Goal: Task Accomplishment & Management: Use online tool/utility

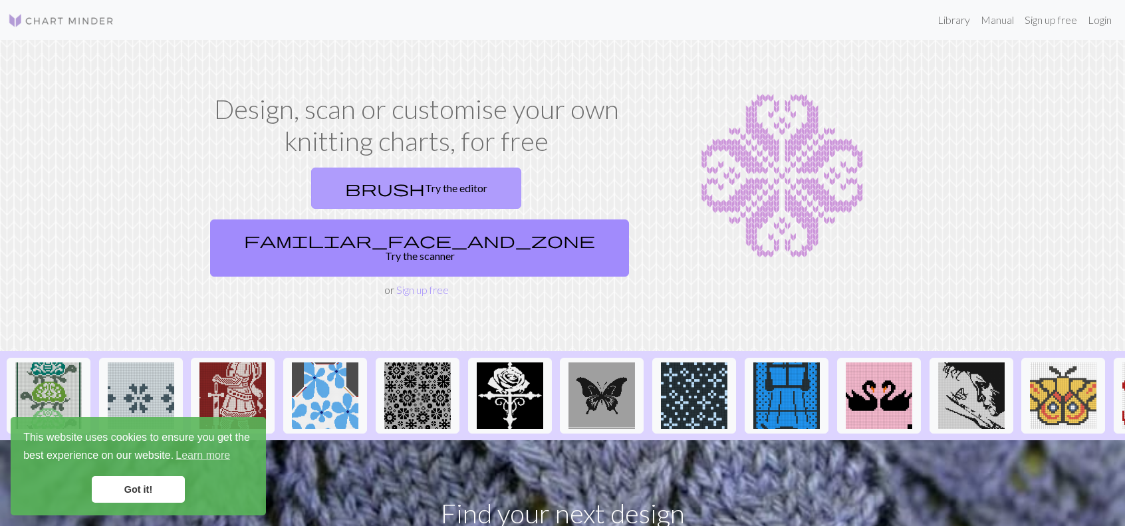
click at [311, 204] on link "brush Try the editor" at bounding box center [416, 188] width 210 height 41
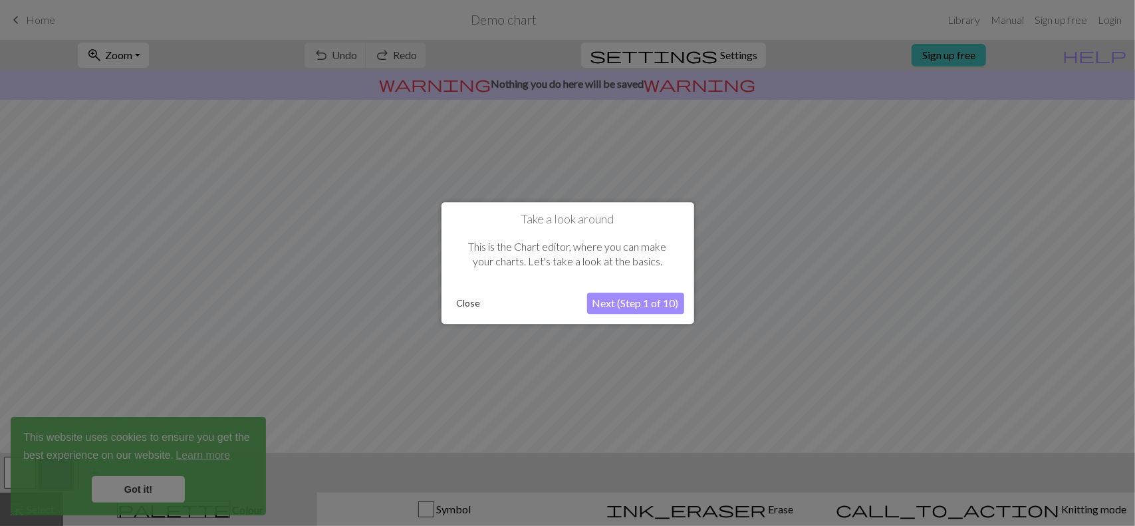
click at [632, 299] on button "Next (Step 1 of 10)" at bounding box center [635, 302] width 97 height 21
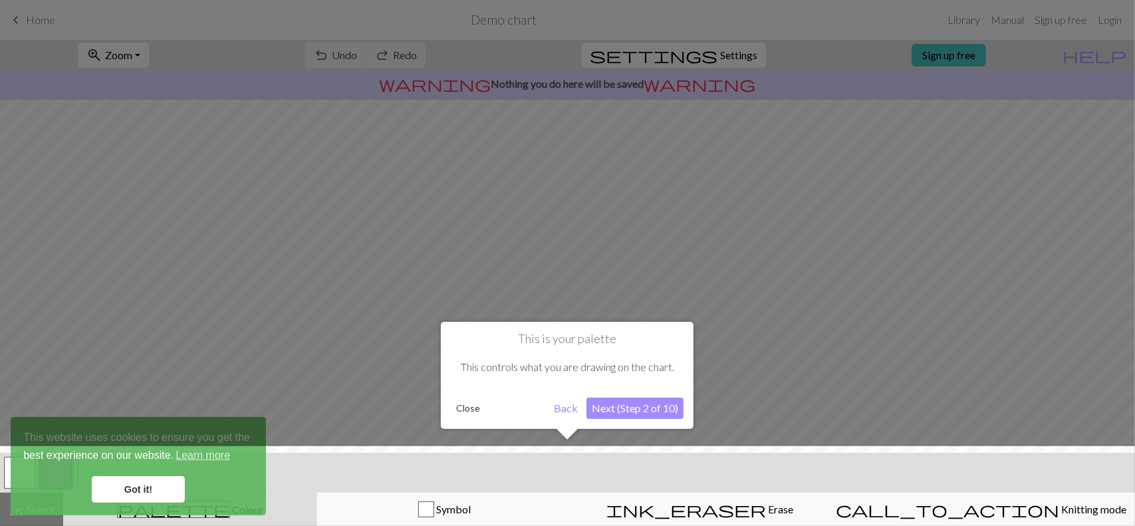
click at [153, 492] on div at bounding box center [567, 489] width 1148 height 86
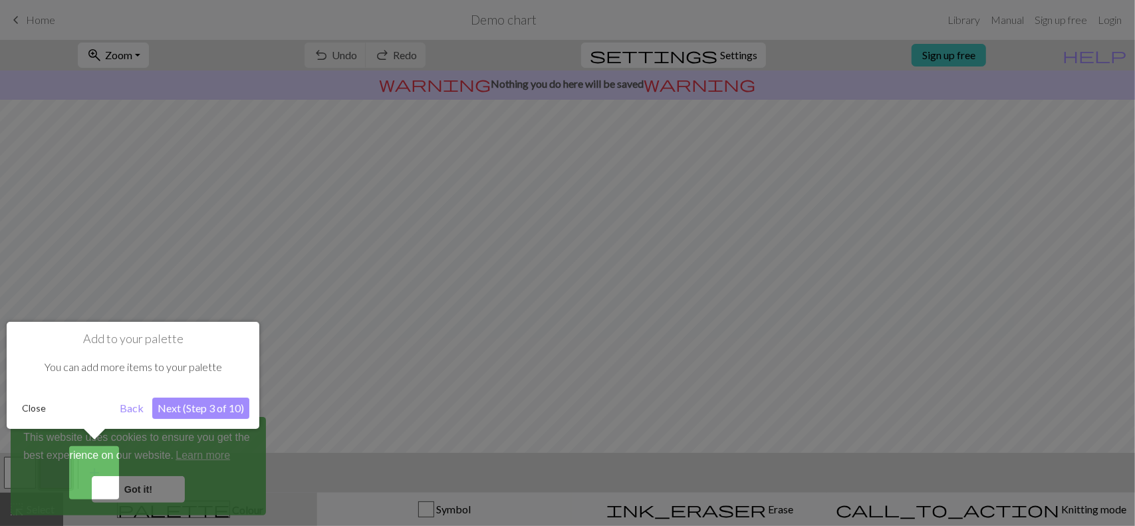
click at [201, 411] on button "Next (Step 3 of 10)" at bounding box center [200, 408] width 97 height 21
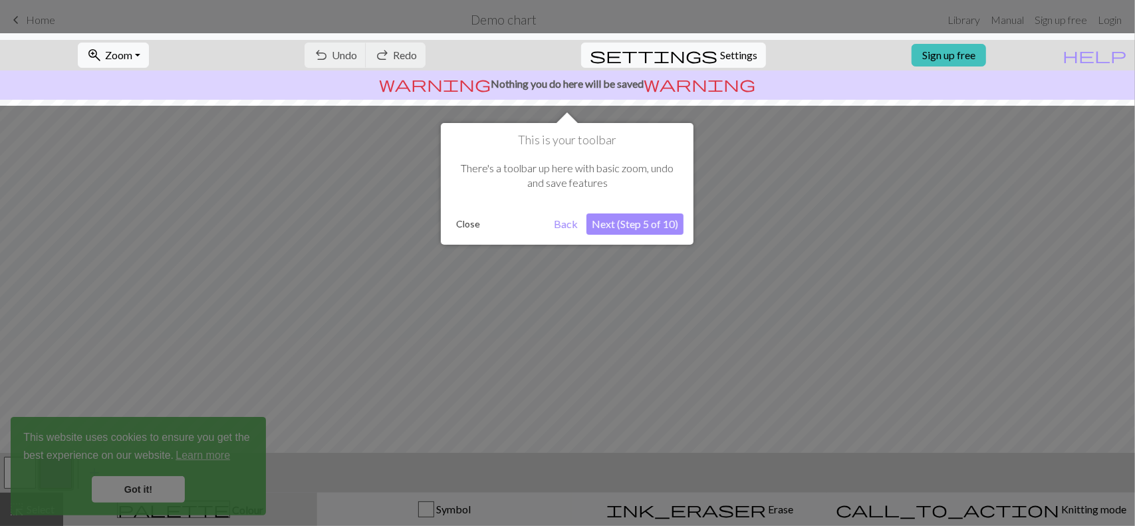
click at [651, 224] on button "Next (Step 5 of 10)" at bounding box center [634, 223] width 97 height 21
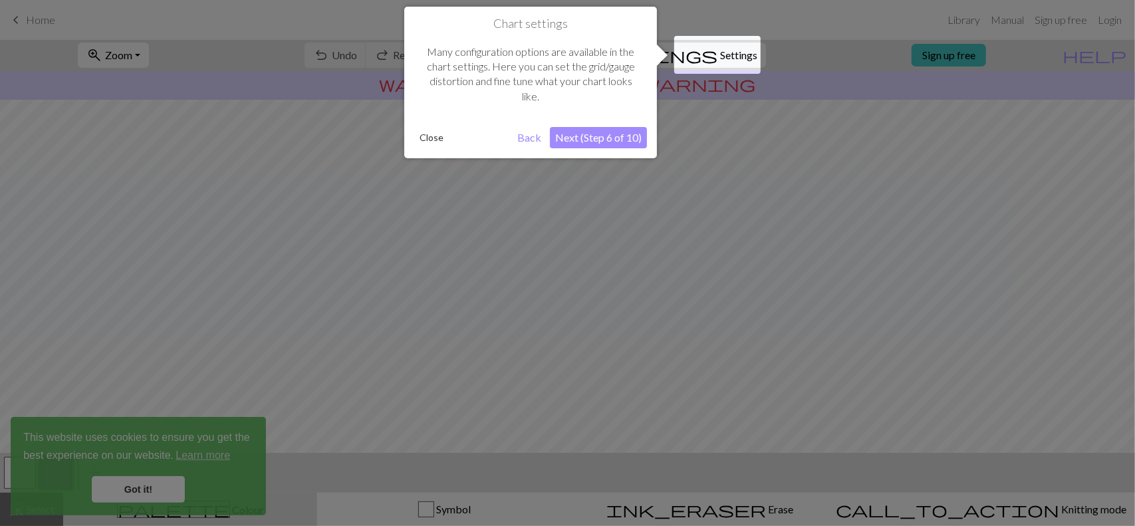
click at [588, 135] on button "Next (Step 6 of 10)" at bounding box center [598, 137] width 97 height 21
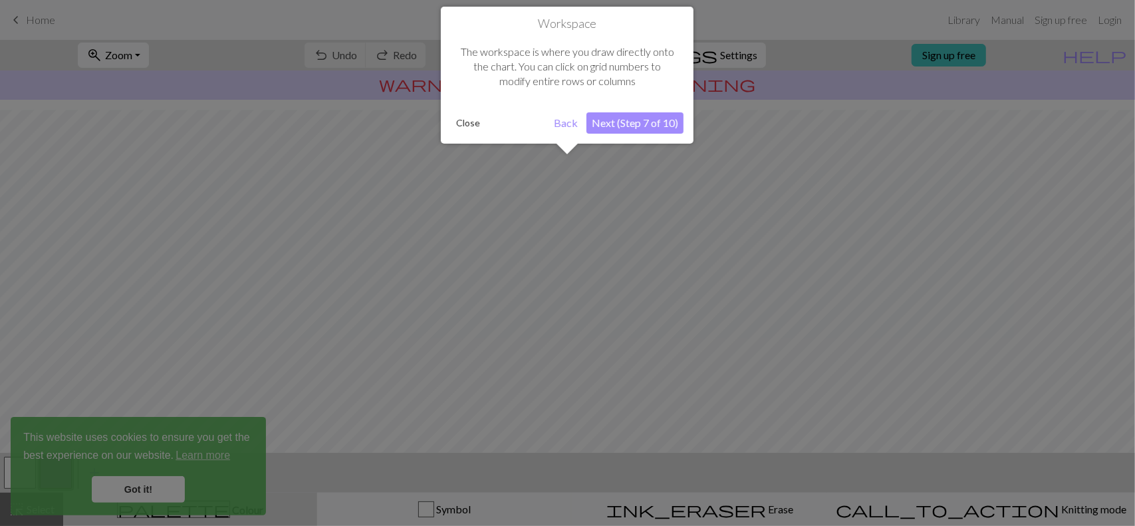
scroll to position [79, 0]
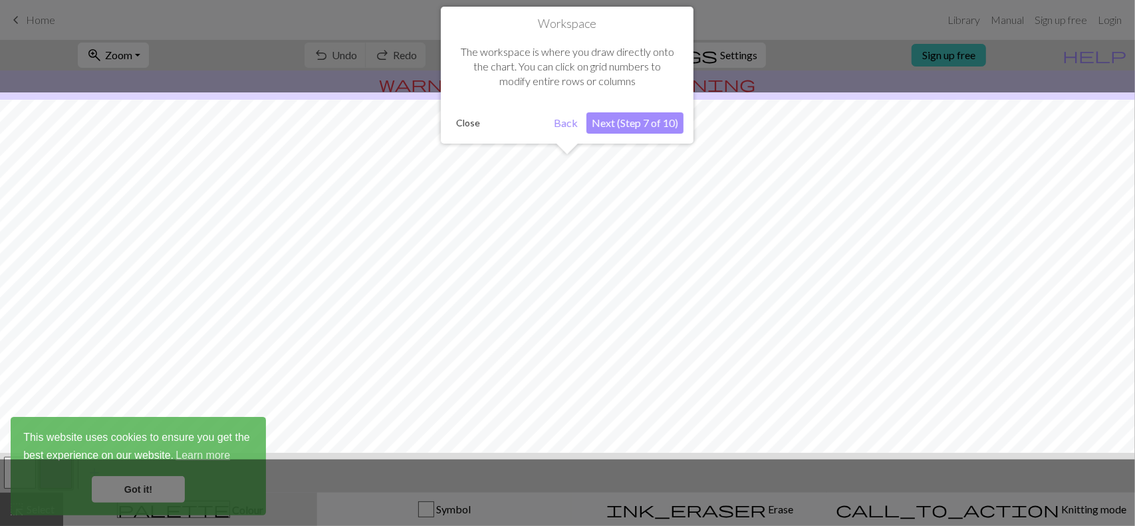
click at [639, 120] on button "Next (Step 7 of 10)" at bounding box center [634, 122] width 97 height 21
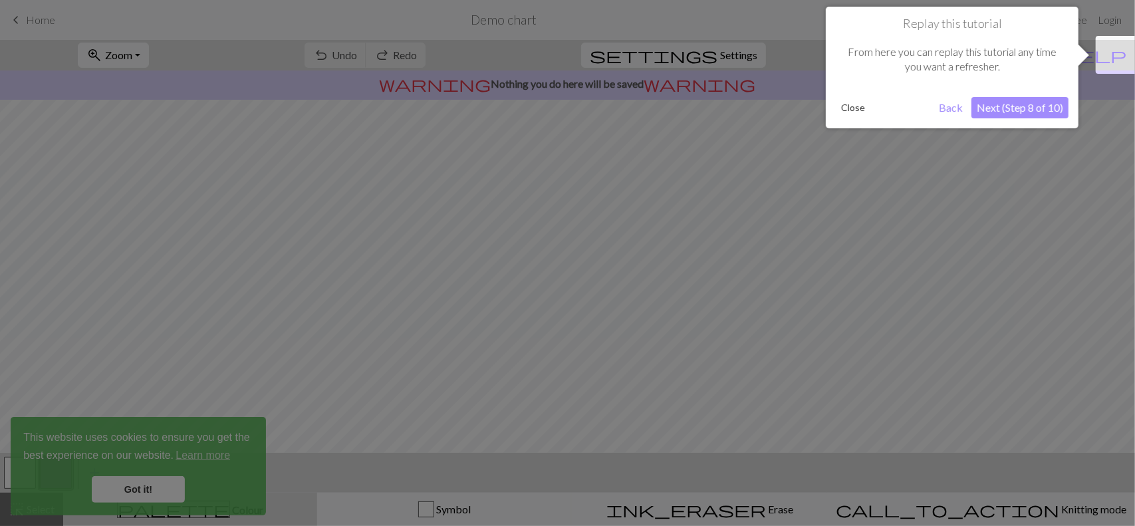
click at [991, 103] on button "Next (Step 8 of 10)" at bounding box center [1019, 107] width 97 height 21
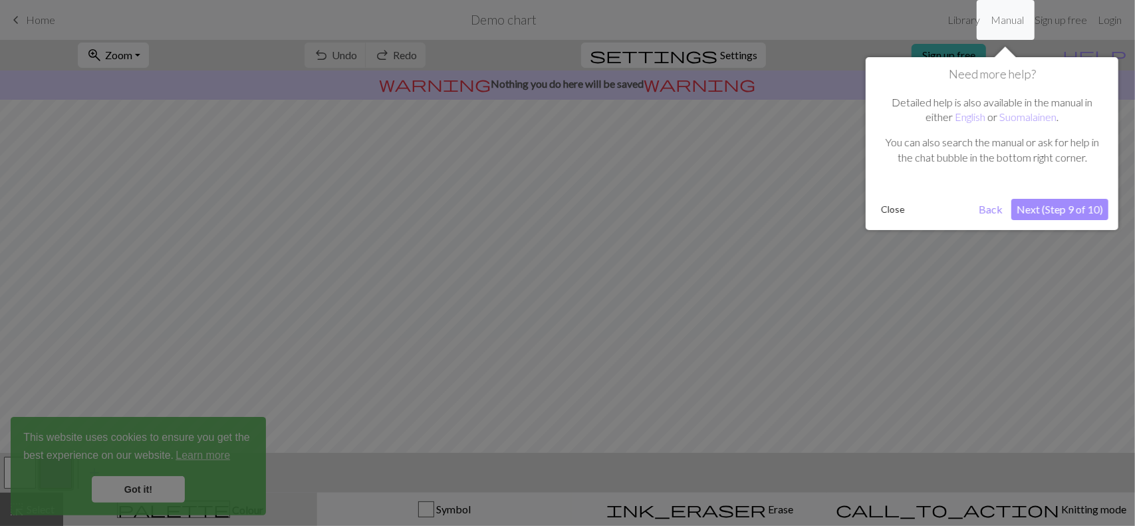
click at [1081, 208] on button "Next (Step 9 of 10)" at bounding box center [1059, 209] width 97 height 21
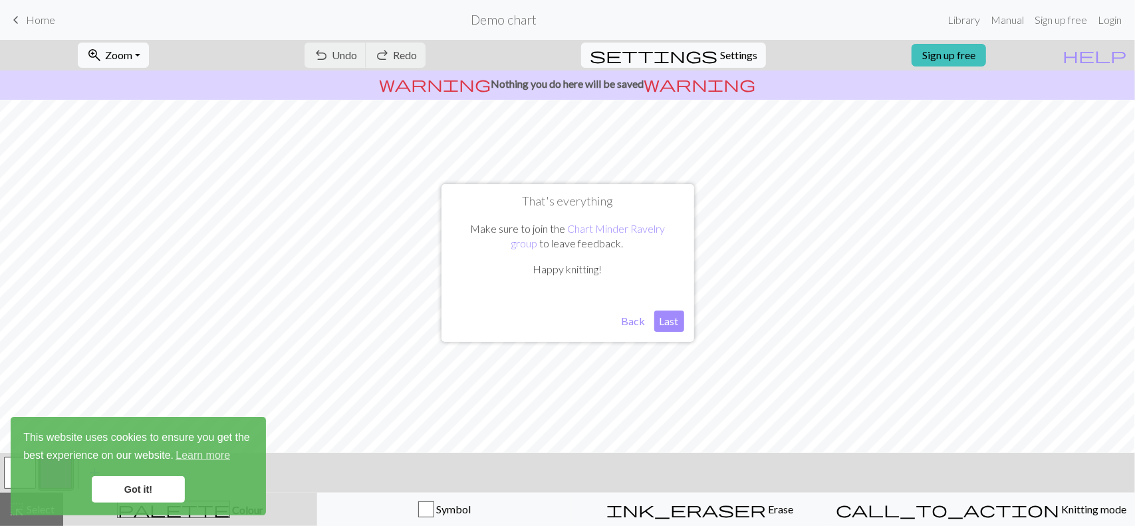
click at [659, 321] on button "Last" at bounding box center [669, 320] width 30 height 21
click at [150, 494] on link "Got it!" at bounding box center [138, 489] width 93 height 27
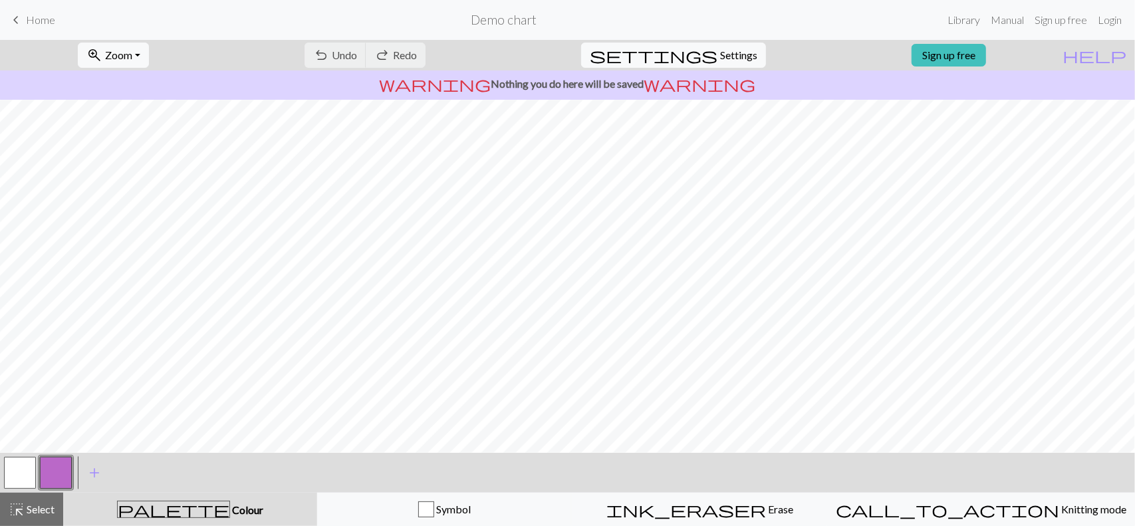
click at [19, 465] on button "button" at bounding box center [20, 473] width 32 height 32
click at [16, 470] on button "button" at bounding box center [20, 473] width 32 height 32
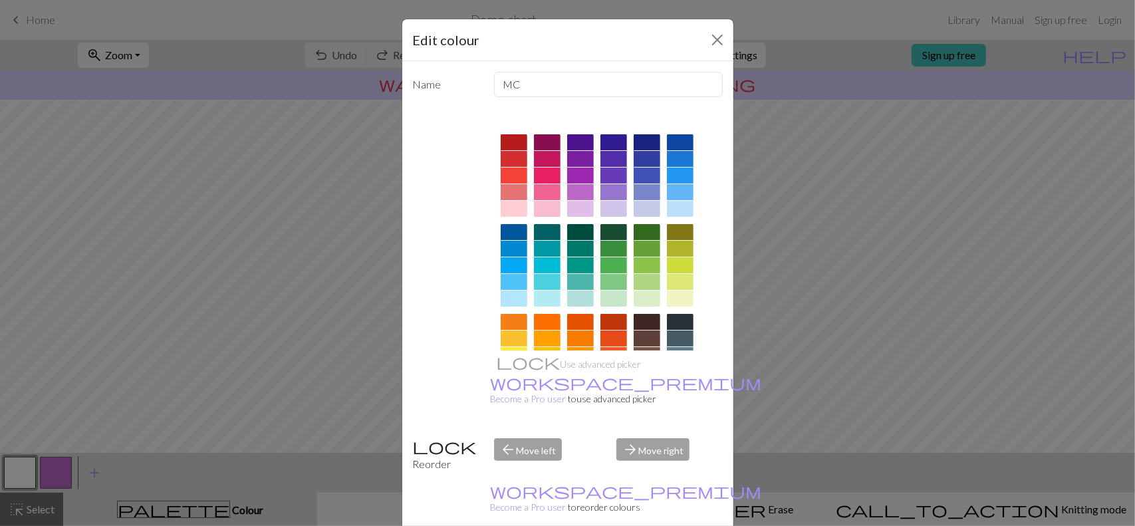
click at [636, 227] on div at bounding box center [647, 232] width 27 height 16
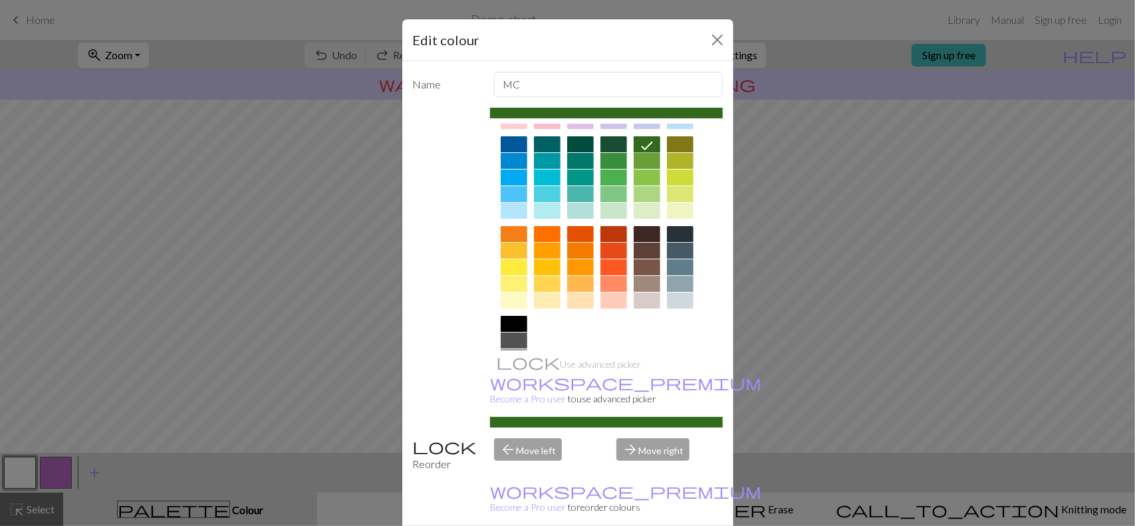
scroll to position [0, 0]
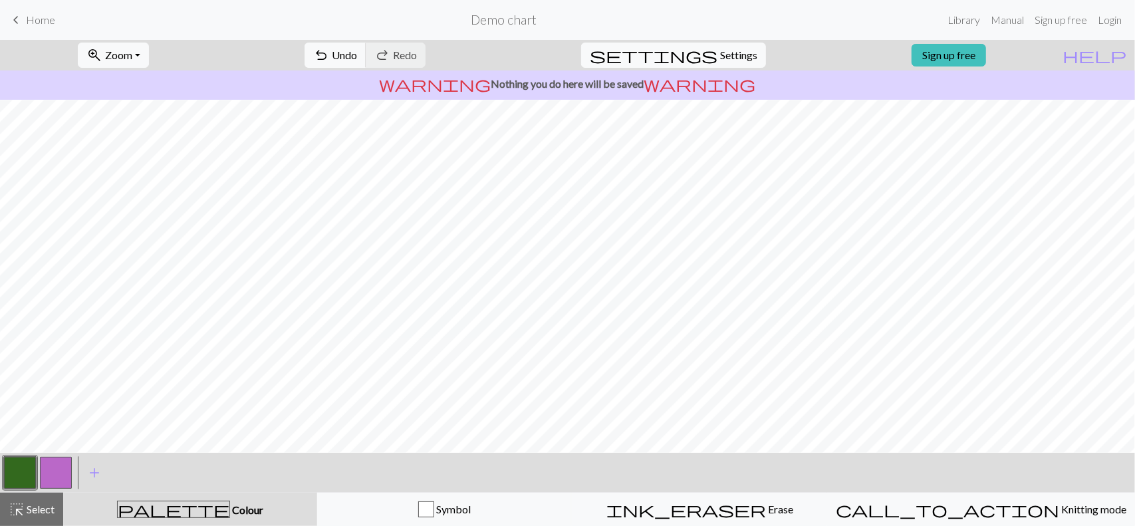
click at [60, 465] on button "button" at bounding box center [56, 473] width 32 height 32
click at [57, 469] on button "button" at bounding box center [56, 473] width 32 height 32
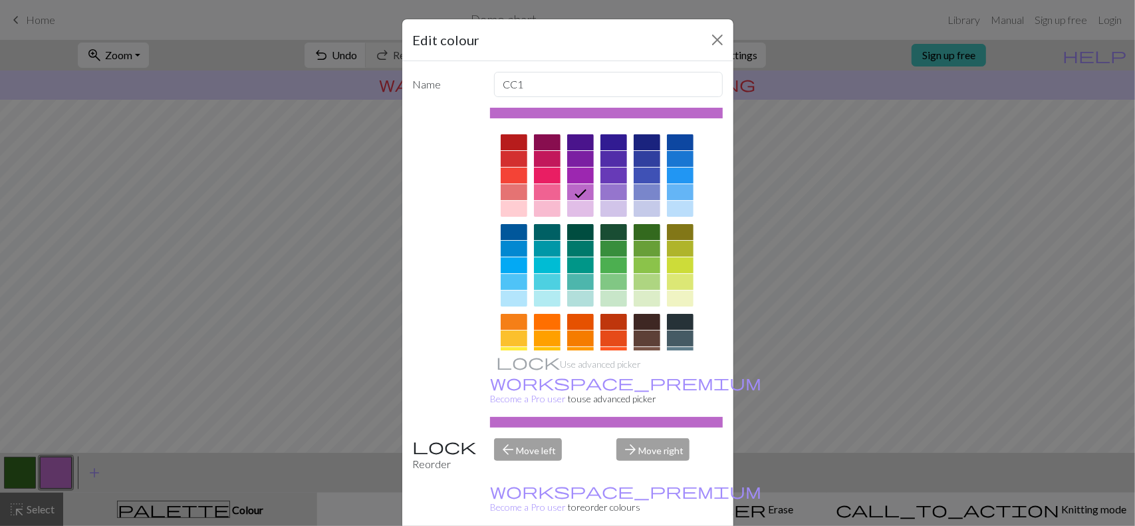
click at [584, 212] on div at bounding box center [580, 209] width 27 height 16
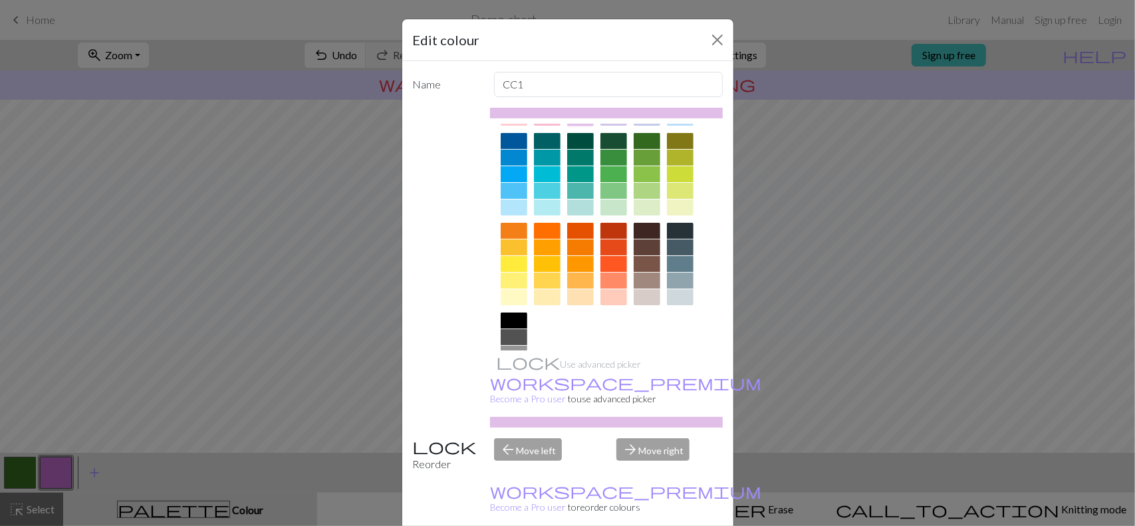
scroll to position [110, 0]
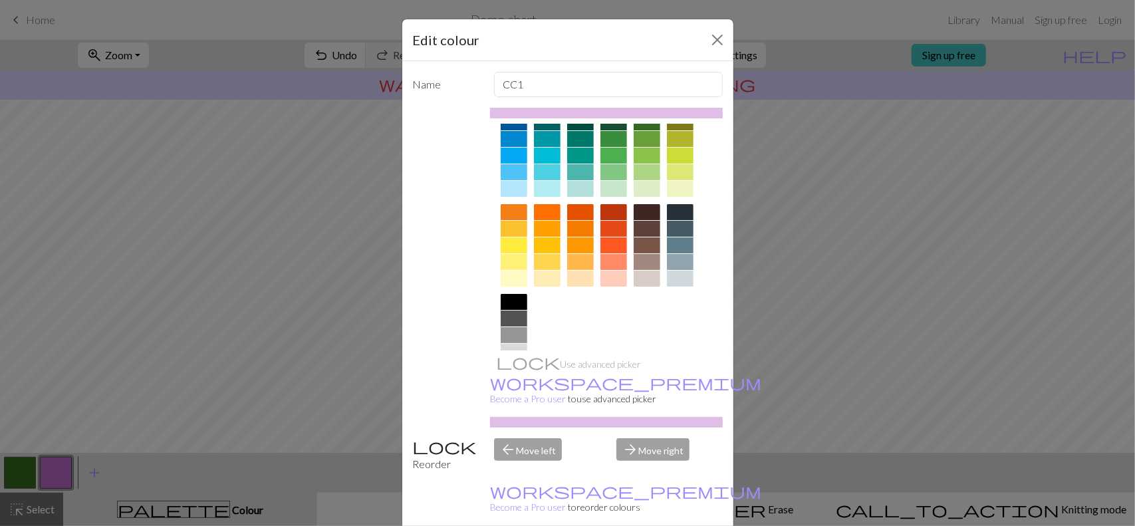
click at [501, 283] on div at bounding box center [514, 279] width 27 height 16
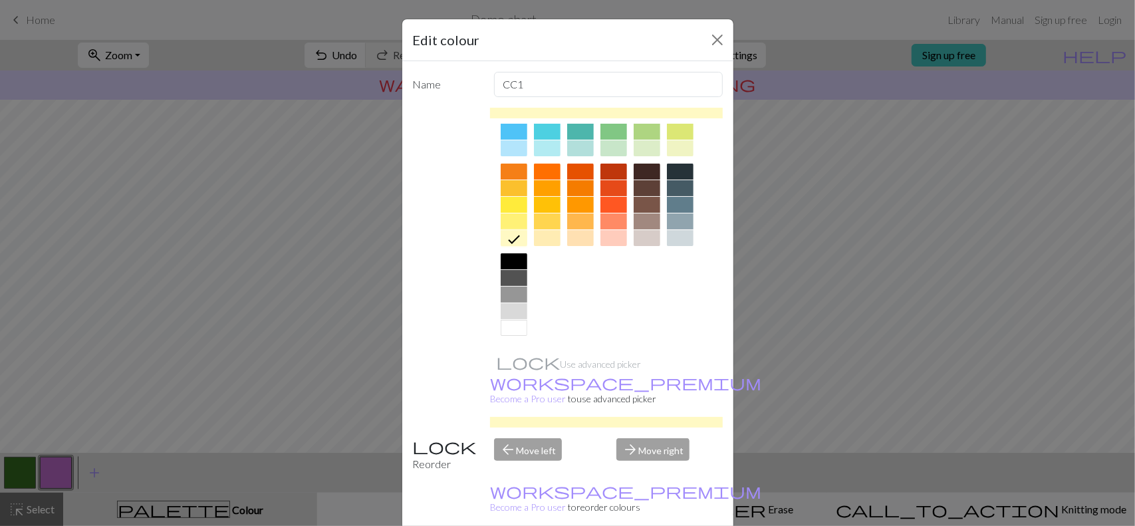
click at [504, 306] on div at bounding box center [514, 311] width 27 height 16
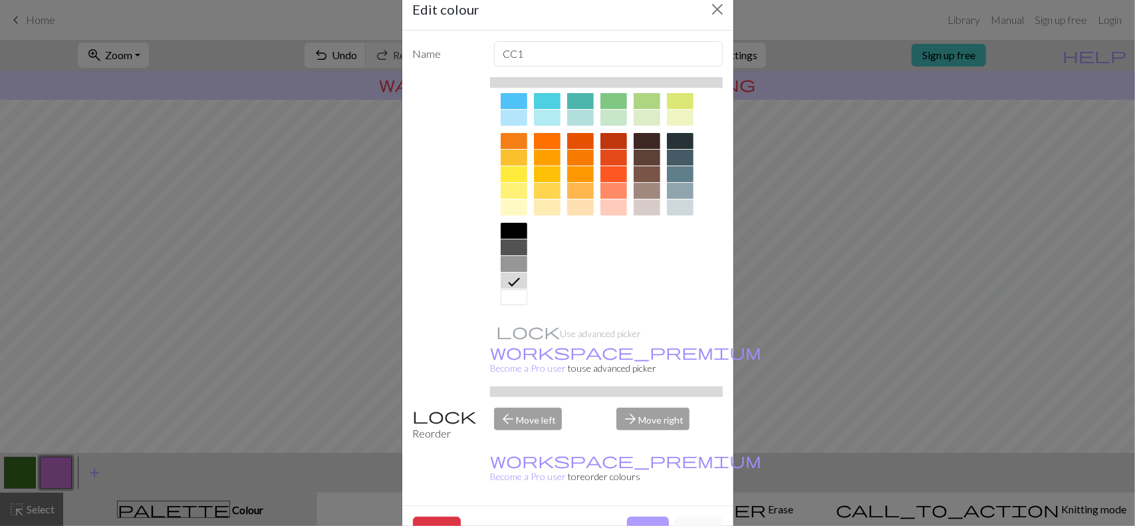
click at [640, 517] on button "Done" at bounding box center [648, 529] width 42 height 25
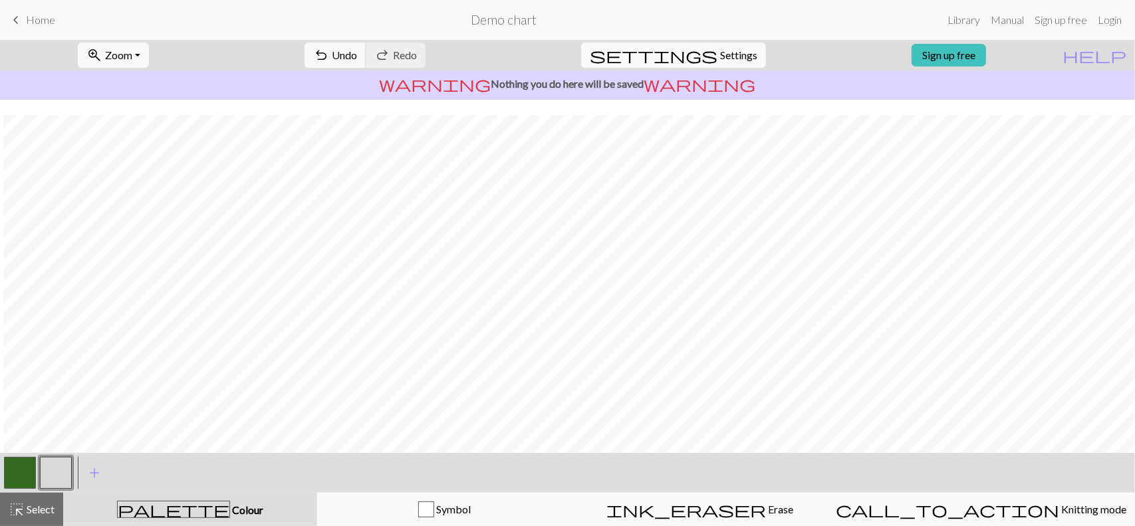
scroll to position [16, 3]
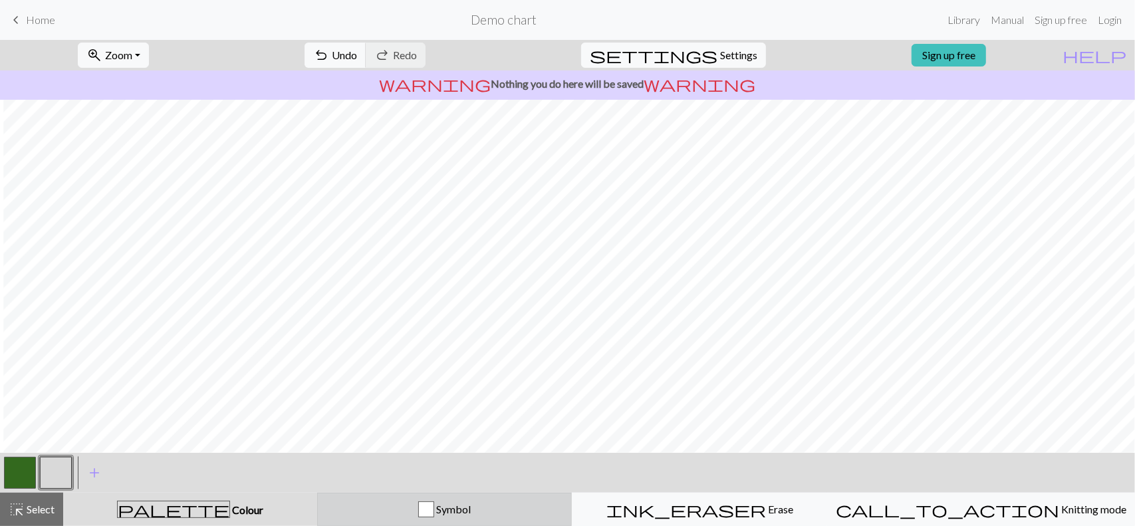
click at [497, 503] on div "Symbol" at bounding box center [445, 509] width 238 height 16
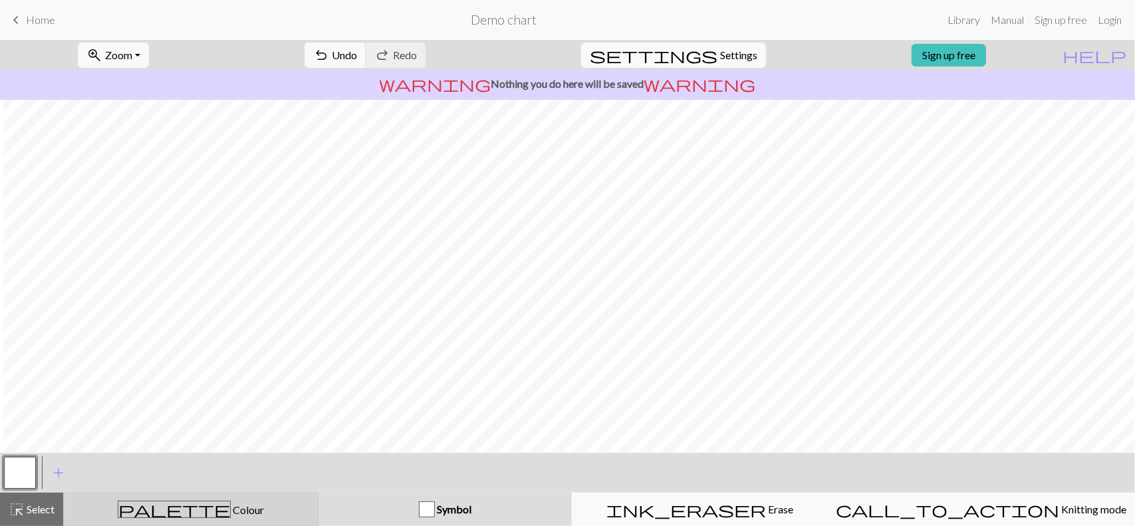
click at [305, 498] on button "palette Colour Colour" at bounding box center [190, 509] width 255 height 33
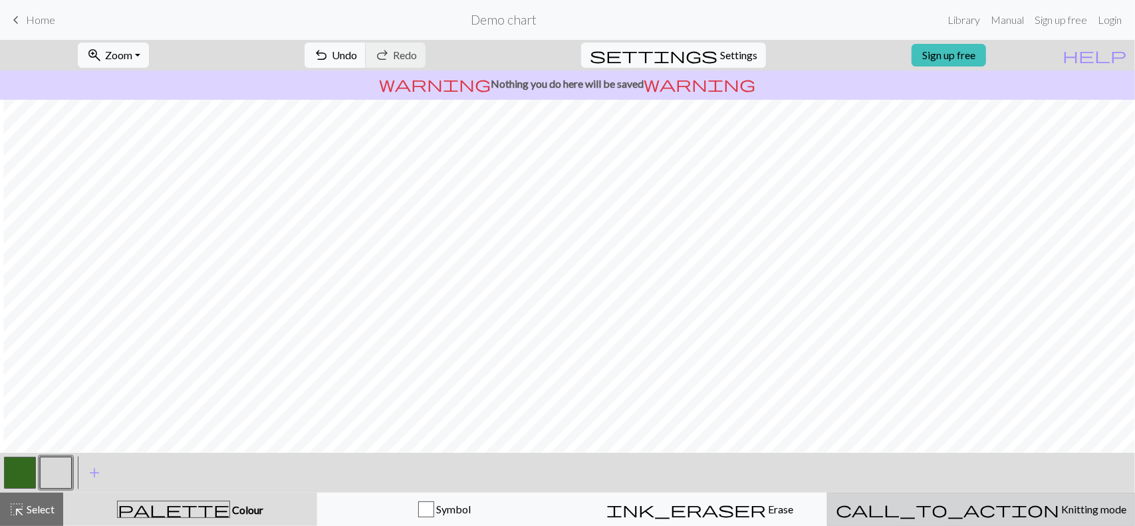
click at [1059, 511] on span "Knitting mode" at bounding box center [1092, 509] width 67 height 13
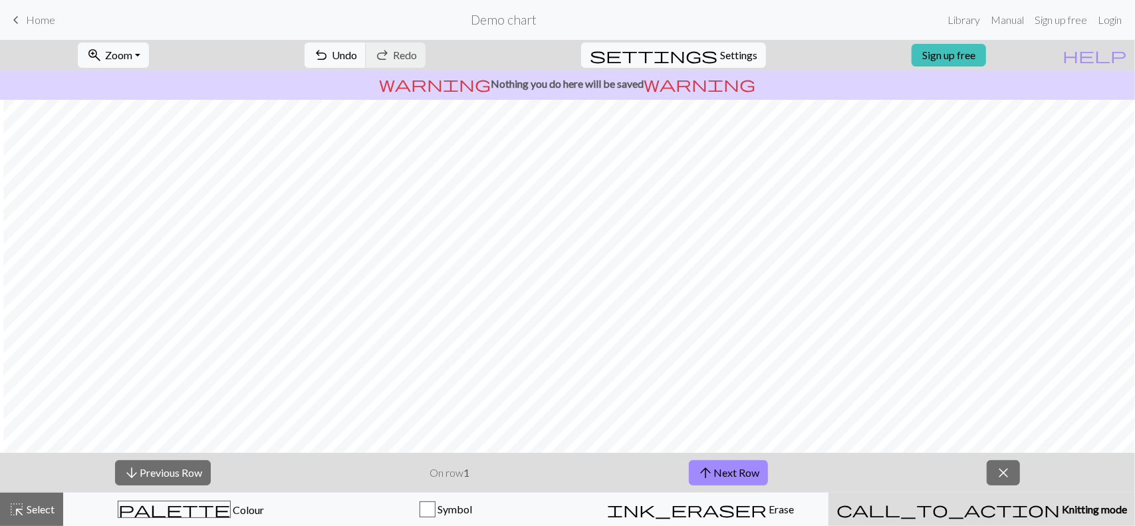
click at [1060, 511] on span "Knitting mode" at bounding box center [1093, 509] width 67 height 13
click at [1002, 473] on span "close" at bounding box center [1003, 472] width 16 height 19
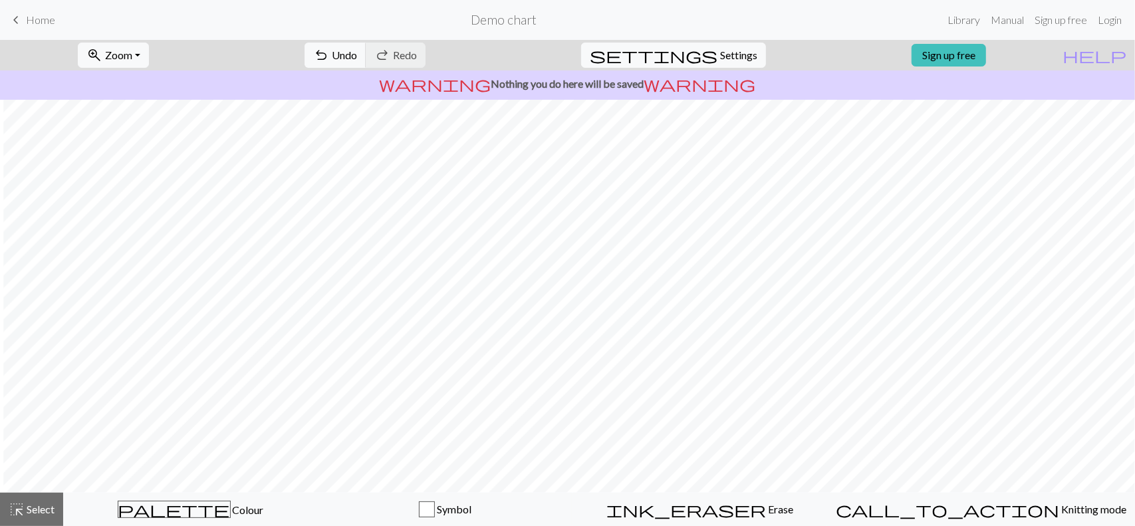
scroll to position [102, 3]
click at [720, 58] on span "Settings" at bounding box center [738, 55] width 37 height 16
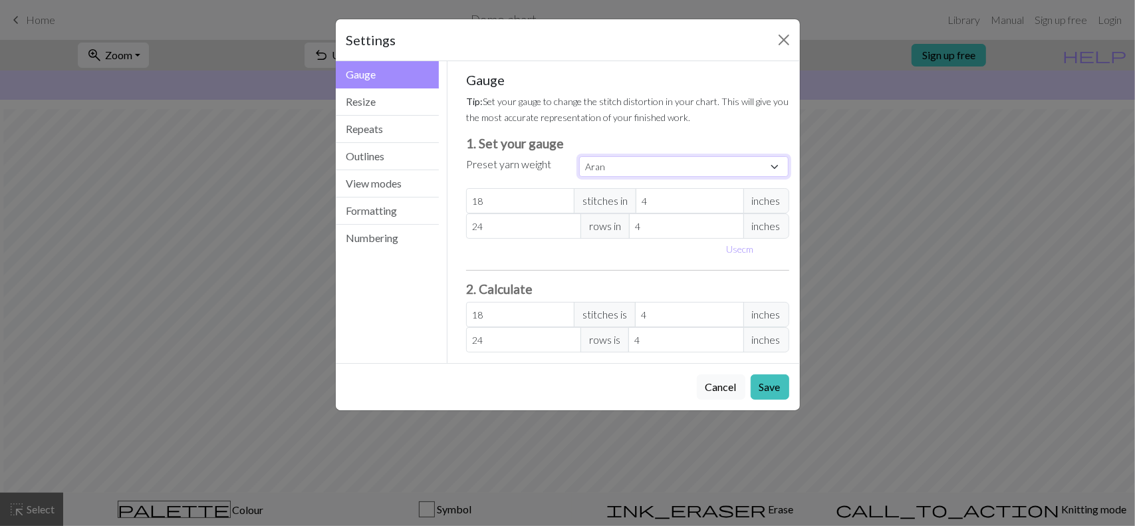
click at [696, 167] on select "Custom Square Lace Light Fingering Fingering Sport Double knit Worsted Aran Bul…" at bounding box center [684, 166] width 210 height 21
select select "dk"
click at [579, 156] on select "Custom Square Lace Light Fingering Fingering Sport Double knit Worsted Aran Bul…" at bounding box center [684, 166] width 210 height 21
type input "22"
type input "30"
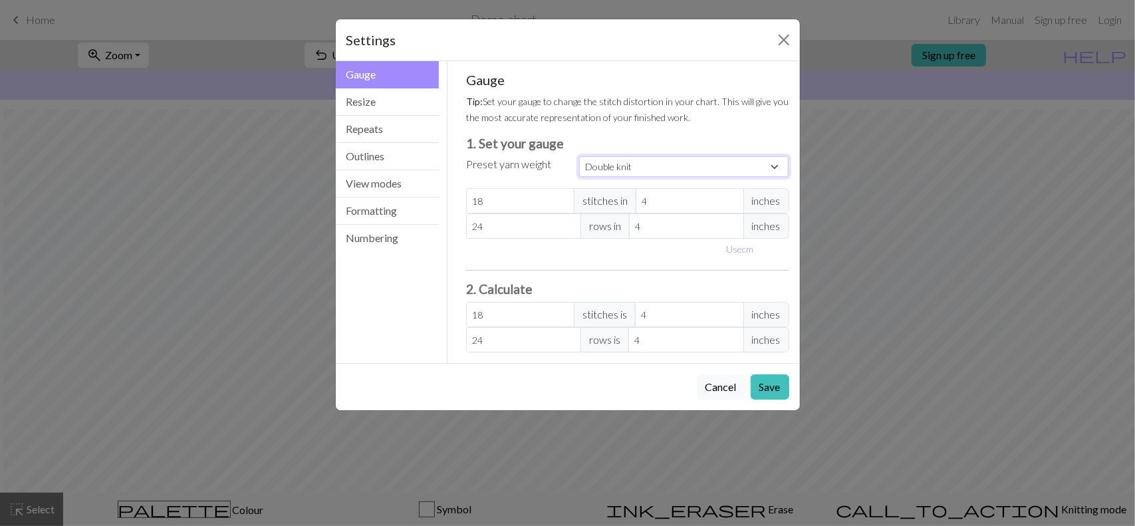
type input "22"
type input "30"
click at [397, 98] on button "Resize" at bounding box center [388, 101] width 104 height 27
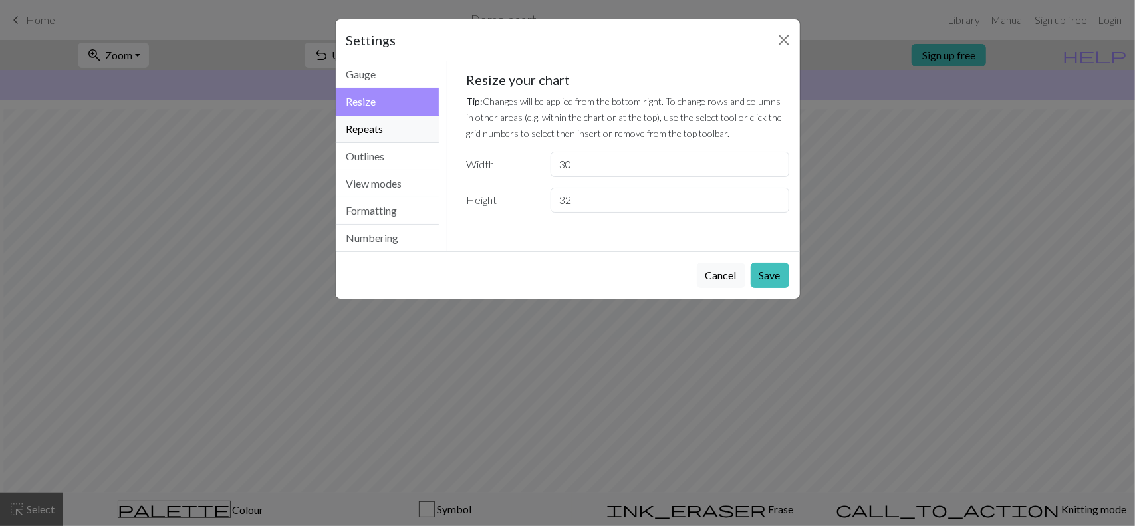
click at [411, 120] on button "Repeats" at bounding box center [388, 129] width 104 height 27
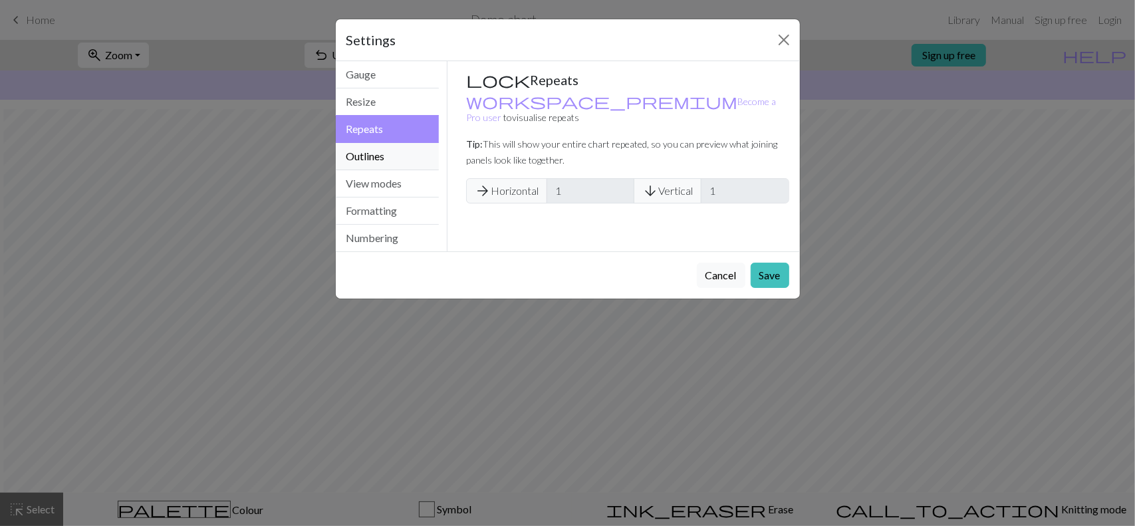
click at [411, 152] on button "Outlines" at bounding box center [388, 156] width 104 height 27
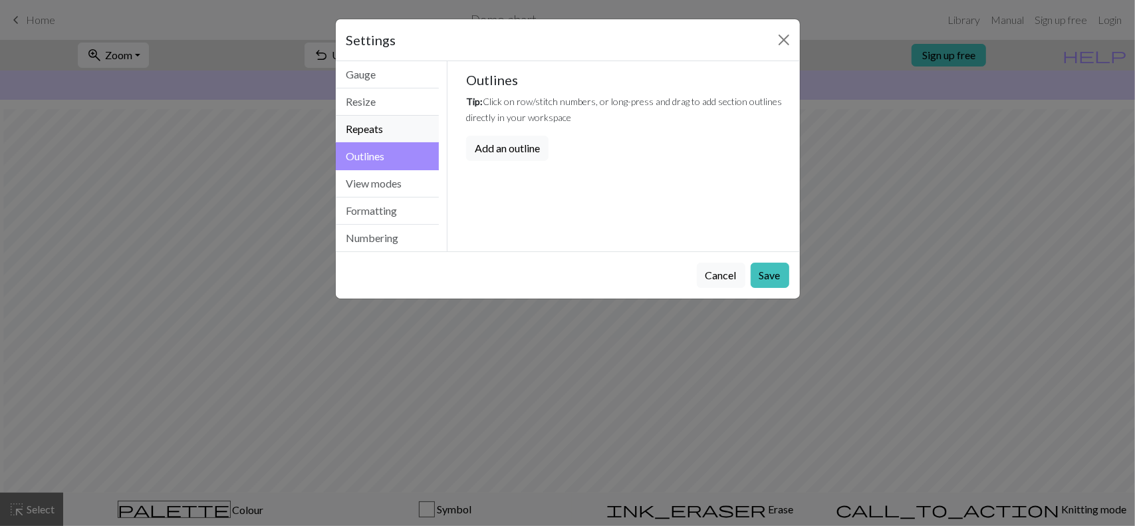
click at [406, 132] on button "Repeats" at bounding box center [388, 129] width 104 height 27
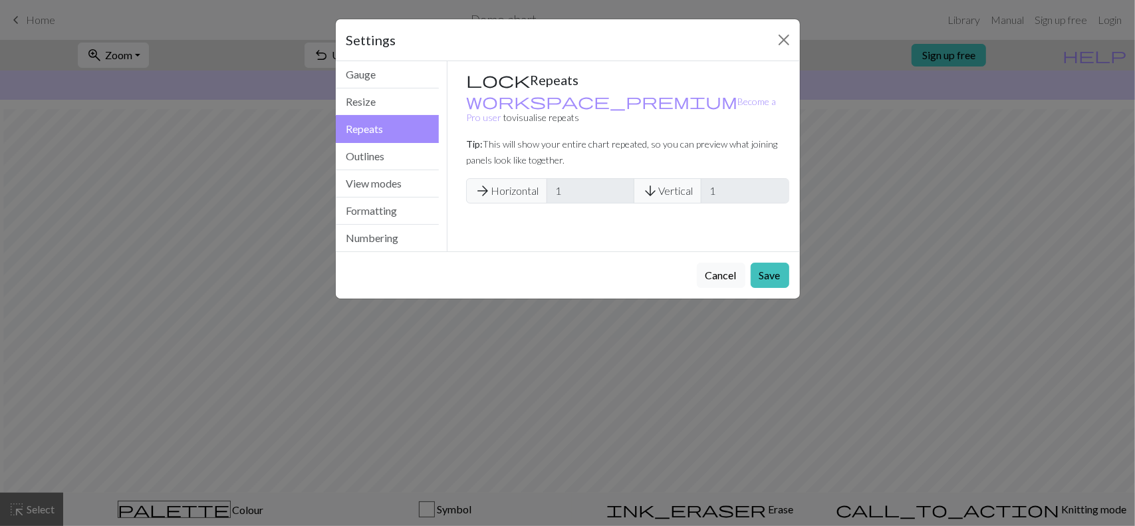
click at [511, 178] on span "arrow_forward Horizontal" at bounding box center [506, 190] width 81 height 25
click at [421, 164] on button "Outlines" at bounding box center [388, 156] width 104 height 27
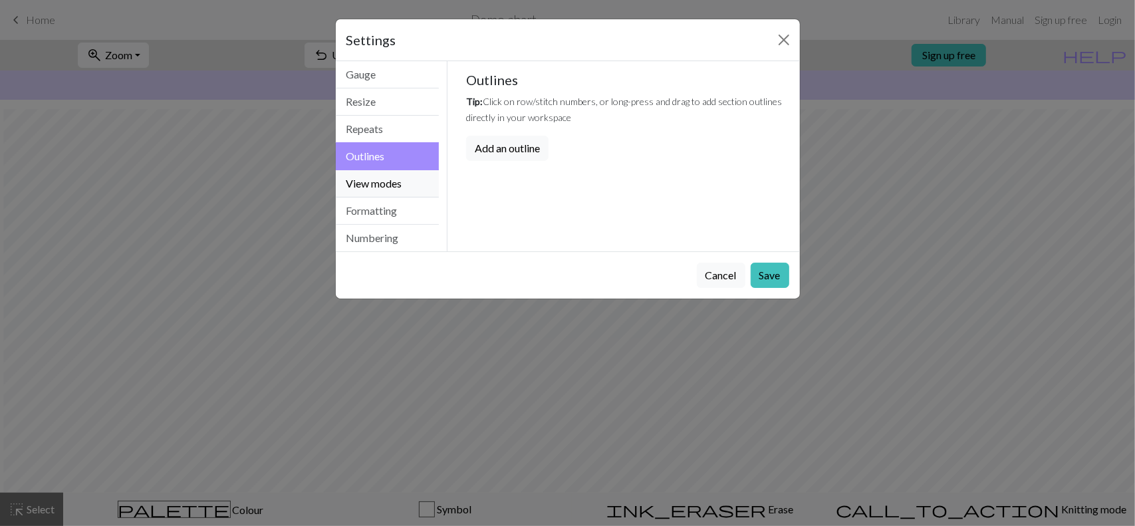
click at [421, 177] on button "View modes" at bounding box center [388, 183] width 104 height 27
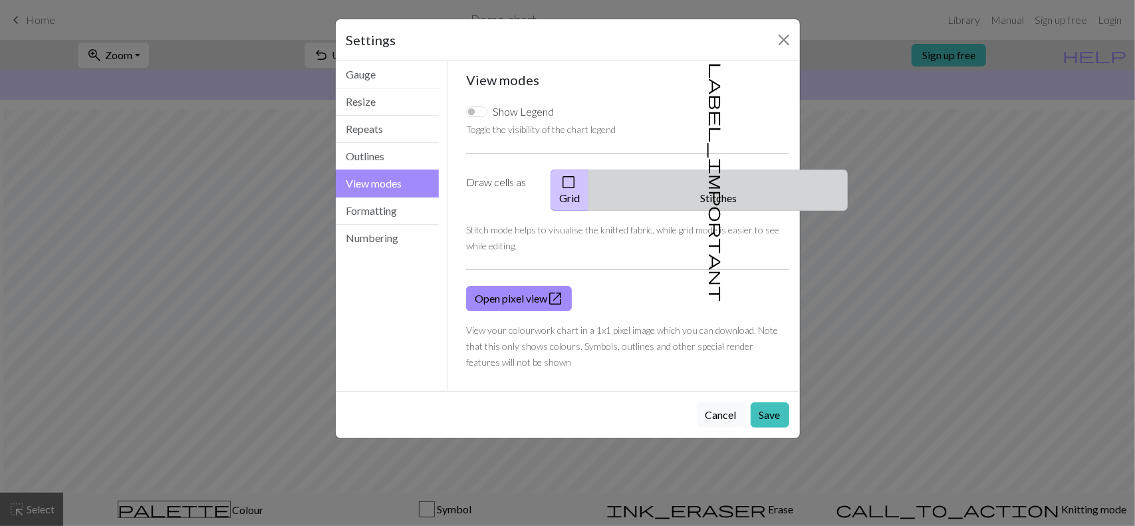
click at [707, 188] on span "label_important" at bounding box center [716, 181] width 19 height 239
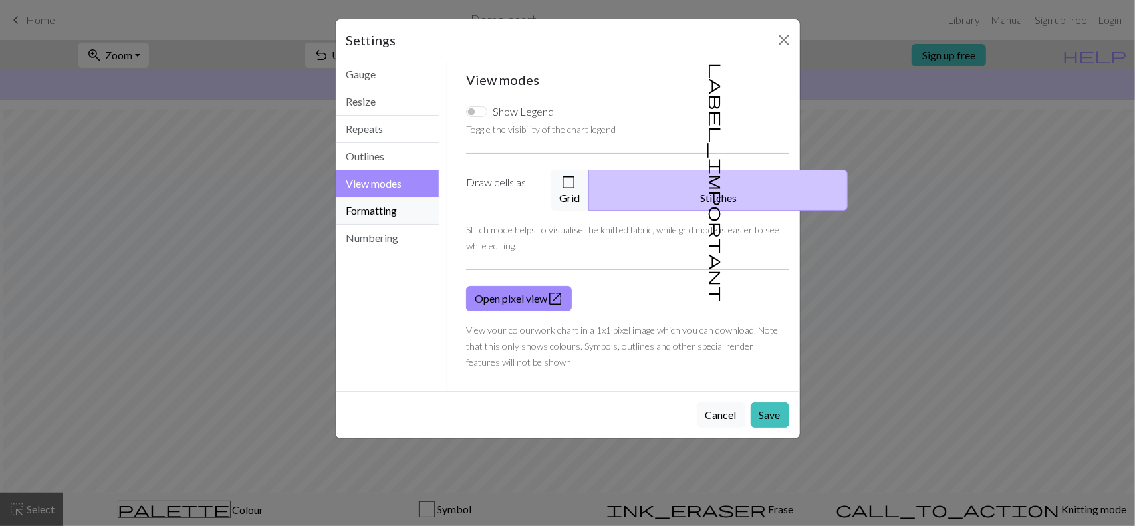
click at [366, 209] on button "Formatting" at bounding box center [388, 210] width 104 height 27
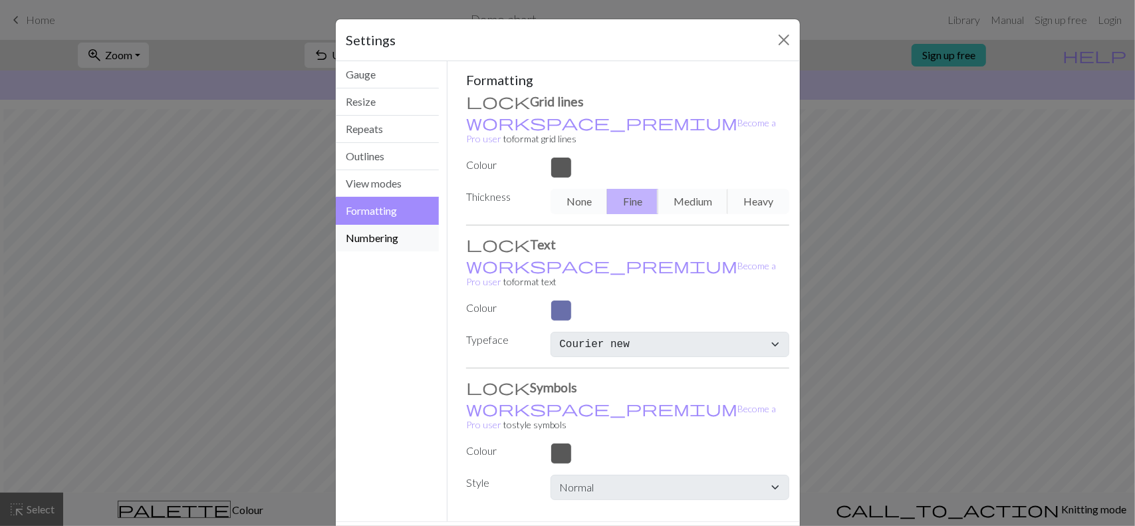
click at [376, 239] on button "Numbering" at bounding box center [388, 238] width 104 height 27
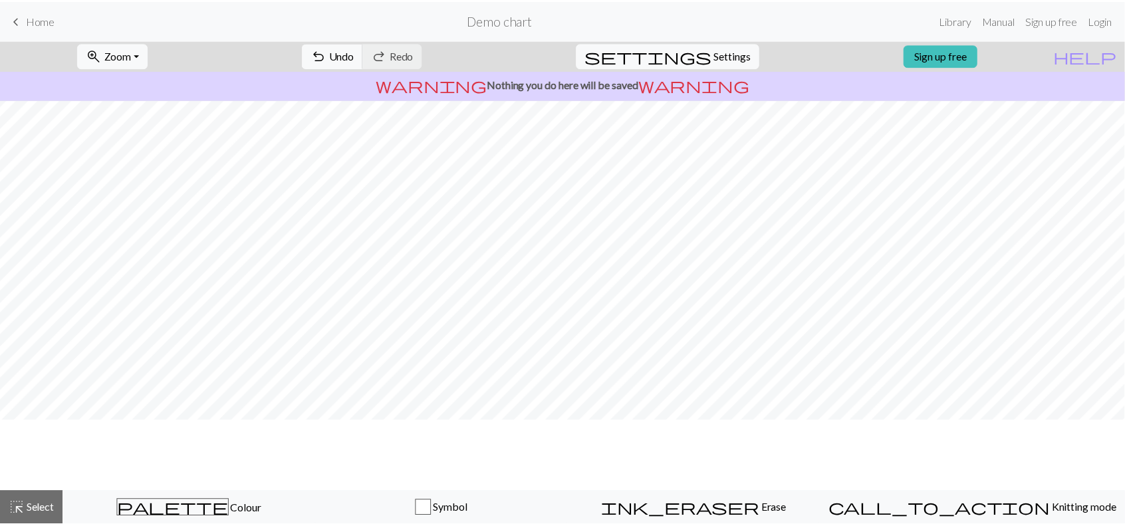
scroll to position [0, 0]
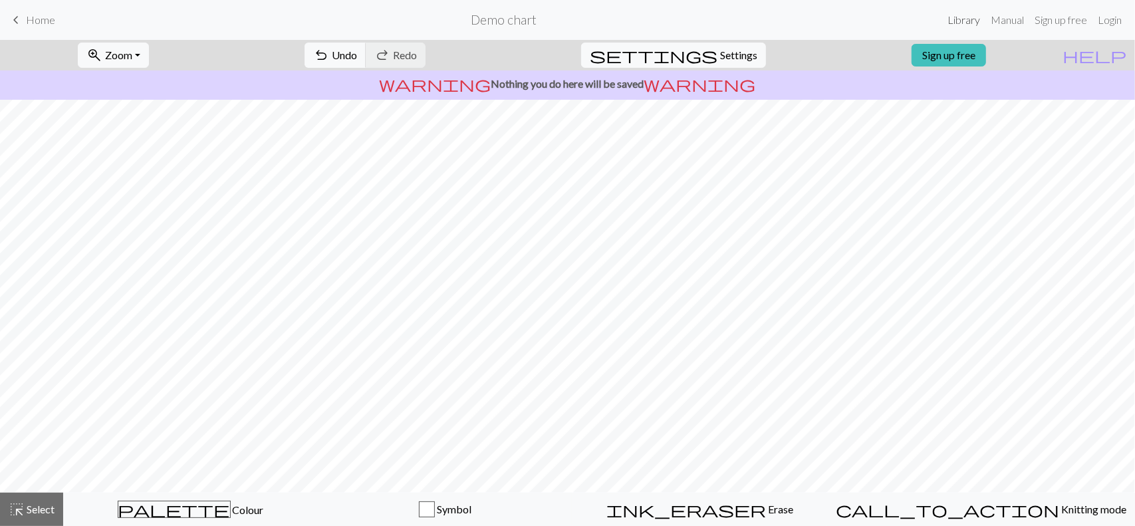
click at [975, 22] on link "Library" at bounding box center [963, 20] width 43 height 27
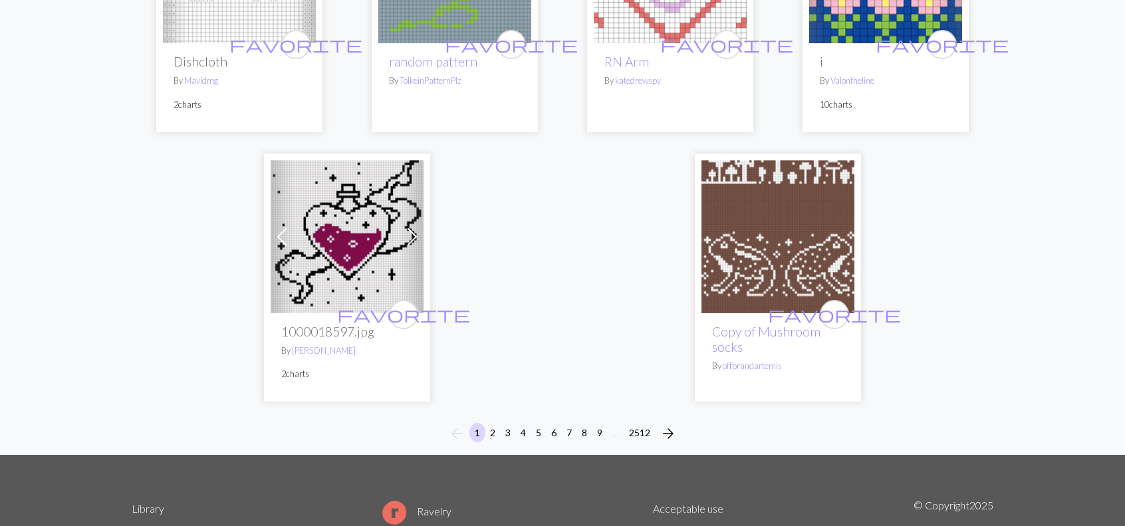
scroll to position [3308, 0]
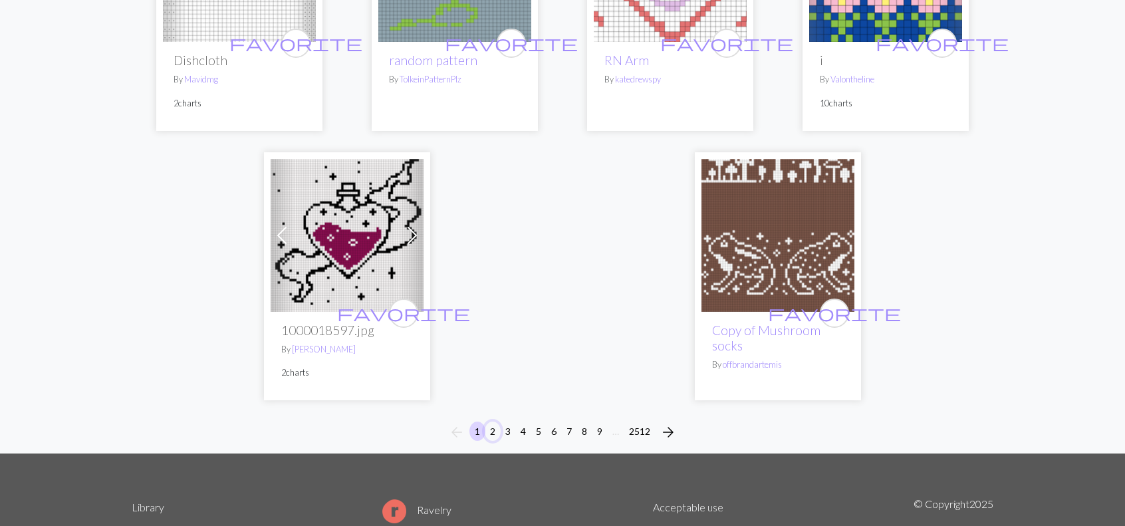
click at [497, 427] on button "2" at bounding box center [493, 430] width 16 height 19
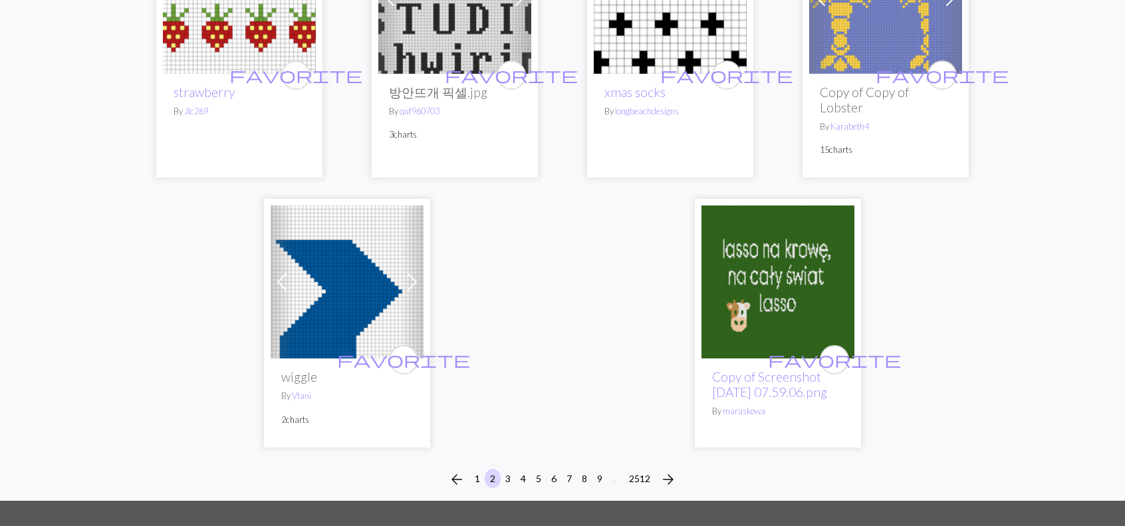
scroll to position [3306, 0]
click at [504, 468] on button "3" at bounding box center [508, 477] width 16 height 19
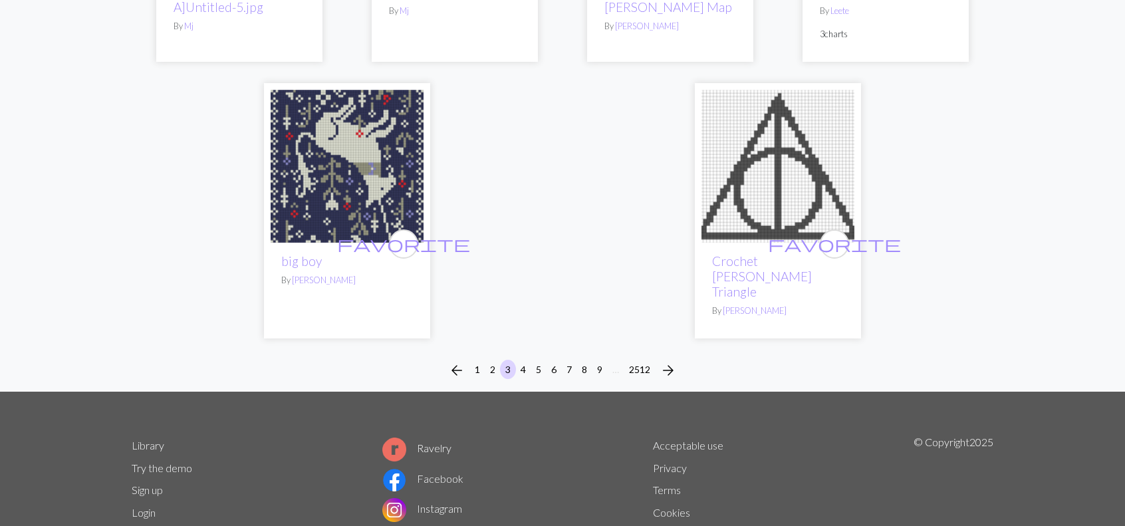
scroll to position [3337, 0]
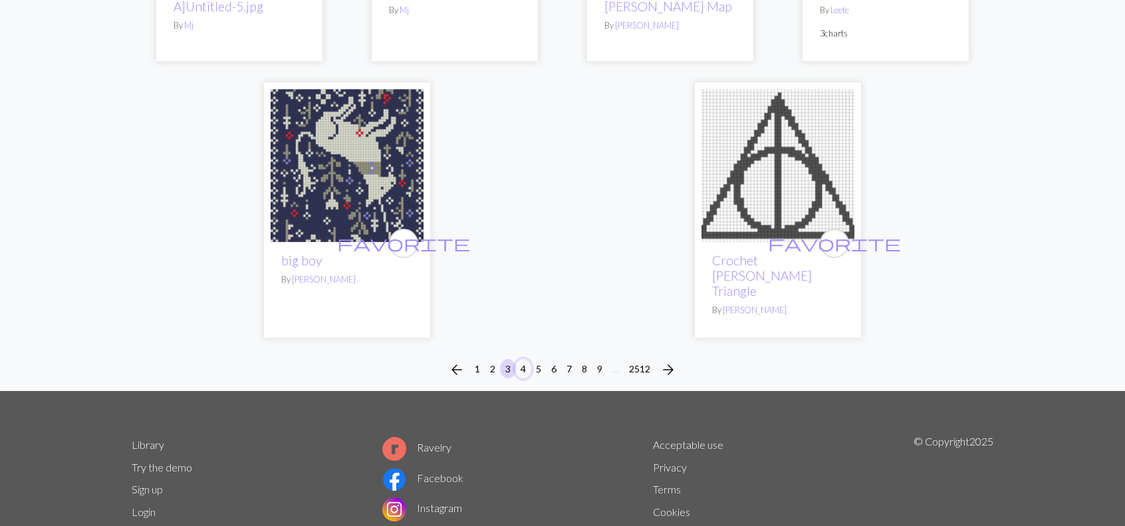
click at [525, 359] on button "4" at bounding box center [523, 368] width 16 height 19
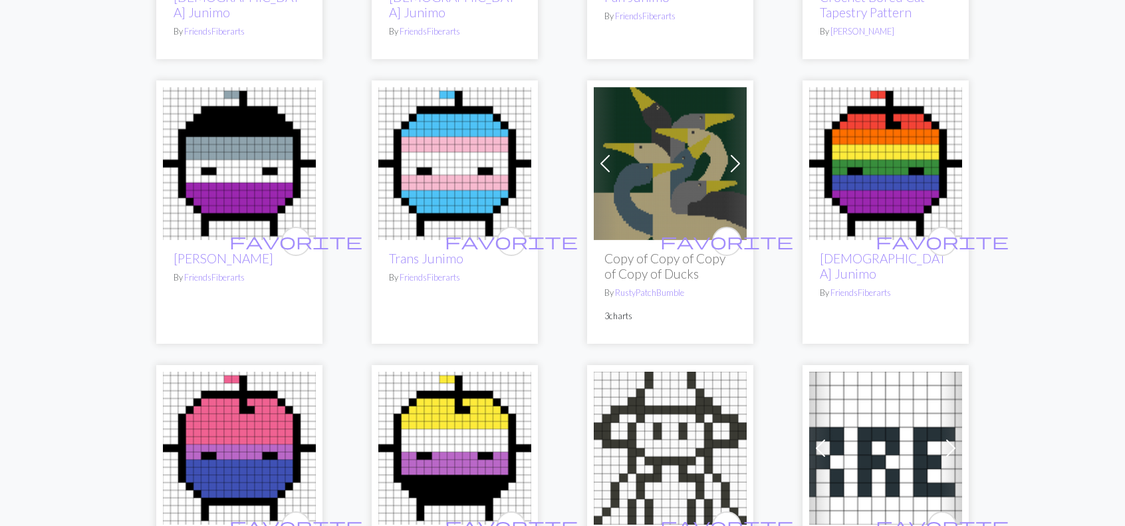
scroll to position [1448, 0]
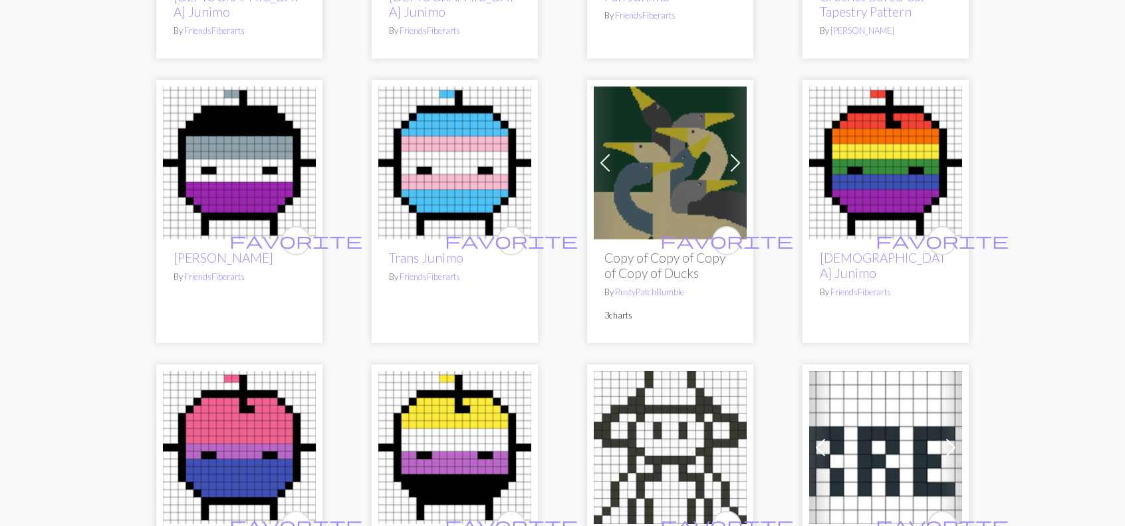
click at [671, 191] on img at bounding box center [670, 162] width 153 height 153
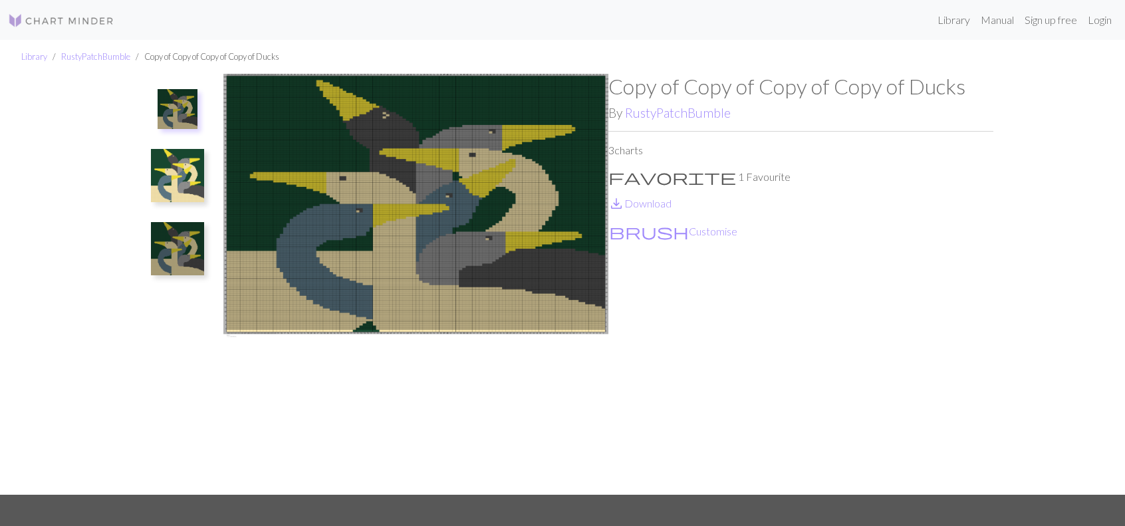
click at [175, 155] on img at bounding box center [177, 175] width 53 height 53
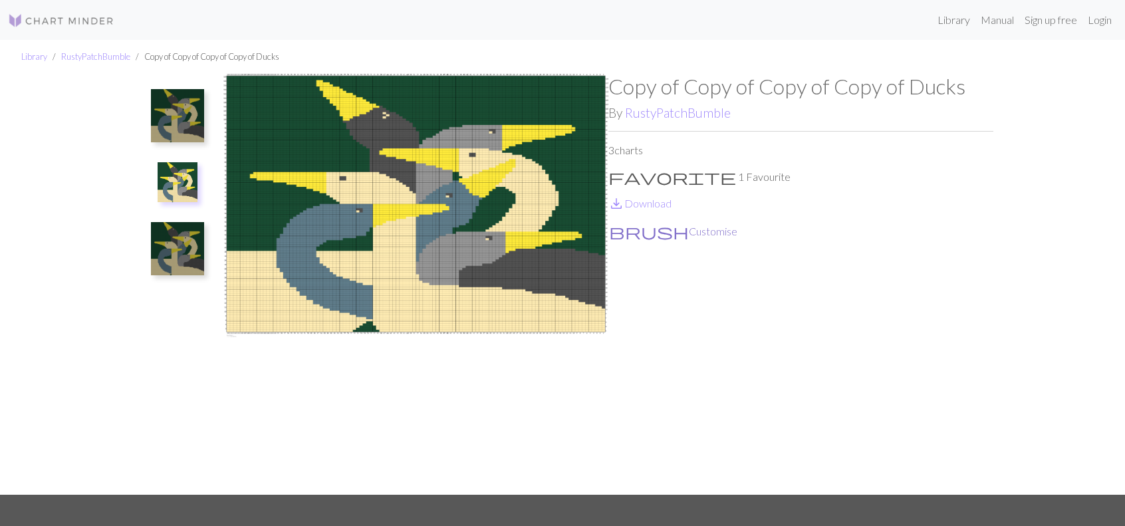
click at [633, 234] on button "brush Customise" at bounding box center [673, 231] width 130 height 17
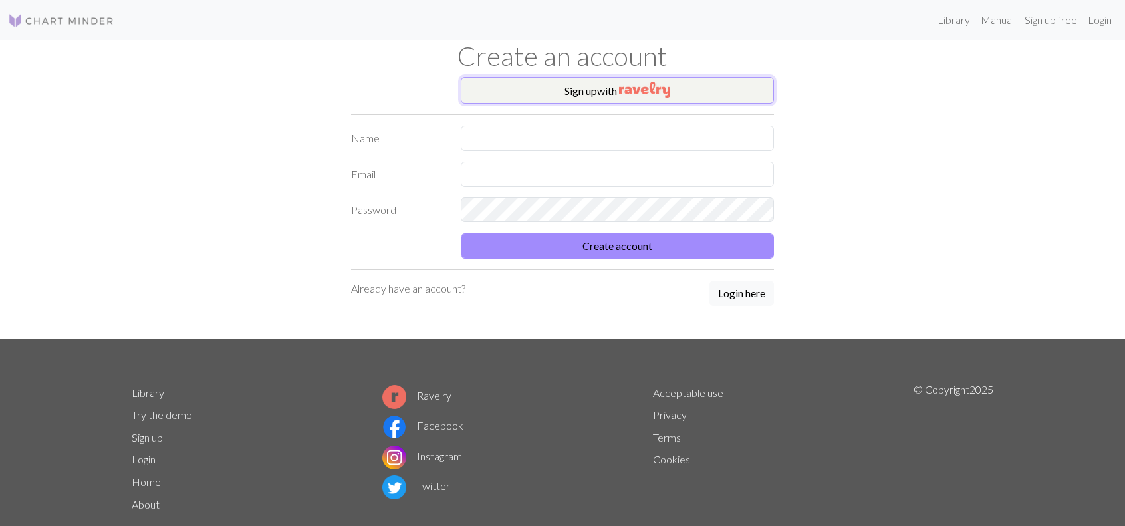
click at [591, 92] on button "Sign up with" at bounding box center [617, 90] width 313 height 27
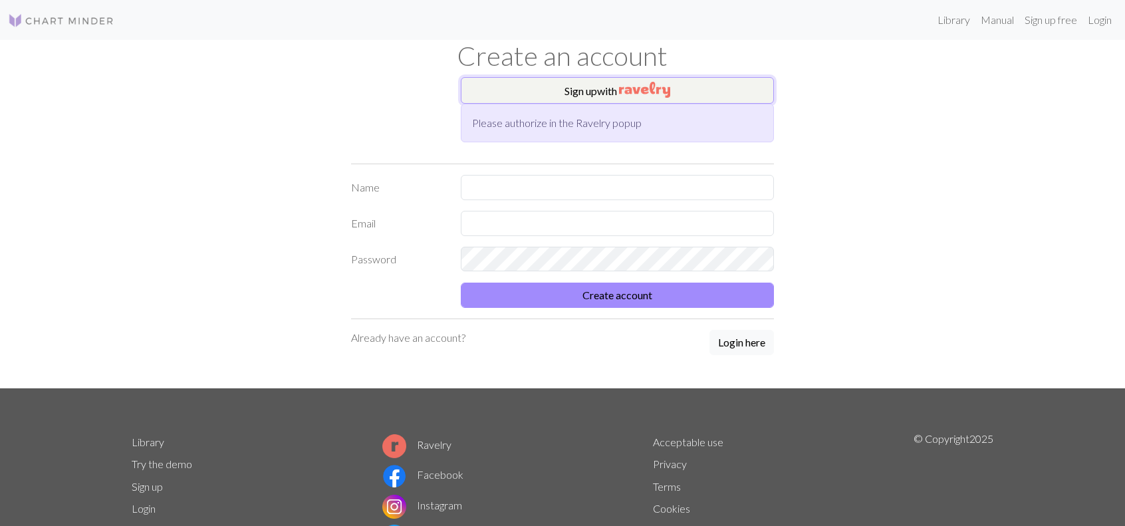
click at [558, 91] on button "Sign up with" at bounding box center [617, 90] width 313 height 27
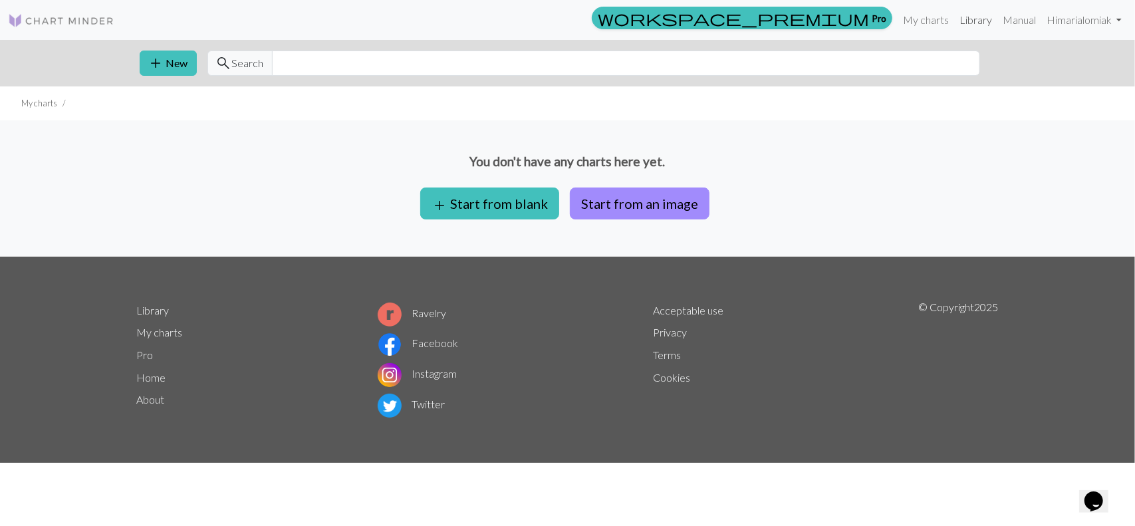
click at [965, 19] on link "Library" at bounding box center [975, 20] width 43 height 27
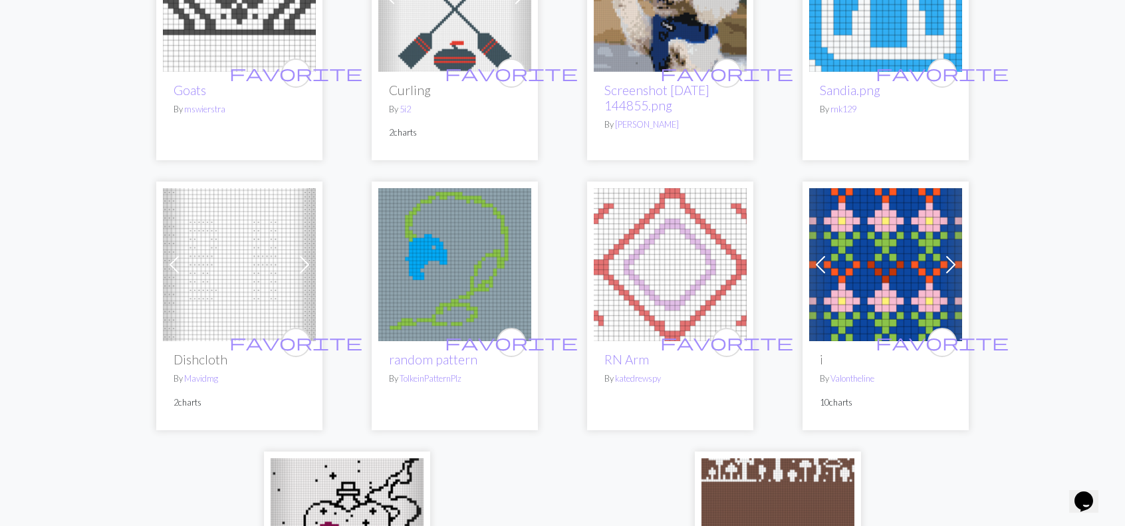
scroll to position [3441, 0]
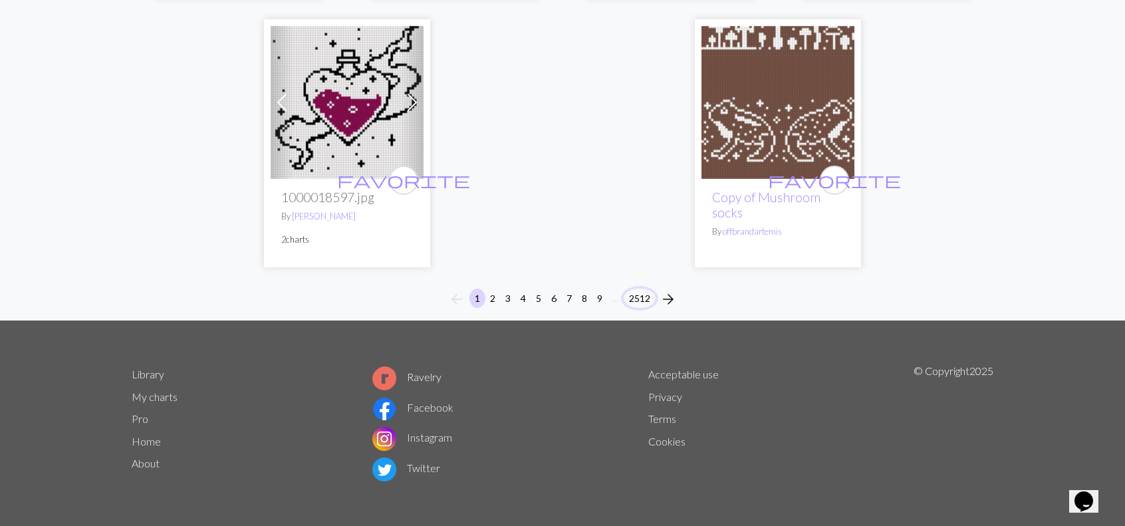
click at [654, 300] on button "2512" at bounding box center [640, 298] width 32 height 19
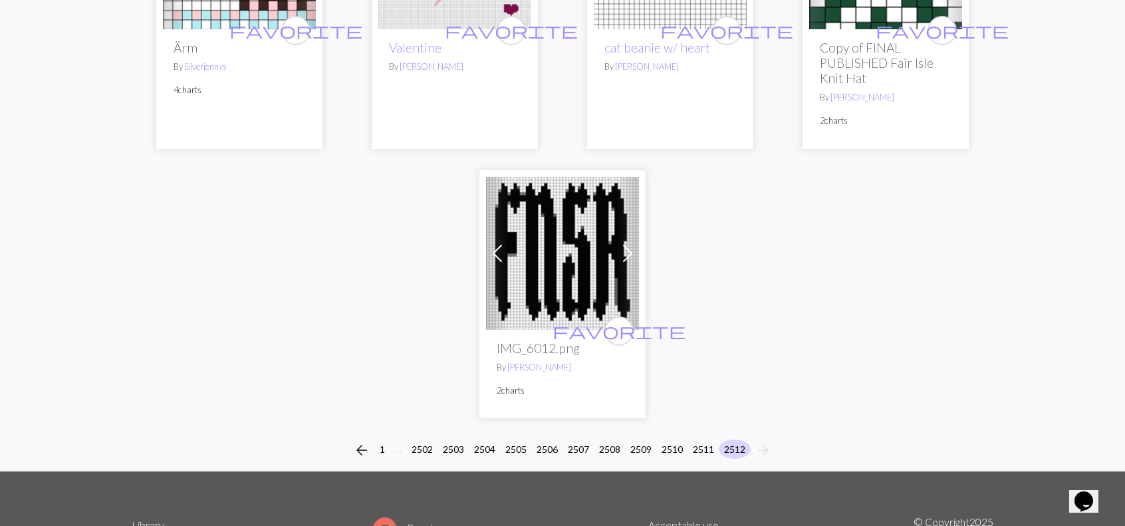
scroll to position [455, 0]
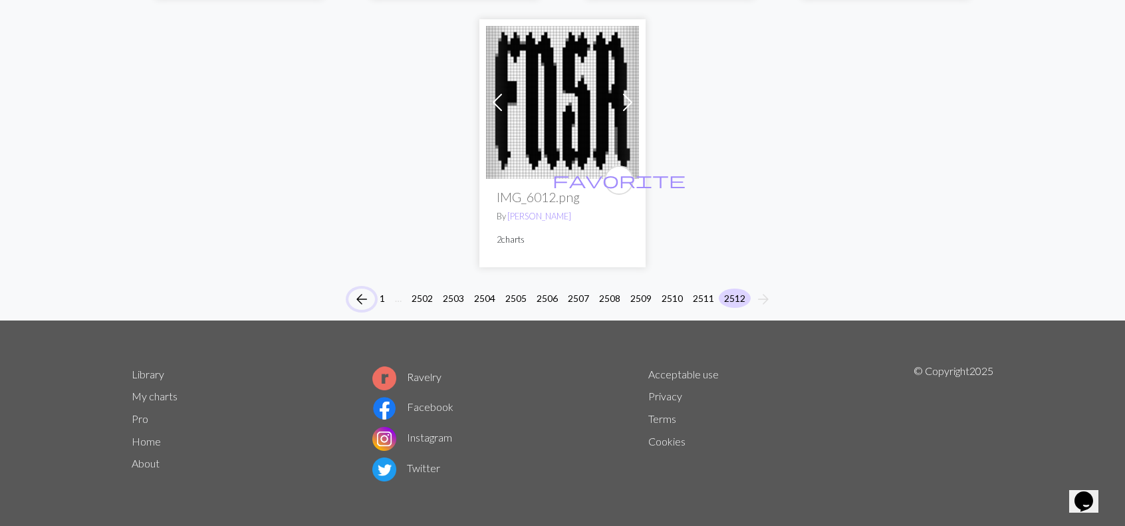
click at [366, 300] on span "arrow_back" at bounding box center [362, 299] width 16 height 19
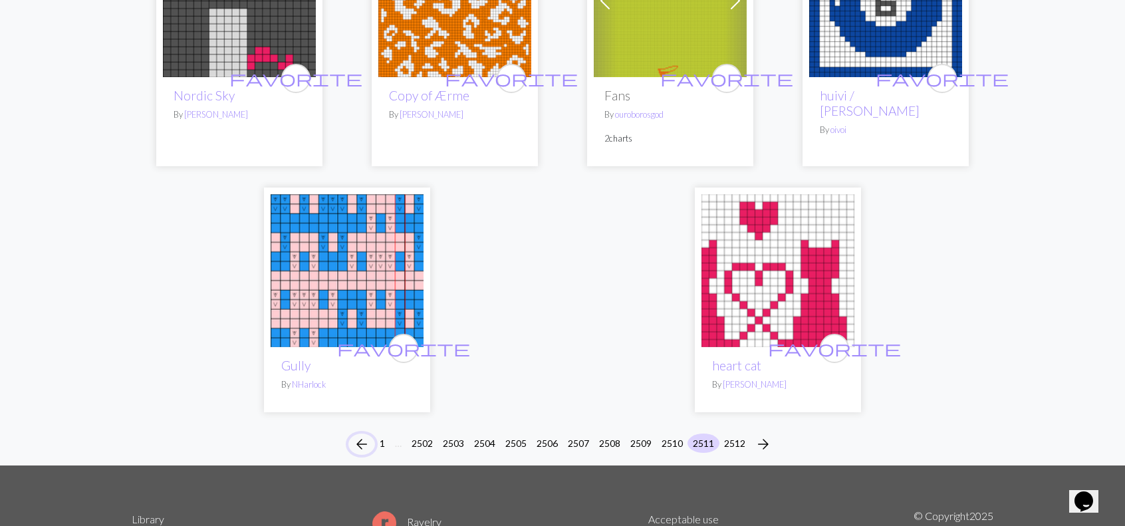
scroll to position [3224, 0]
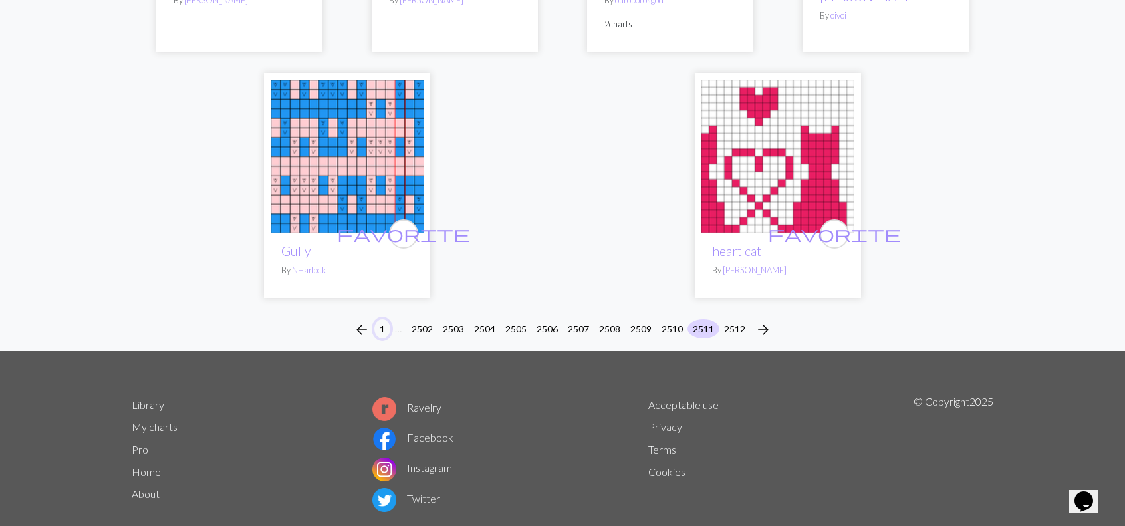
click at [377, 319] on button "1" at bounding box center [382, 328] width 16 height 19
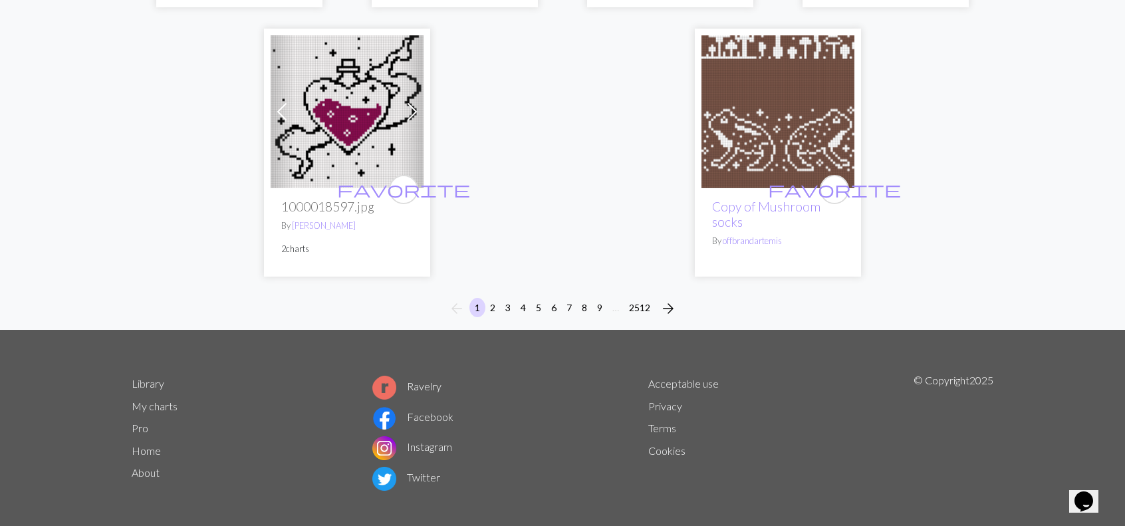
scroll to position [3441, 0]
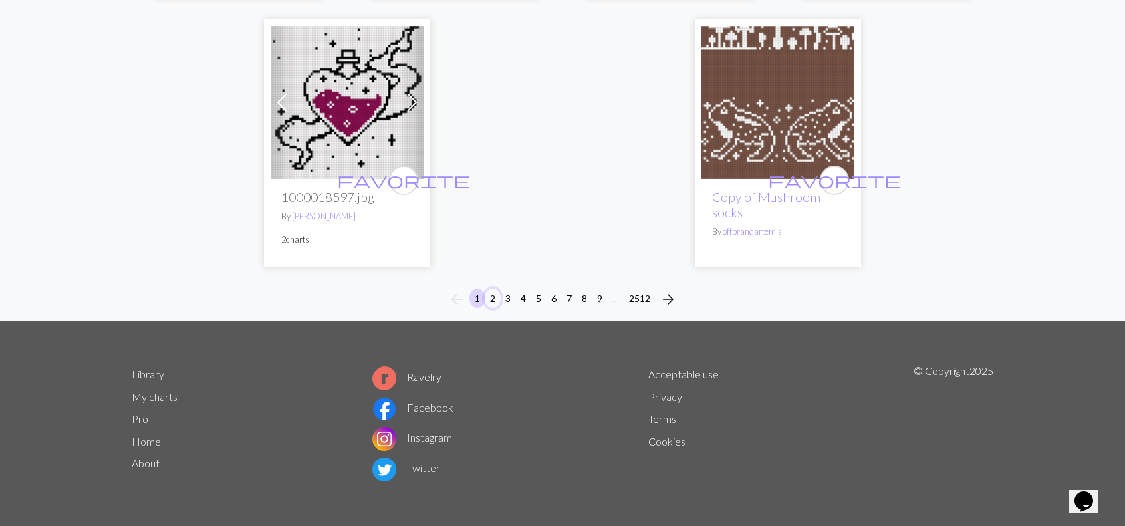
click at [493, 302] on button "2" at bounding box center [493, 298] width 16 height 19
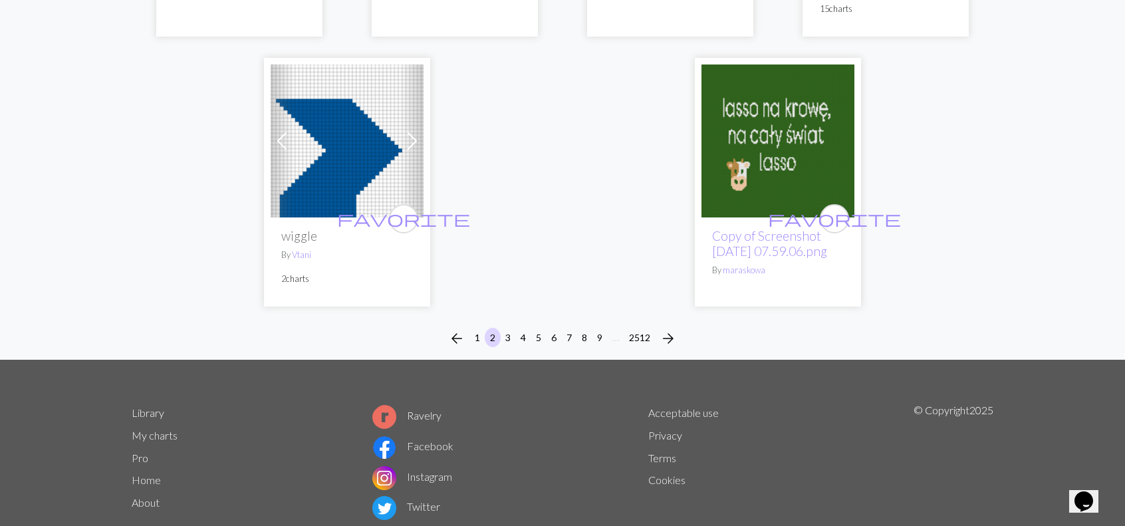
scroll to position [3447, 0]
click at [504, 327] on button "3" at bounding box center [508, 336] width 16 height 19
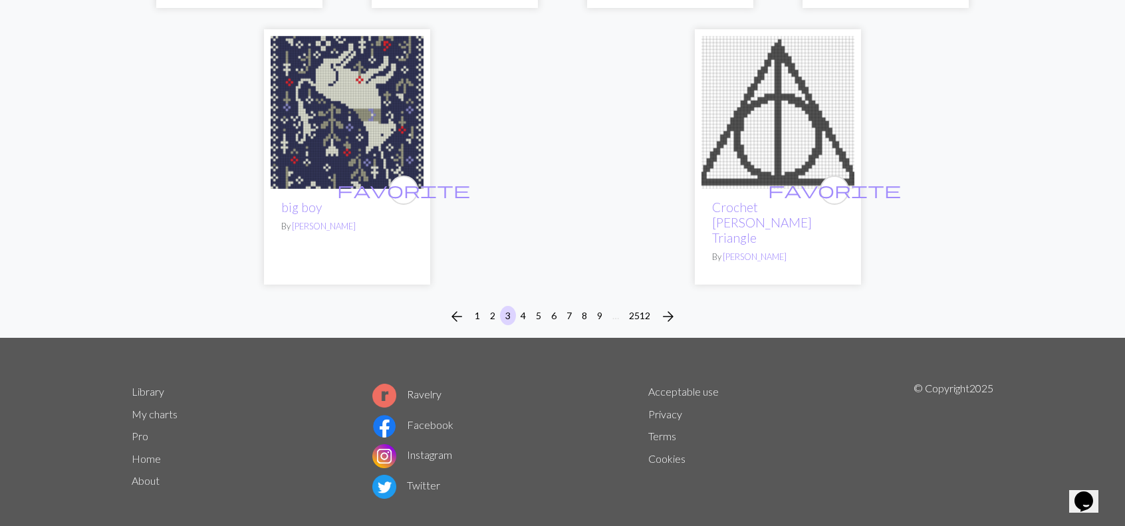
scroll to position [3401, 0]
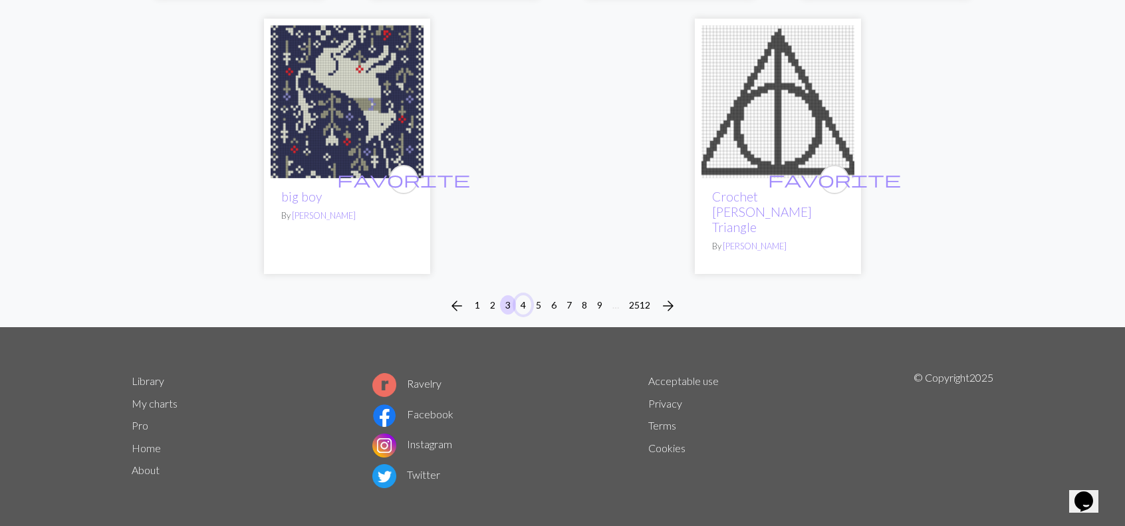
click at [524, 295] on button "4" at bounding box center [523, 304] width 16 height 19
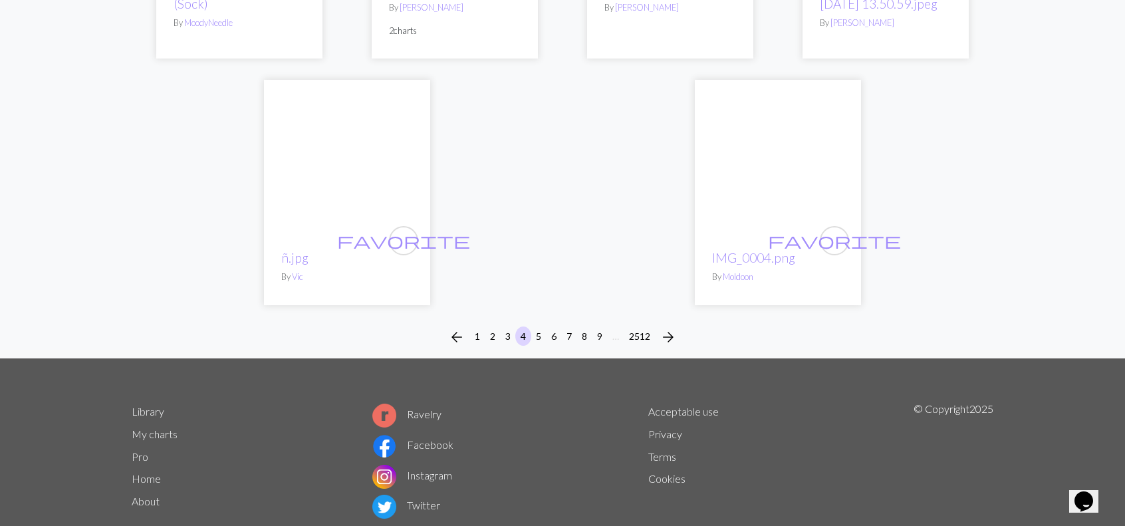
scroll to position [3356, 0]
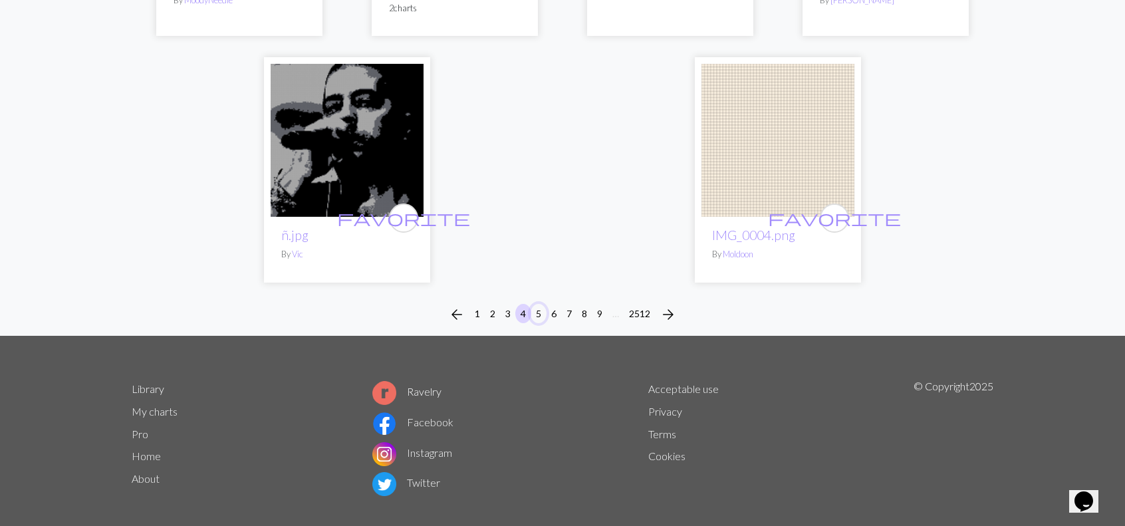
click at [537, 304] on button "5" at bounding box center [538, 313] width 16 height 19
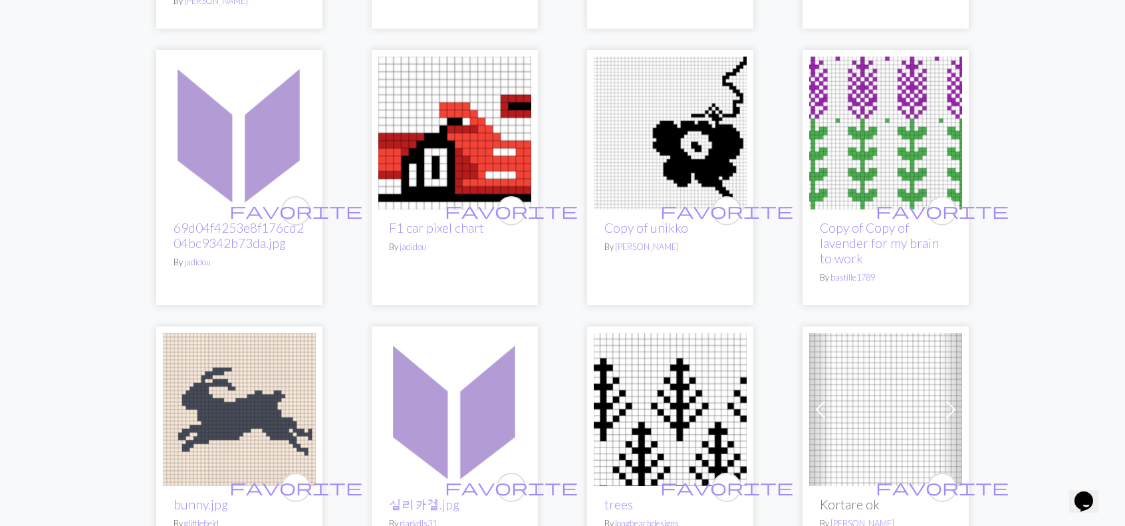
scroll to position [2659, 0]
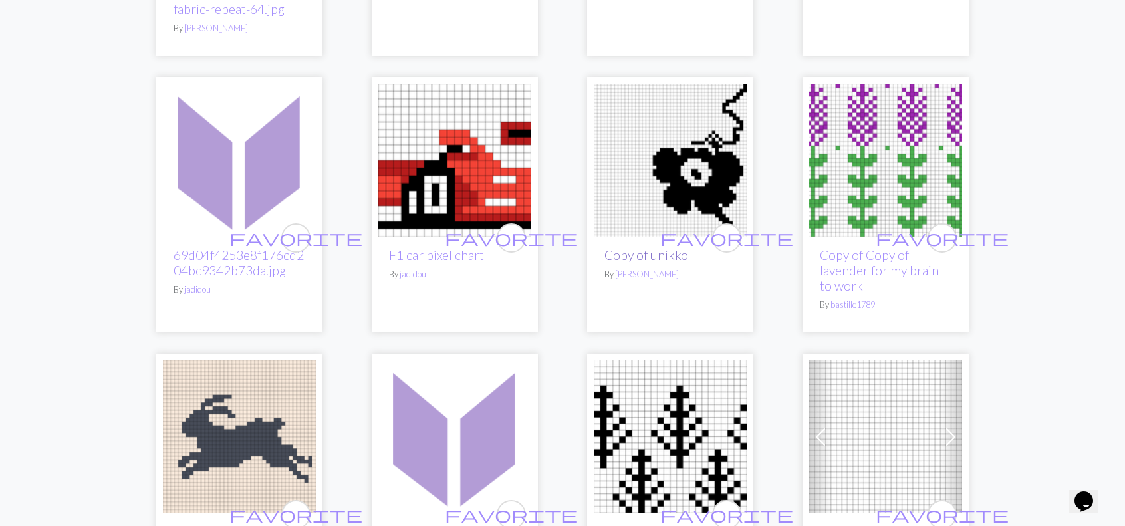
click at [651, 257] on link "Copy of unikko" at bounding box center [646, 254] width 84 height 15
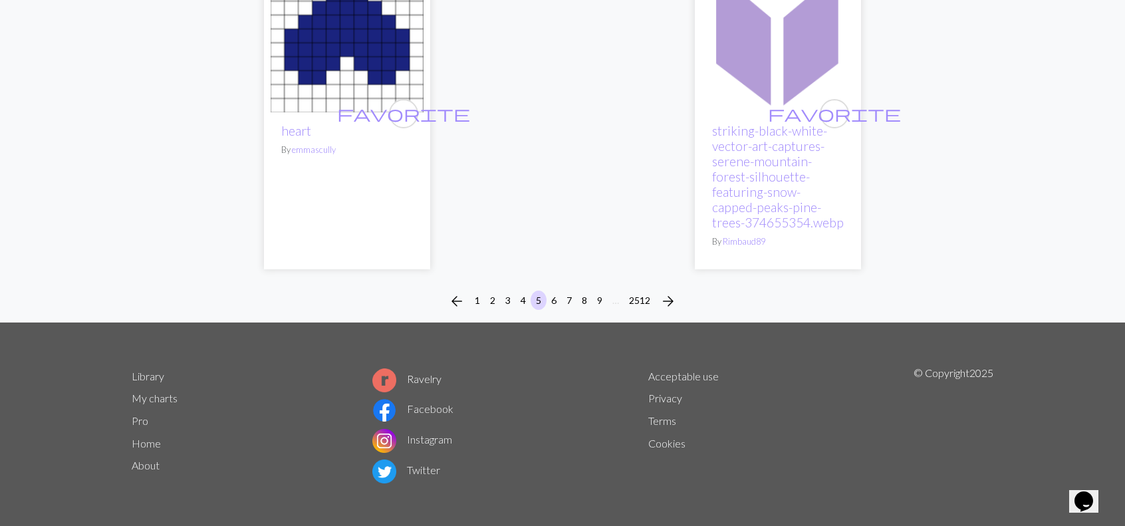
scroll to position [3616, 0]
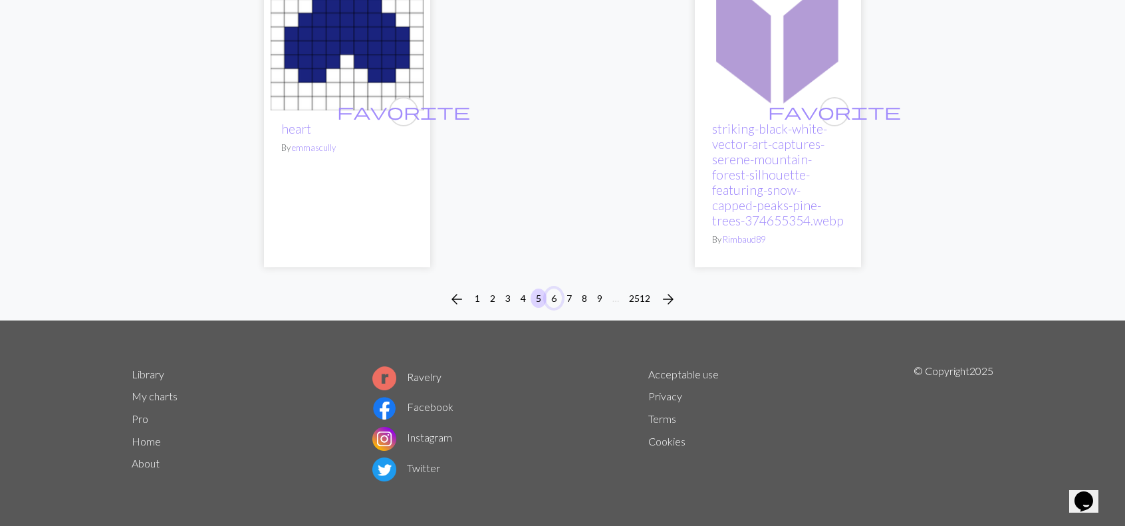
click at [551, 292] on button "6" at bounding box center [554, 298] width 16 height 19
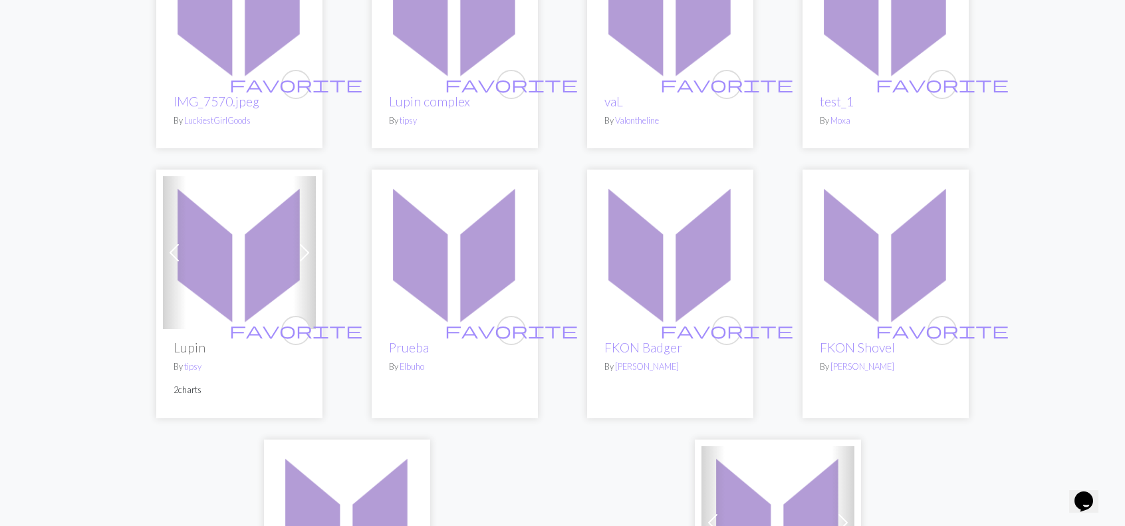
scroll to position [3348, 0]
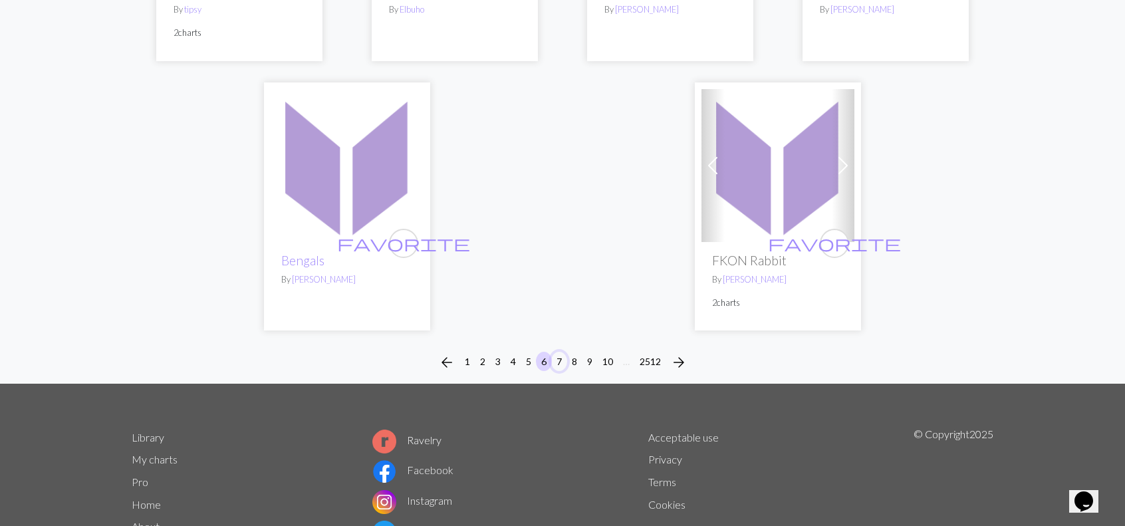
click at [561, 352] on button "7" at bounding box center [559, 361] width 16 height 19
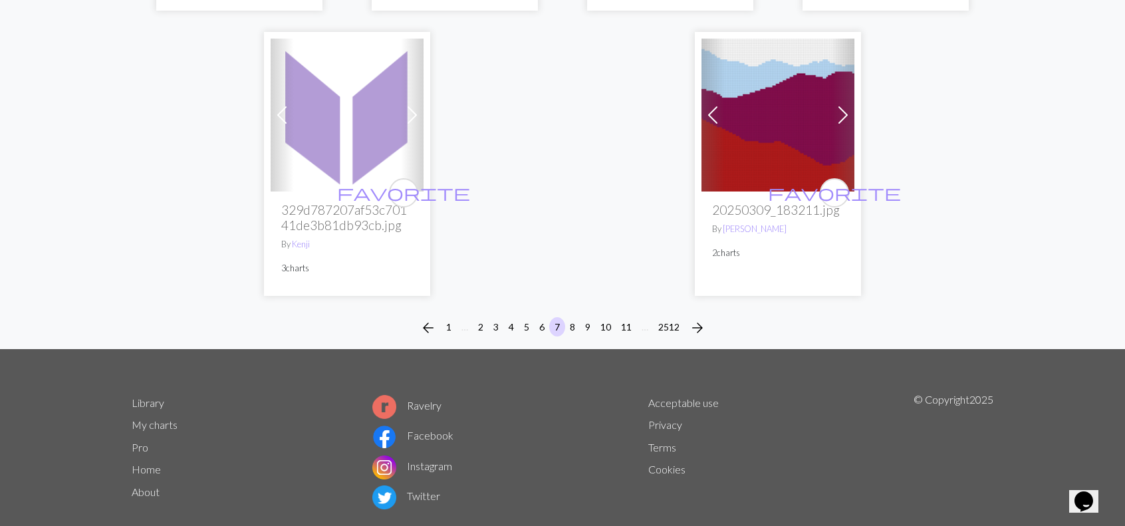
scroll to position [3523, 0]
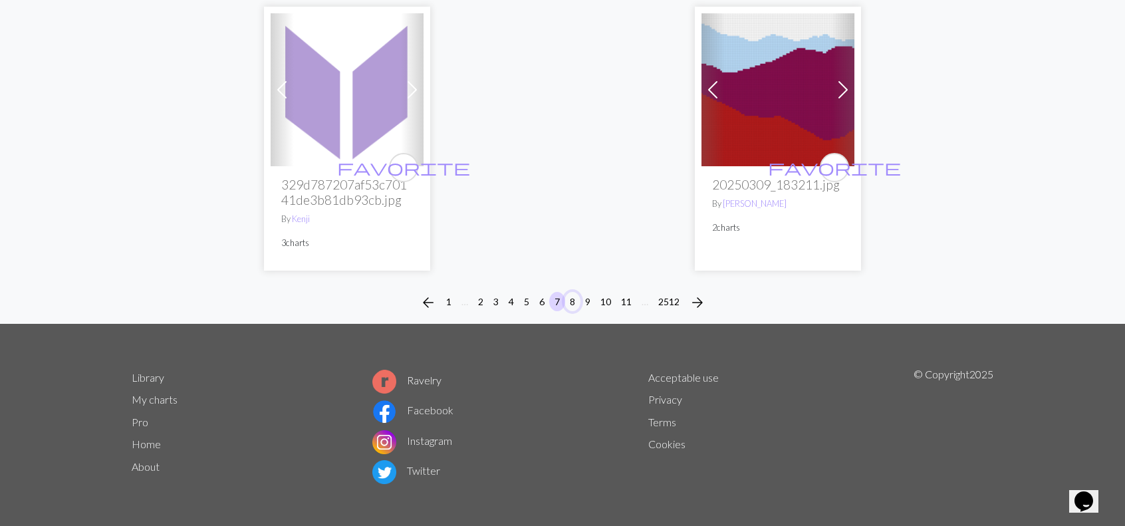
click at [573, 301] on button "8" at bounding box center [572, 301] width 16 height 19
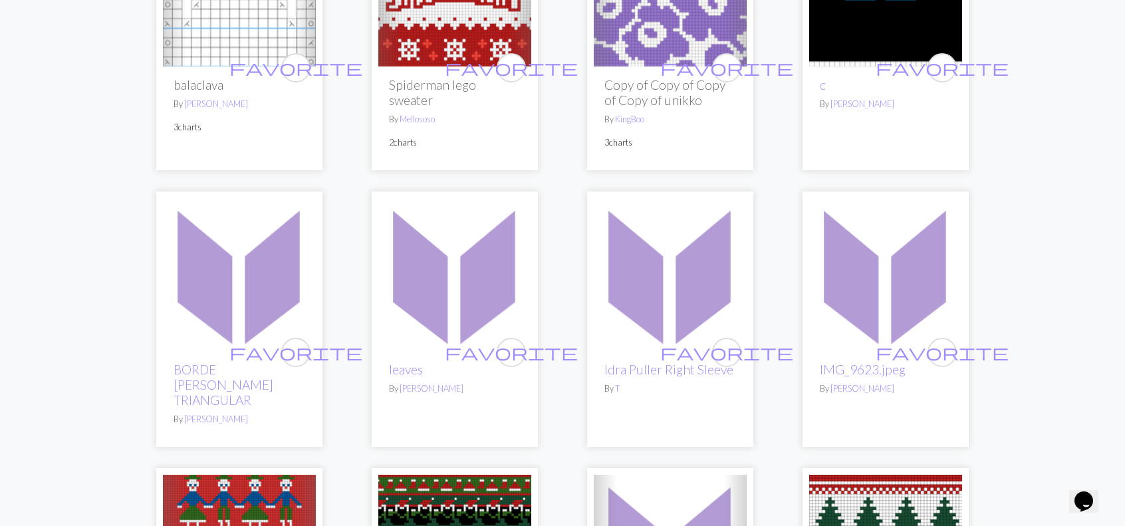
scroll to position [465, 0]
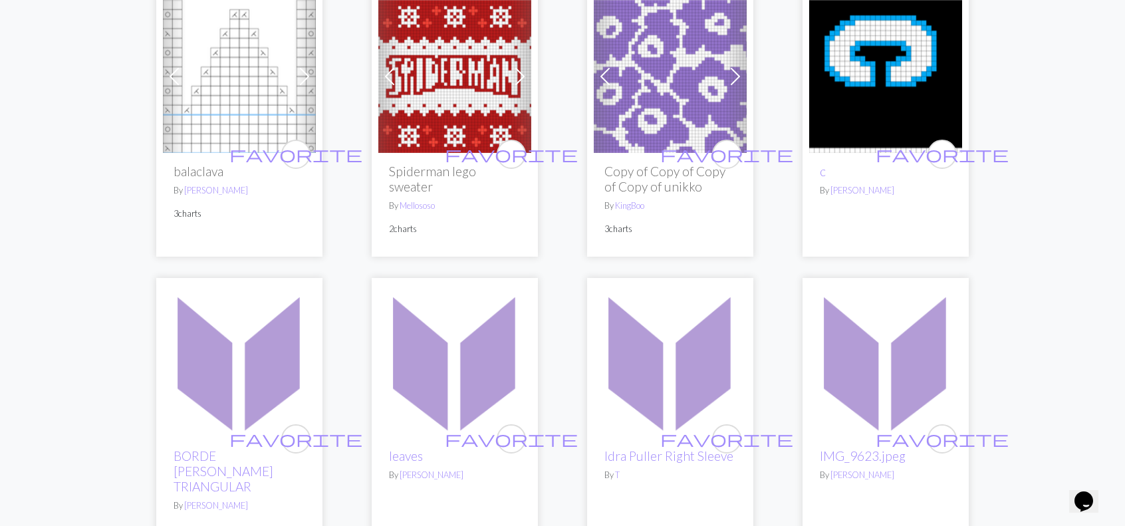
click at [653, 94] on img at bounding box center [670, 76] width 153 height 153
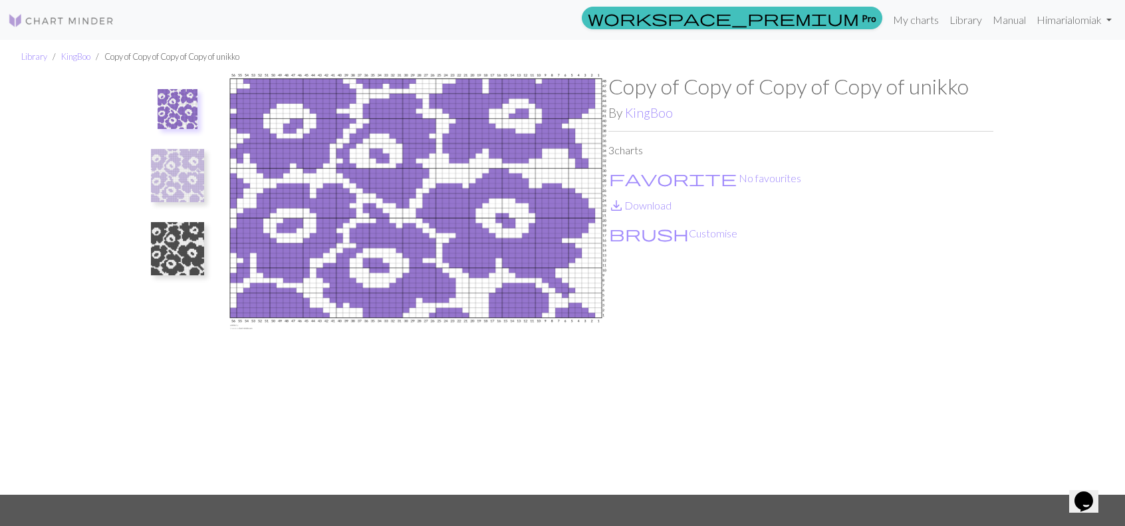
click at [167, 255] on img at bounding box center [177, 248] width 53 height 53
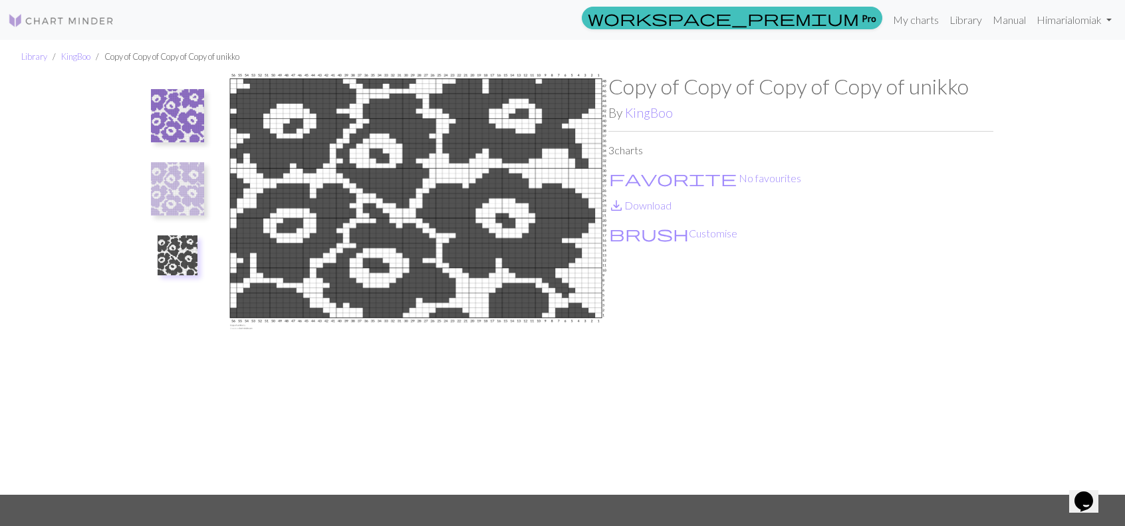
click at [175, 108] on img at bounding box center [177, 115] width 53 height 53
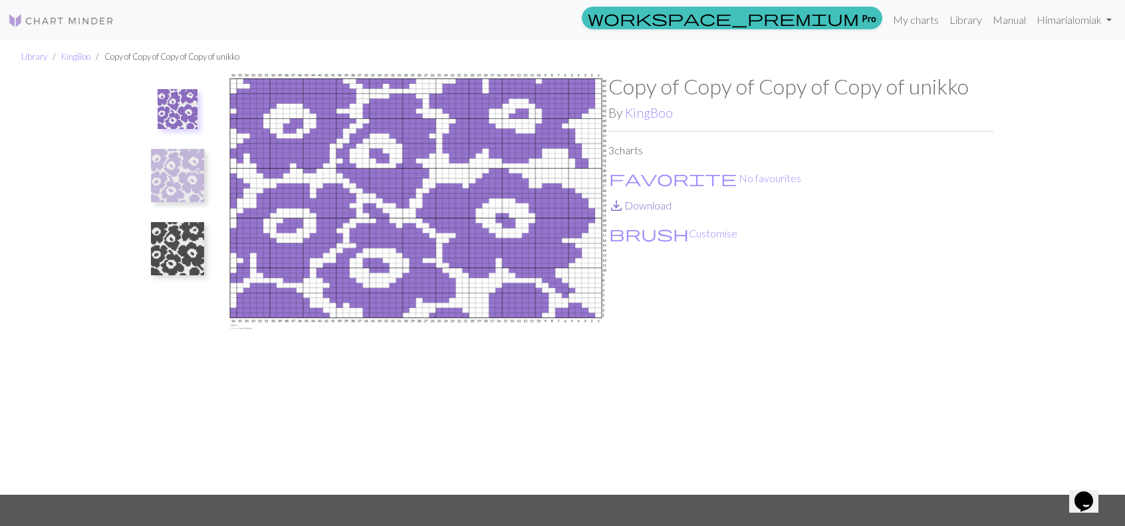
click at [647, 207] on link "save_alt Download" at bounding box center [639, 205] width 63 height 13
click at [186, 99] on img at bounding box center [178, 109] width 40 height 40
click at [175, 231] on img at bounding box center [177, 248] width 53 height 53
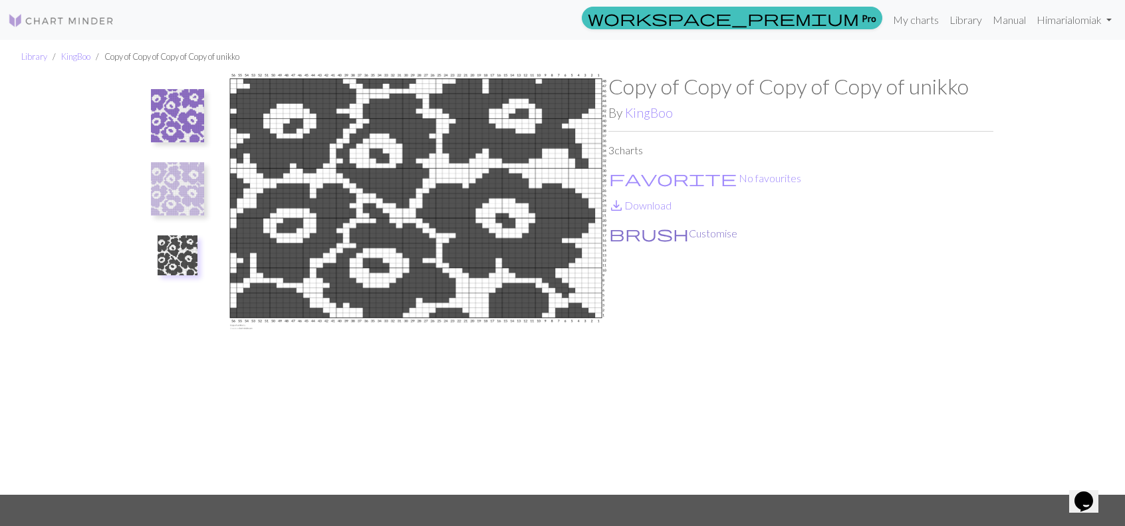
click at [642, 235] on button "brush Customise" at bounding box center [673, 233] width 130 height 17
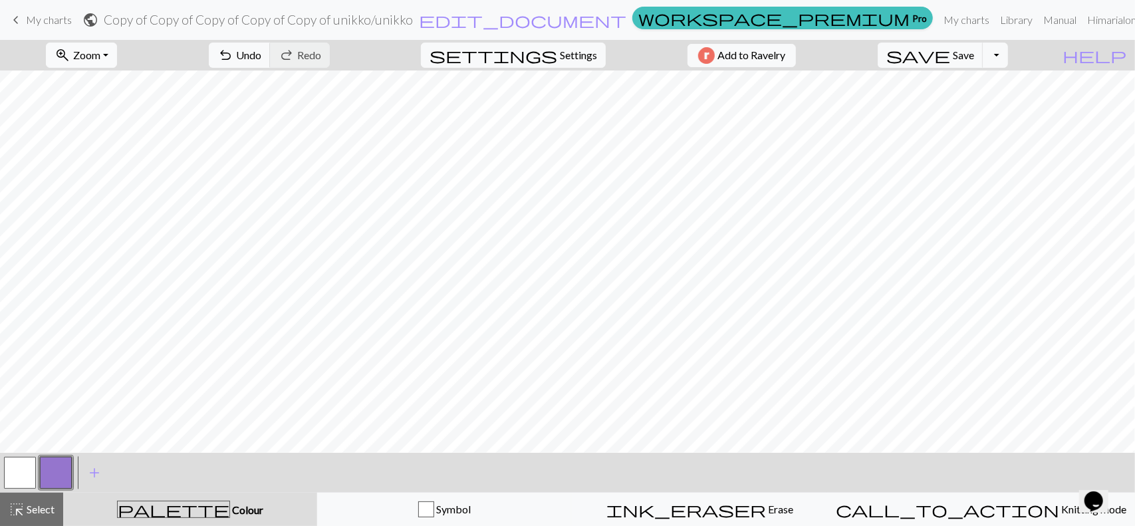
click at [70, 62] on span "zoom_in" at bounding box center [63, 55] width 16 height 19
click at [100, 80] on button "Fit all" at bounding box center [99, 83] width 105 height 21
click at [581, 54] on span "Settings" at bounding box center [578, 55] width 37 height 16
select select "aran"
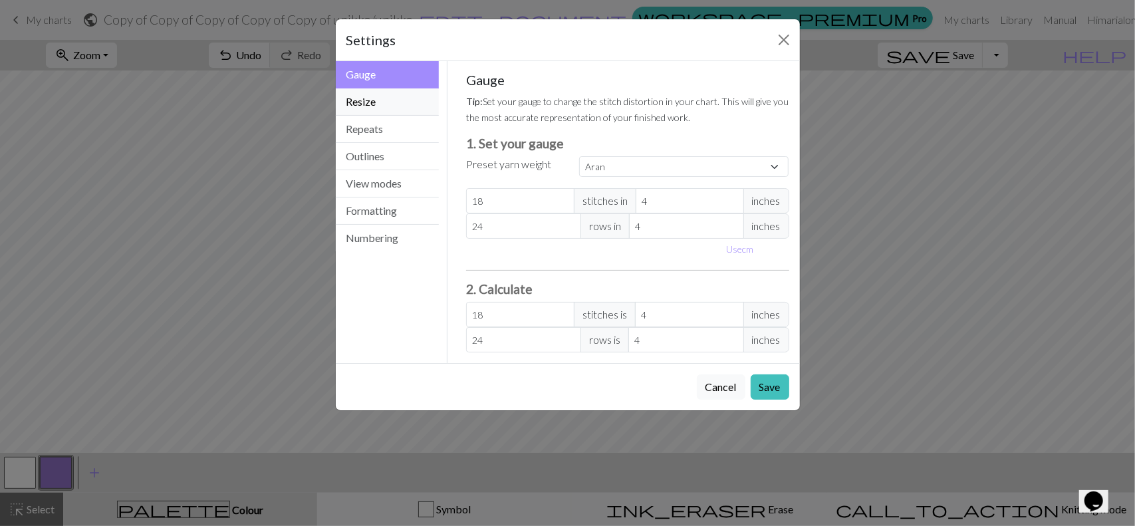
click at [370, 94] on button "Resize" at bounding box center [388, 101] width 104 height 27
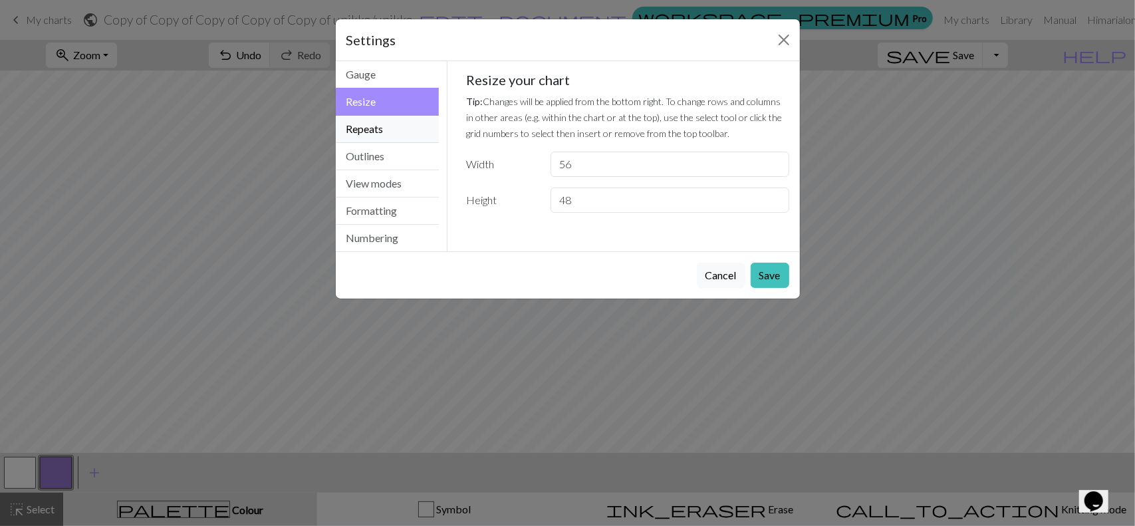
click at [370, 127] on button "Repeats" at bounding box center [388, 129] width 104 height 27
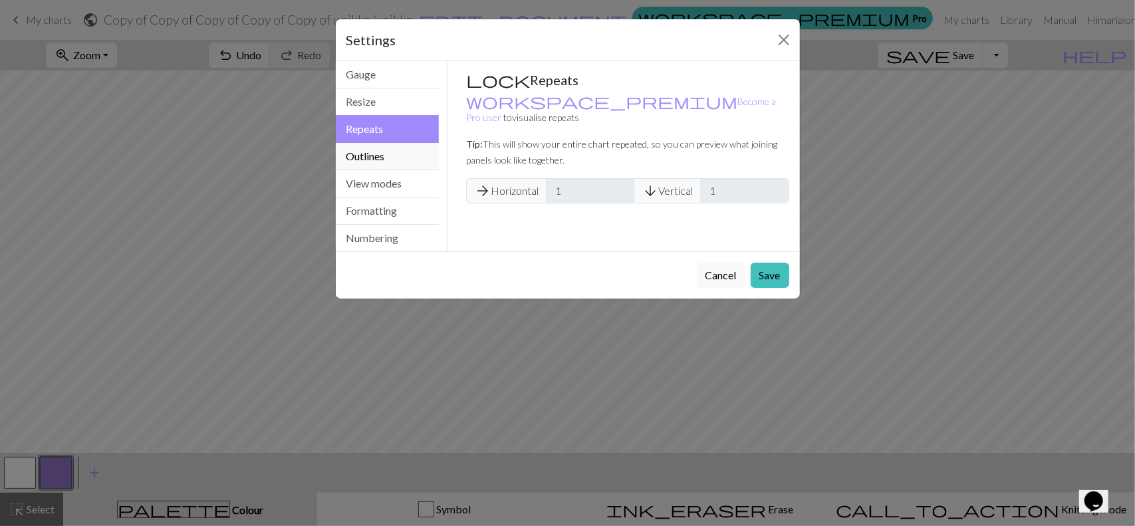
click at [378, 162] on button "Outlines" at bounding box center [388, 156] width 104 height 27
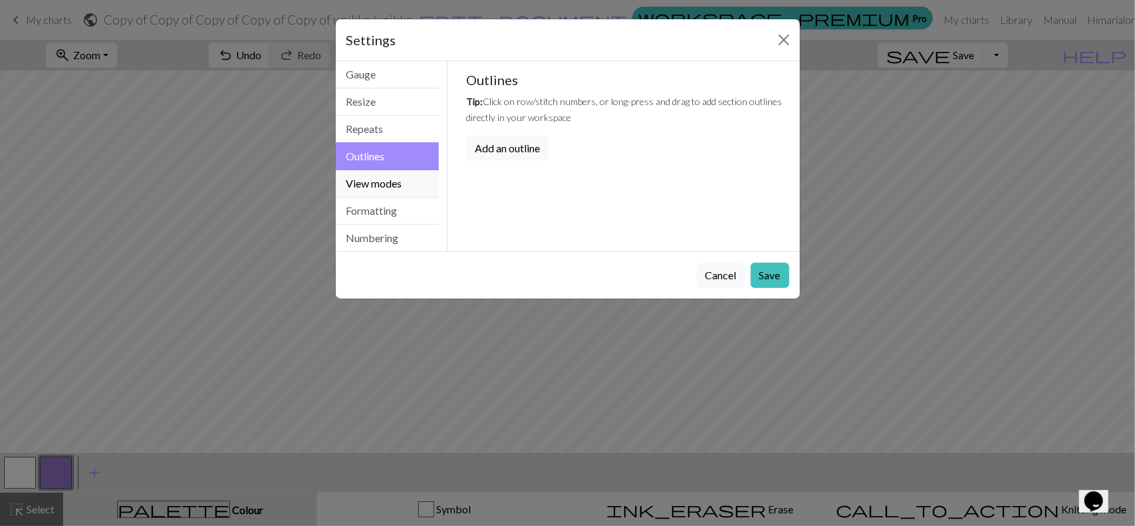
click at [404, 172] on button "View modes" at bounding box center [388, 183] width 104 height 27
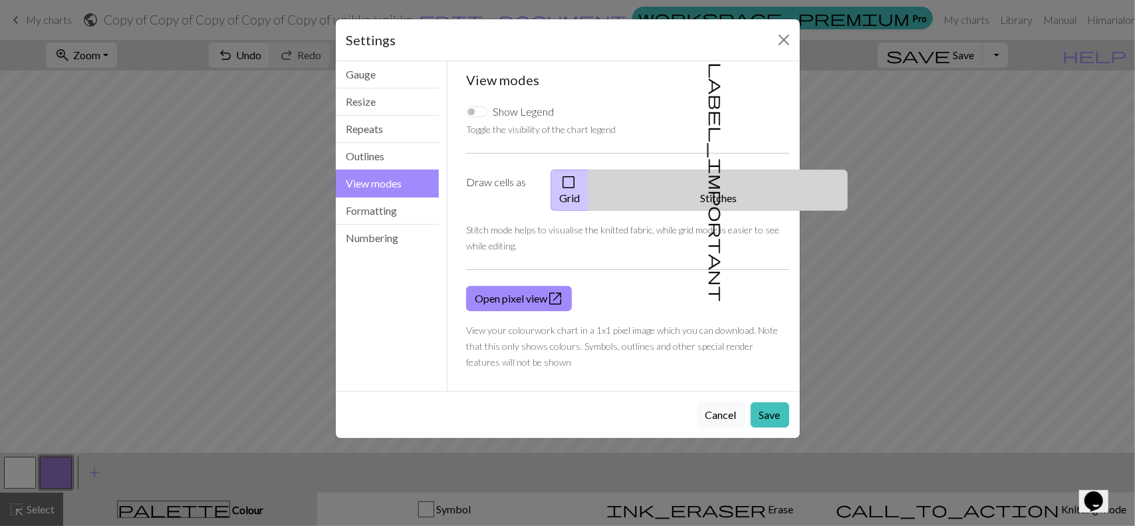
click at [730, 193] on button "label_important Stitches" at bounding box center [717, 190] width 259 height 41
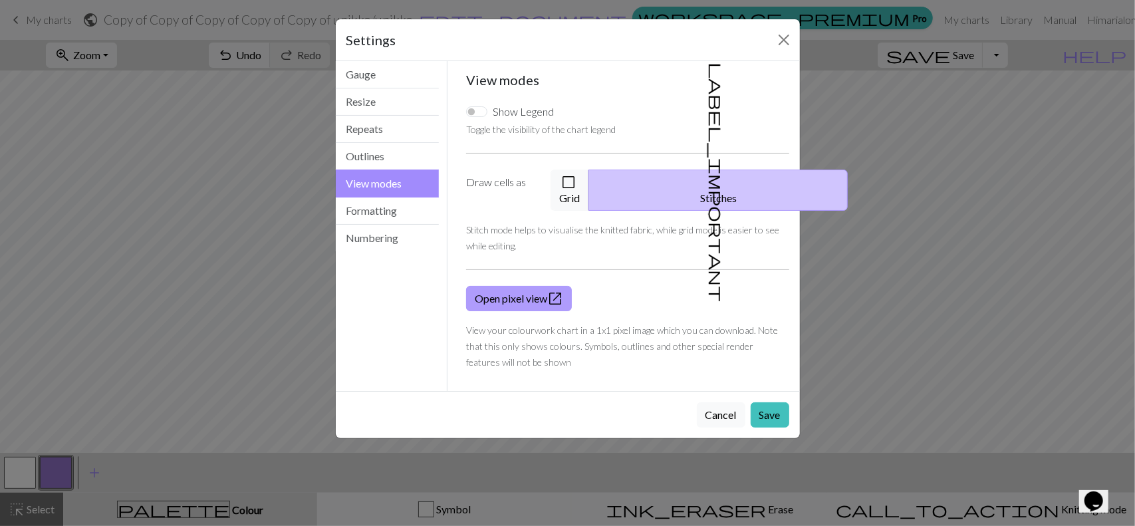
click at [507, 286] on link "Open pixel view open_in_new" at bounding box center [519, 298] width 106 height 25
click at [778, 402] on button "Save" at bounding box center [770, 414] width 39 height 25
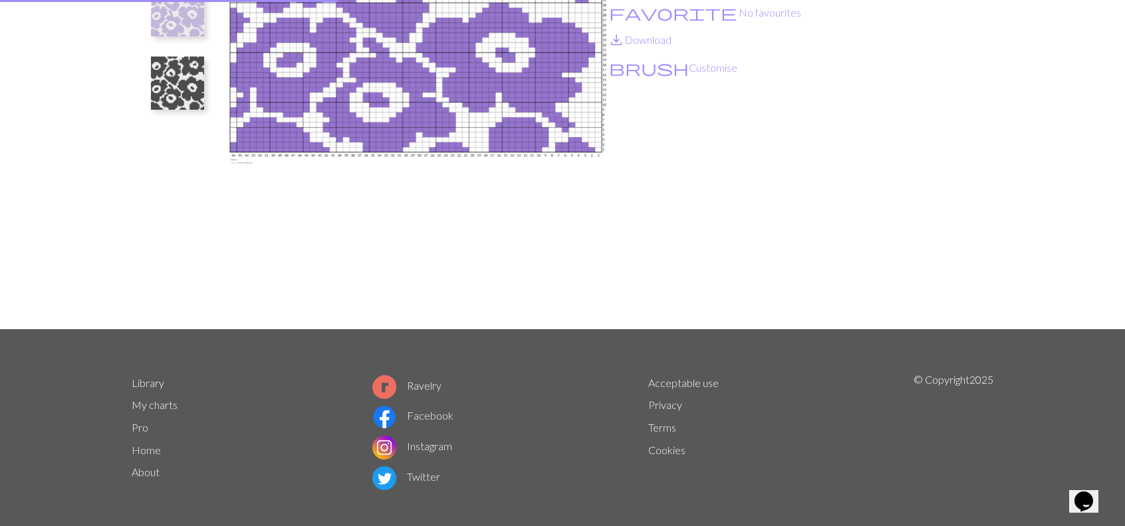
scroll to position [175, 0]
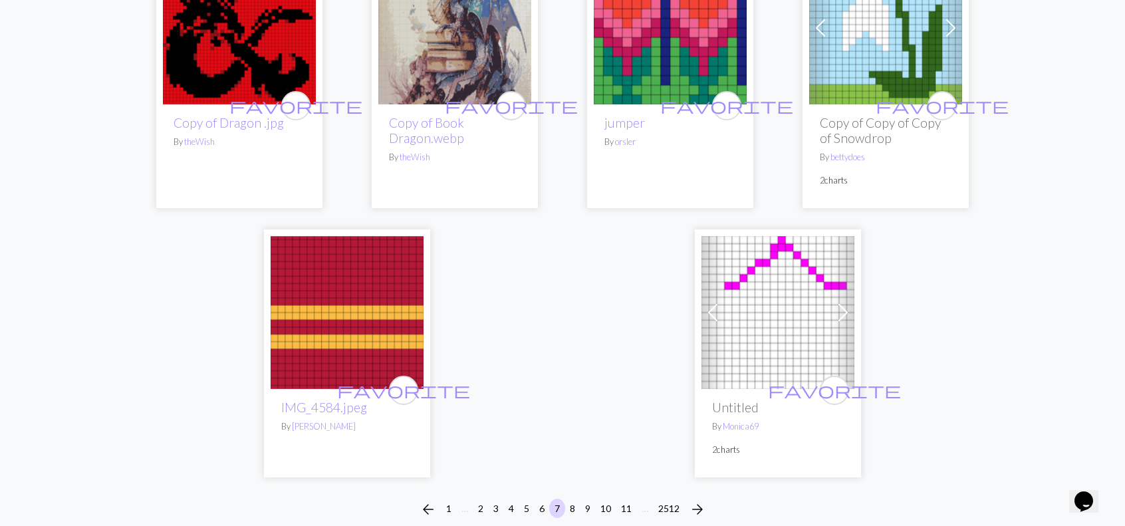
scroll to position [3465, 0]
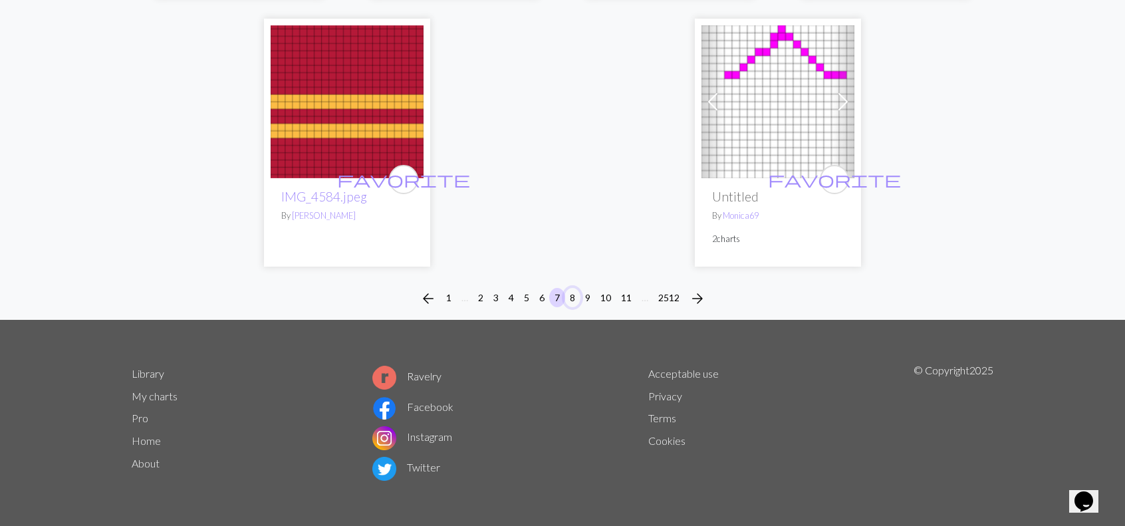
click at [568, 296] on button "8" at bounding box center [572, 297] width 16 height 19
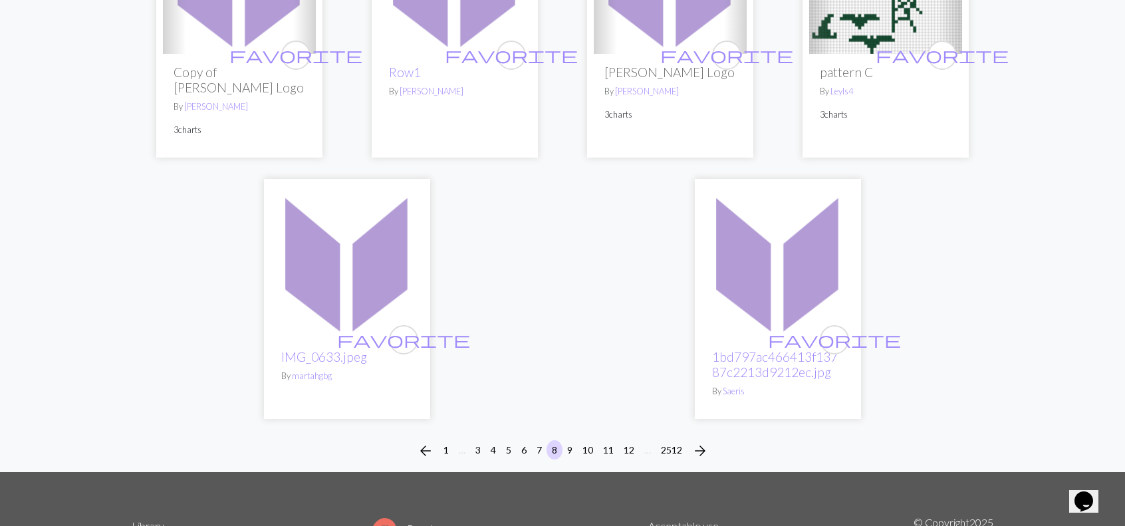
scroll to position [3457, 0]
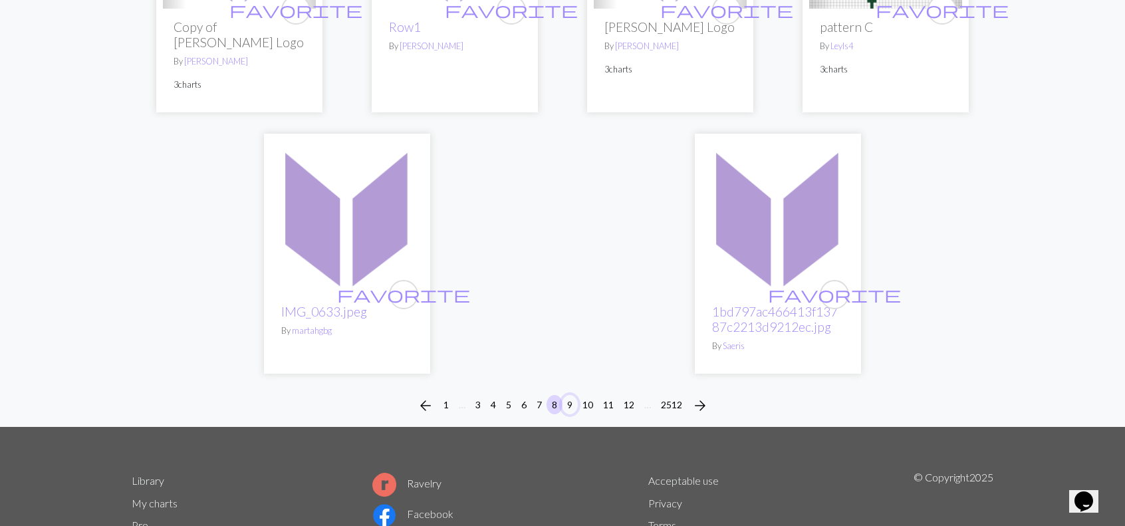
click at [573, 395] on button "9" at bounding box center [570, 404] width 16 height 19
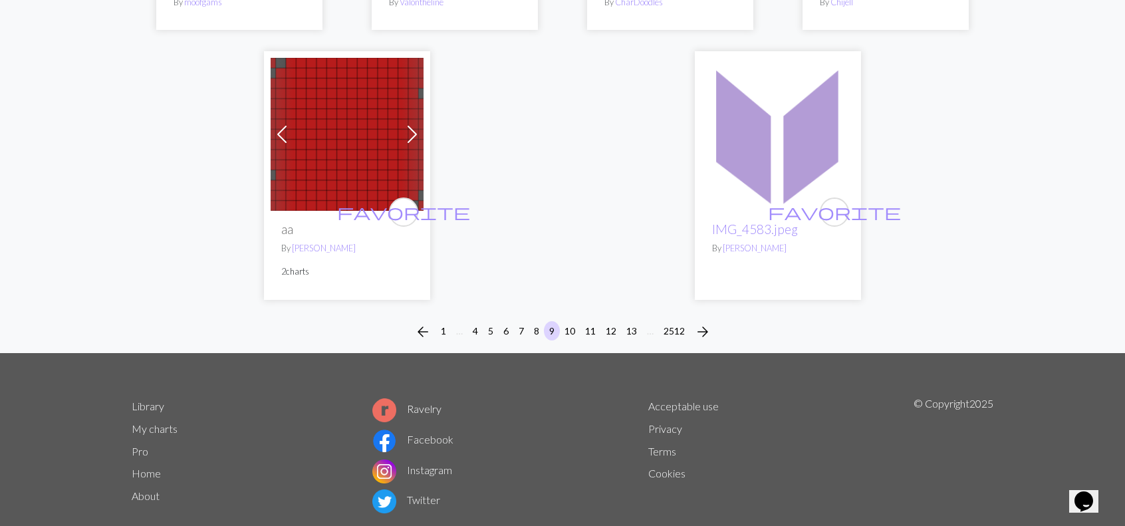
scroll to position [3348, 0]
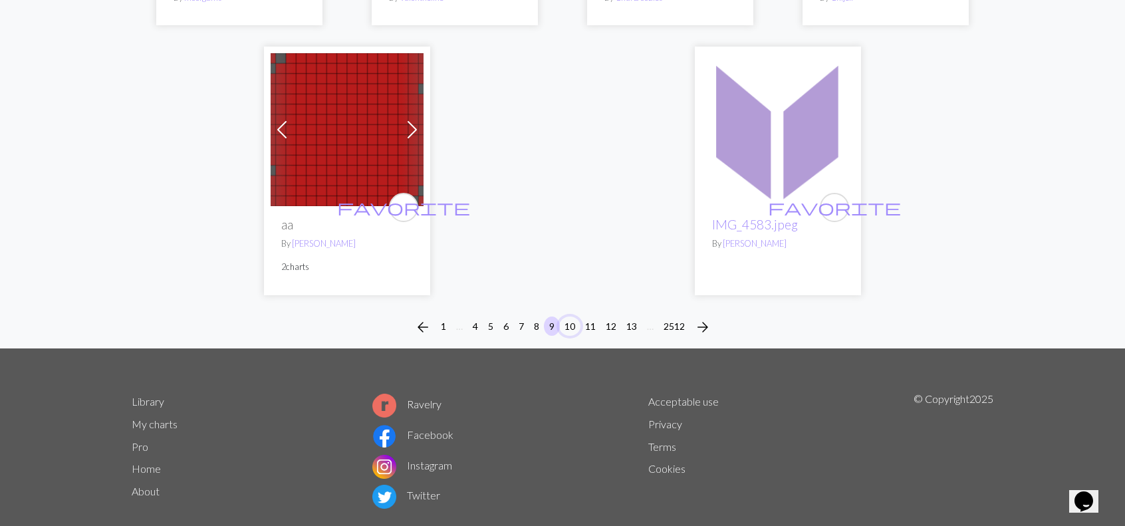
click at [577, 316] on button "10" at bounding box center [569, 325] width 21 height 19
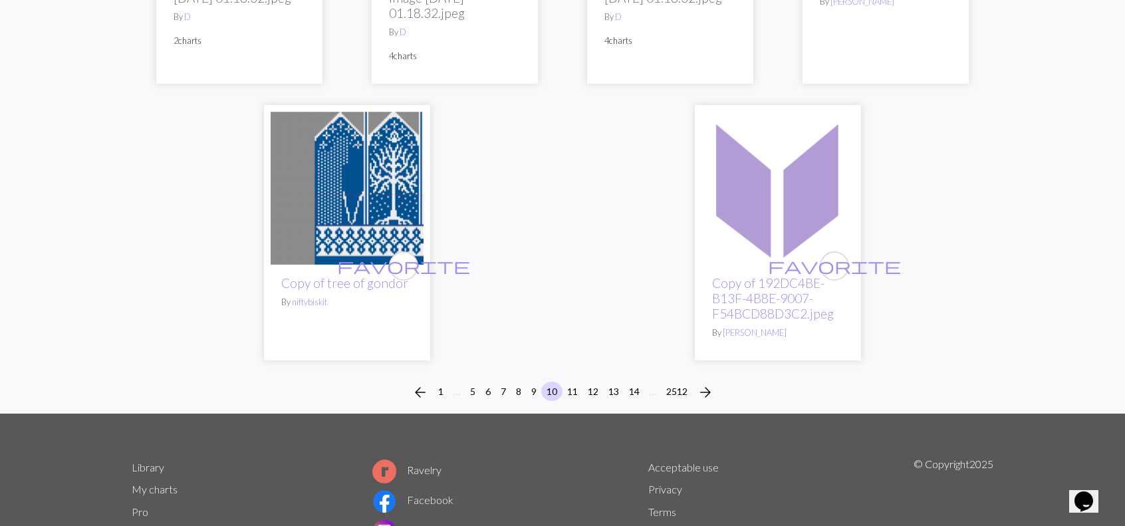
scroll to position [3517, 0]
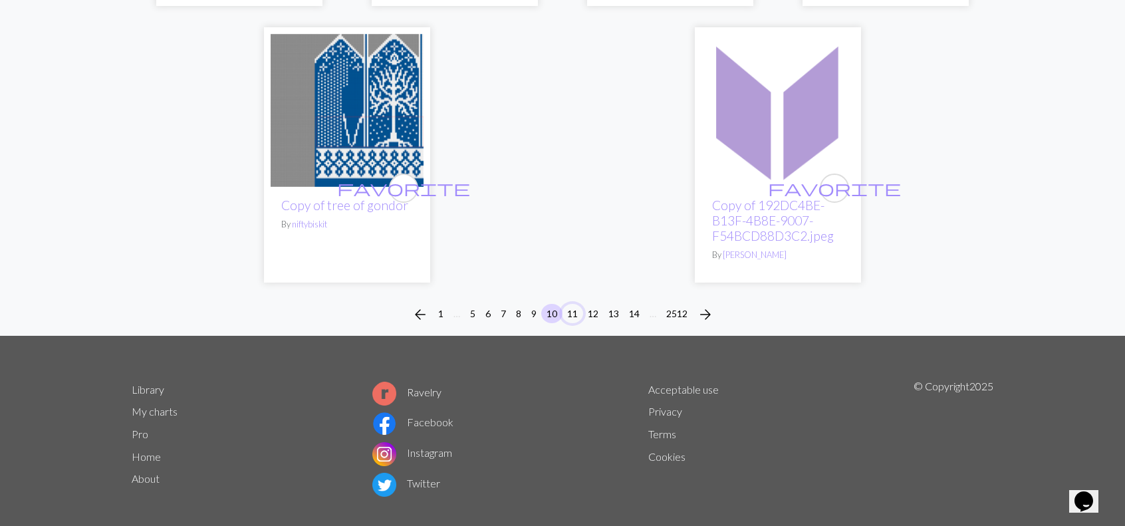
click at [580, 304] on button "11" at bounding box center [572, 313] width 21 height 19
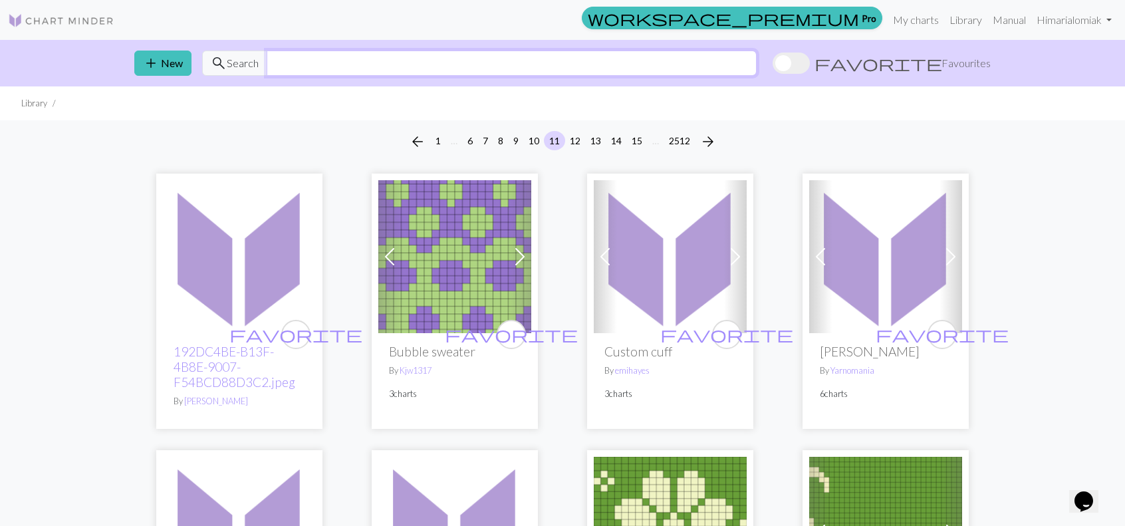
click at [469, 62] on input "text" at bounding box center [512, 63] width 490 height 25
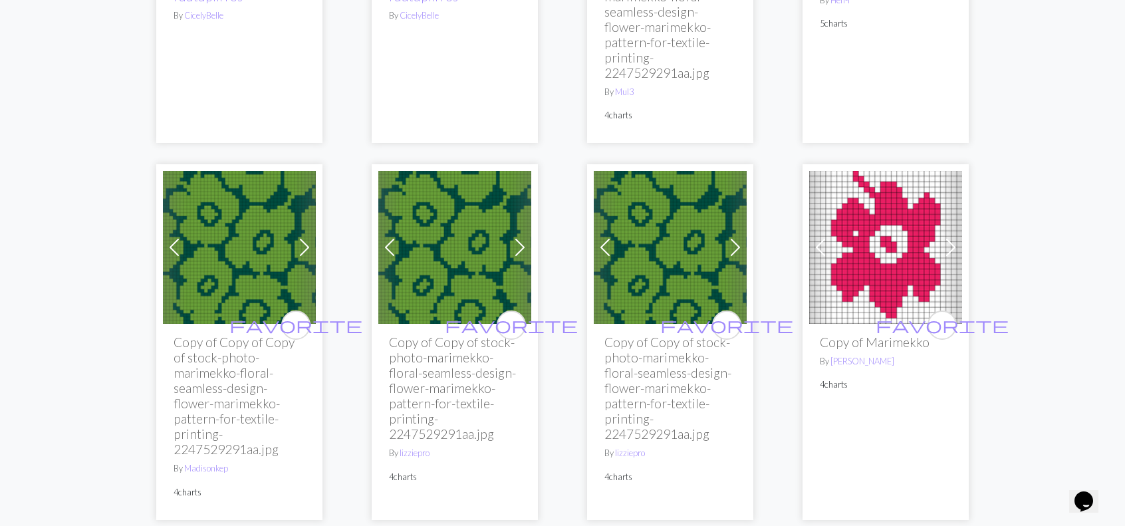
scroll to position [697, 0]
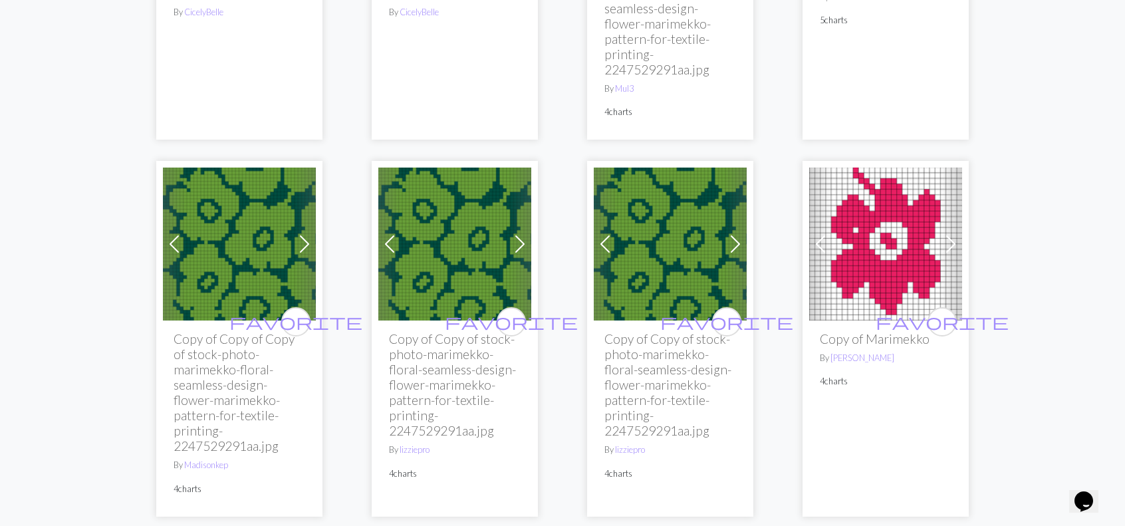
type input "marimekko"
click at [655, 258] on img at bounding box center [670, 244] width 153 height 153
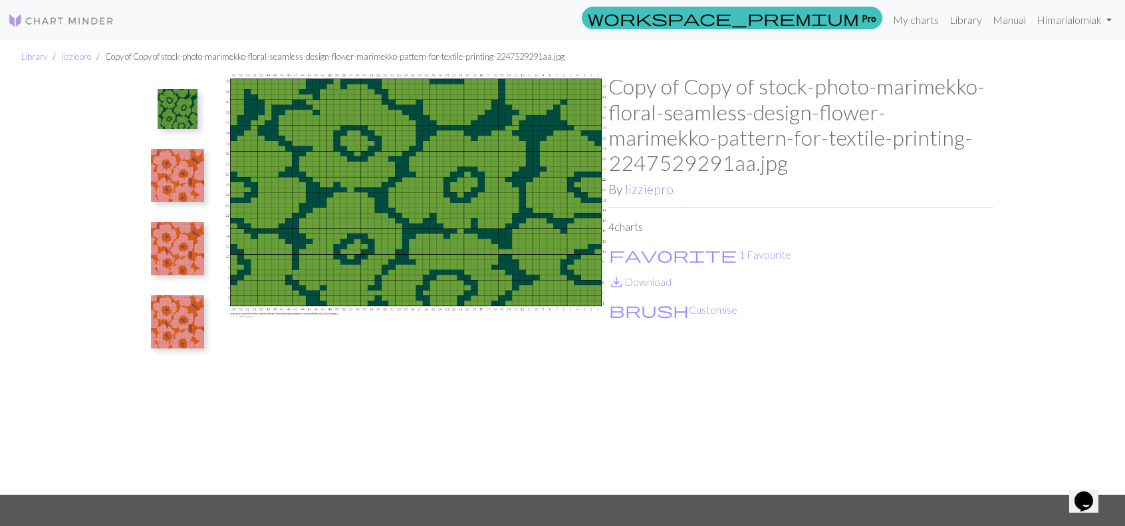
click at [175, 181] on img at bounding box center [177, 175] width 53 height 53
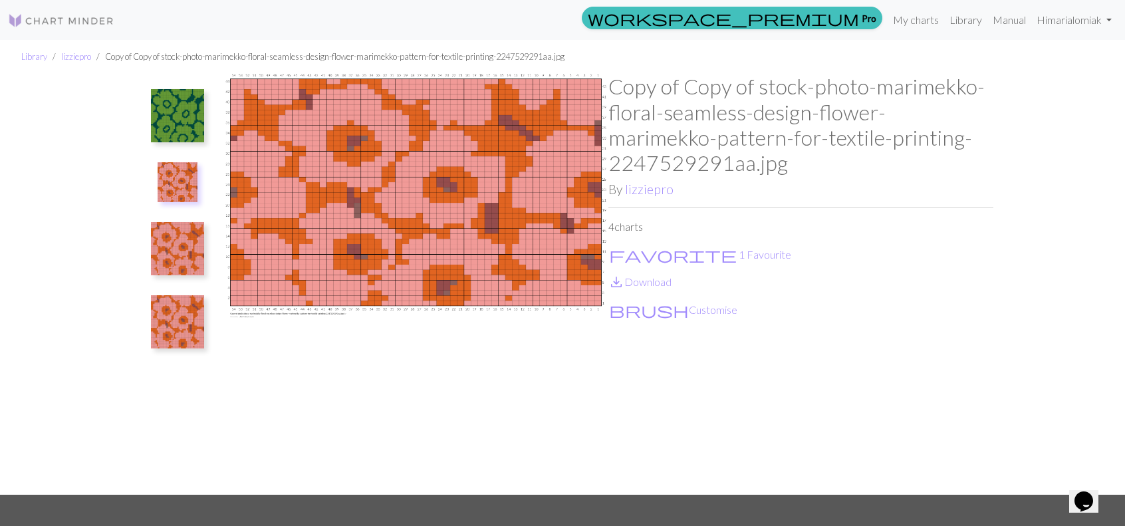
click at [177, 253] on img at bounding box center [177, 248] width 53 height 53
click at [175, 304] on img at bounding box center [177, 321] width 53 height 53
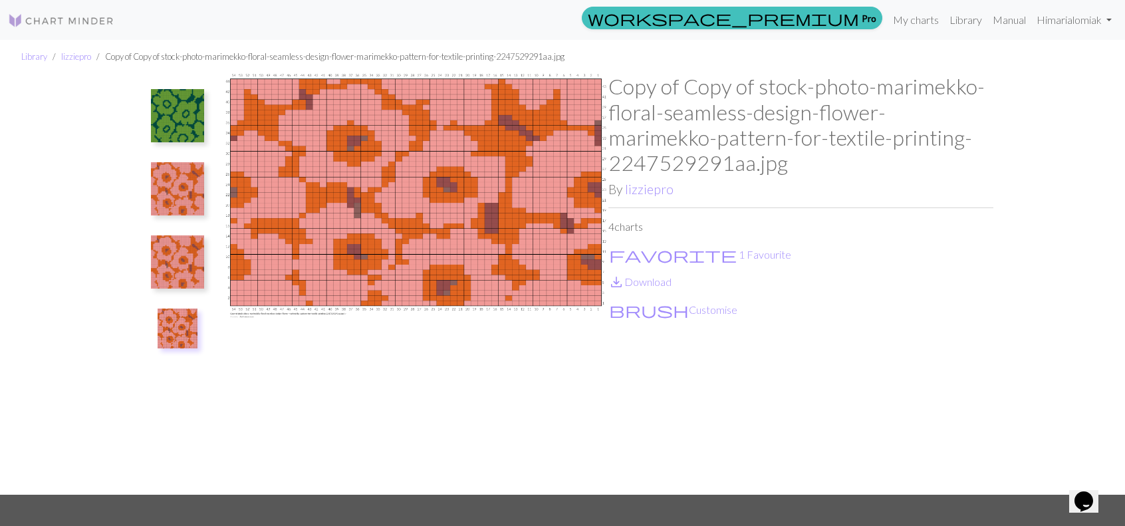
click at [162, 118] on img at bounding box center [177, 115] width 53 height 53
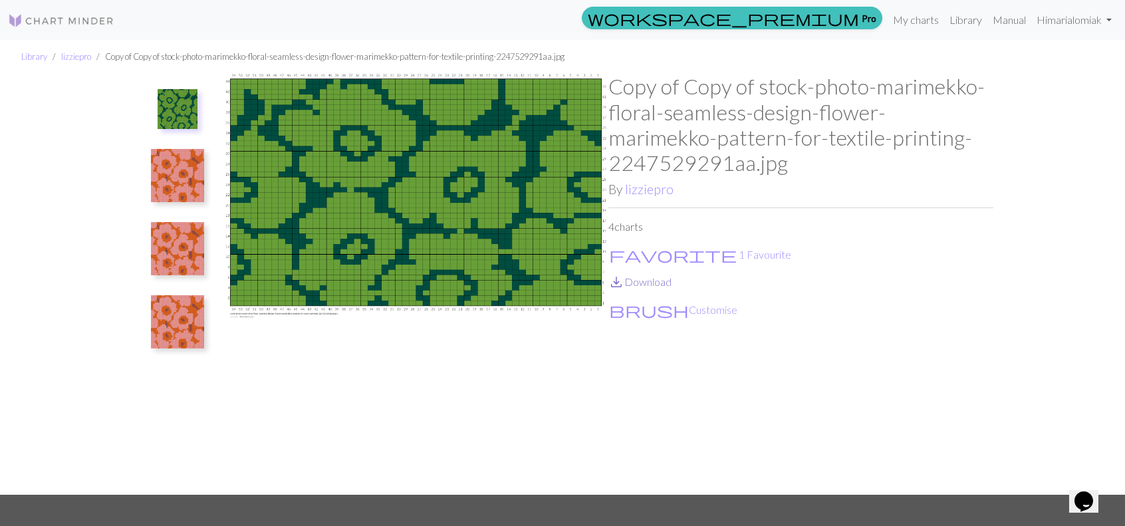
click at [640, 279] on link "save_alt Download" at bounding box center [639, 281] width 63 height 13
click at [43, 17] on img at bounding box center [61, 21] width 106 height 16
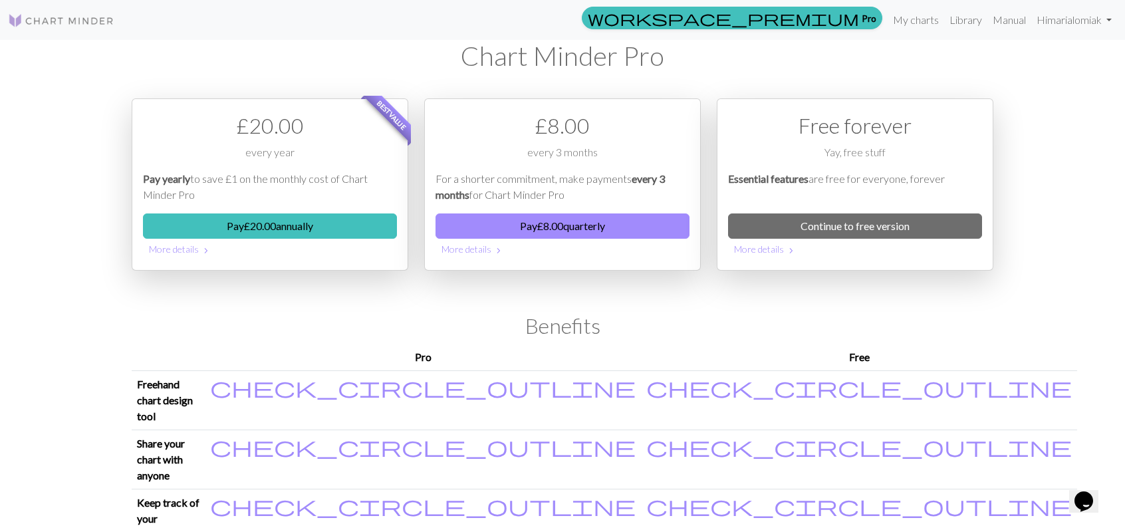
click at [94, 15] on img at bounding box center [61, 21] width 106 height 16
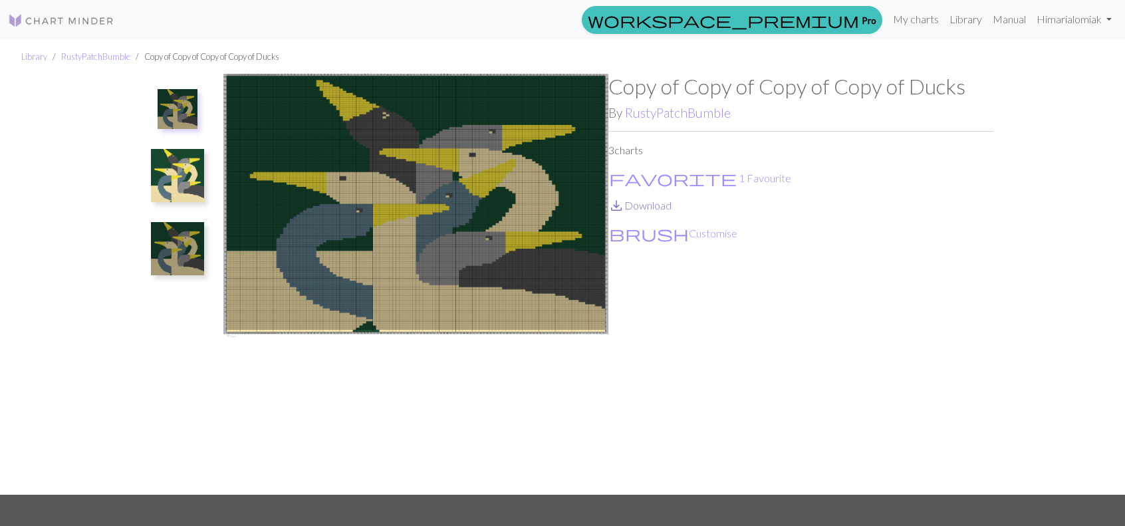
click at [624, 203] on span "save_alt" at bounding box center [616, 205] width 16 height 19
click at [642, 229] on button "brush Customise" at bounding box center [673, 233] width 130 height 17
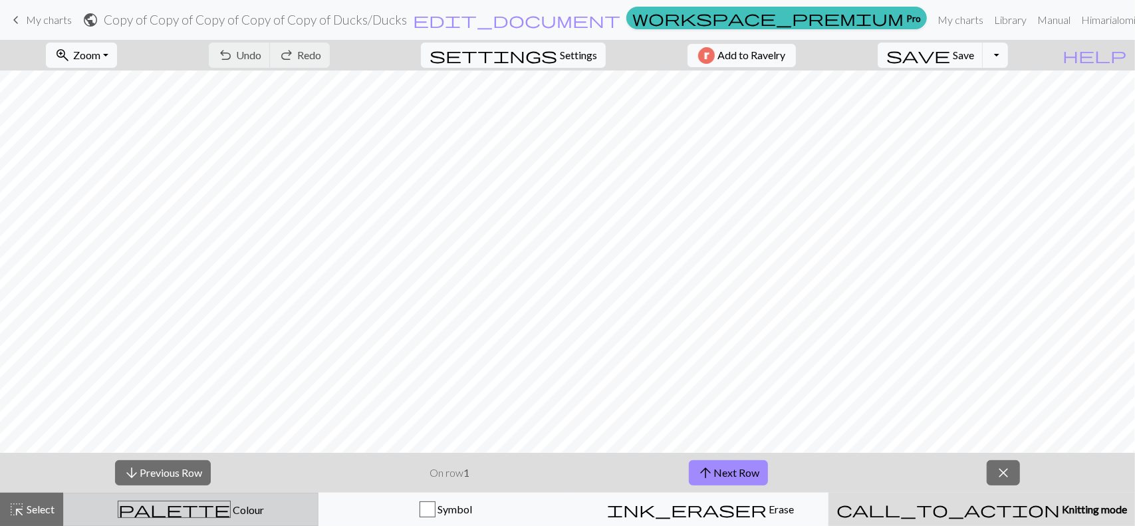
click at [152, 507] on div "palette Colour Colour" at bounding box center [191, 509] width 238 height 17
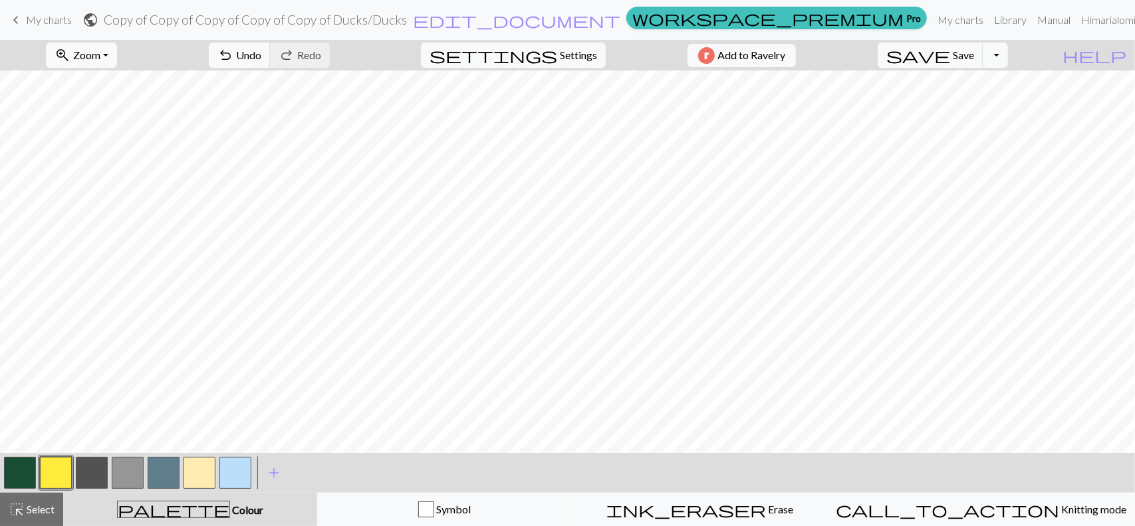
click at [97, 465] on button "button" at bounding box center [92, 473] width 32 height 32
click at [94, 470] on button "button" at bounding box center [92, 473] width 32 height 32
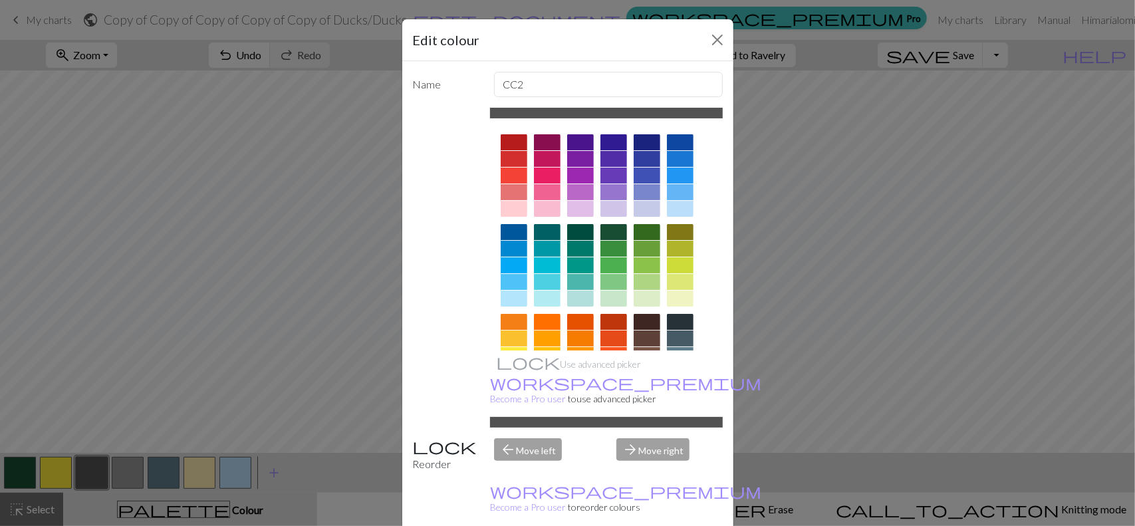
scroll to position [150, 0]
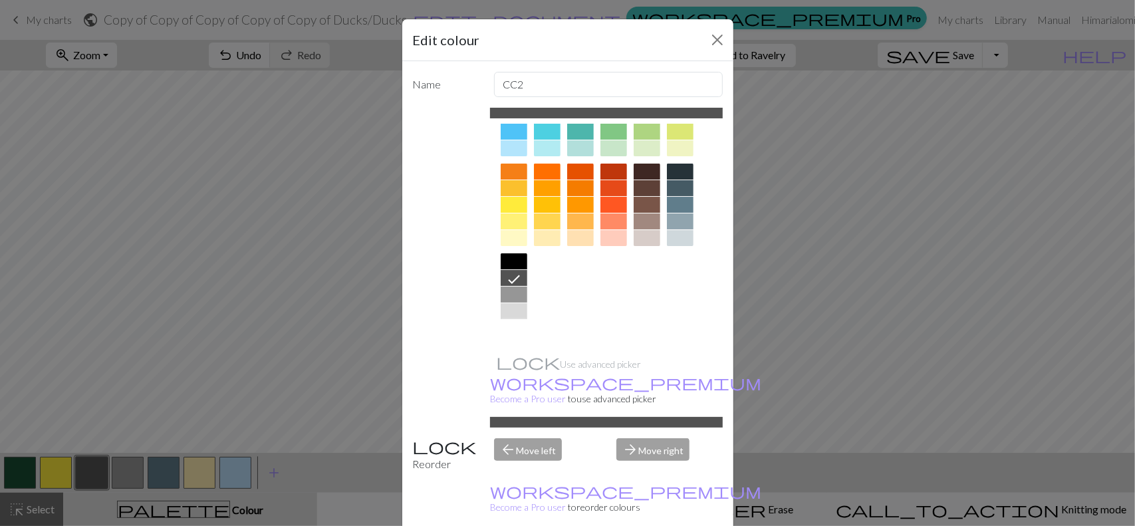
click at [508, 328] on div at bounding box center [514, 328] width 27 height 16
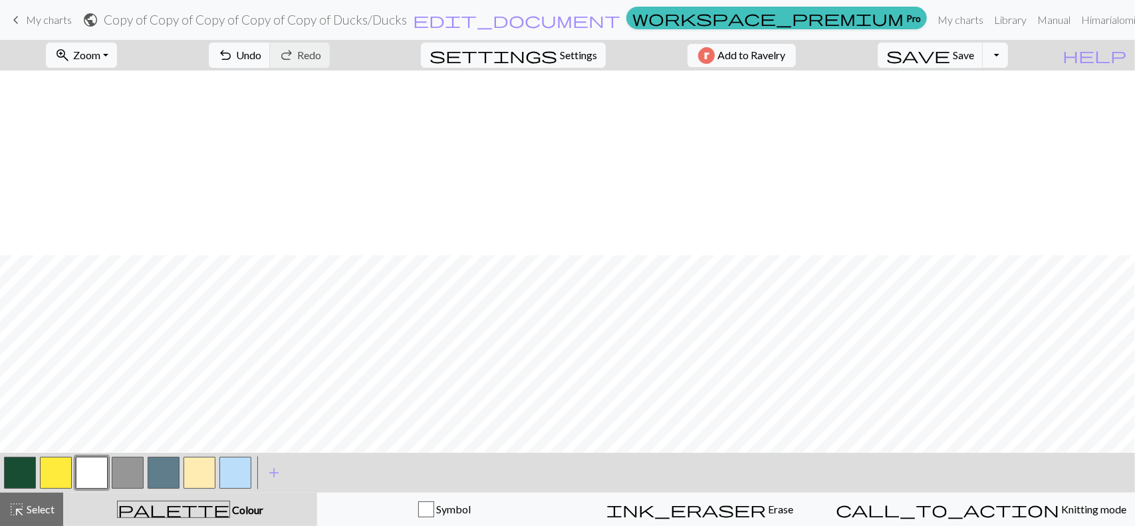
scroll to position [399, 0]
click at [60, 469] on button "button" at bounding box center [56, 473] width 32 height 32
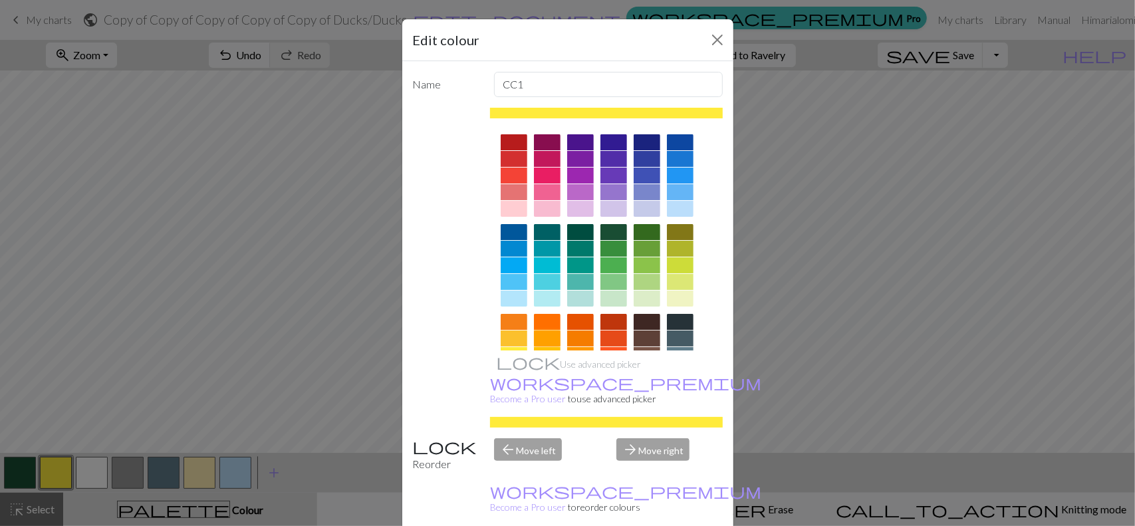
click at [545, 341] on div at bounding box center [547, 338] width 27 height 16
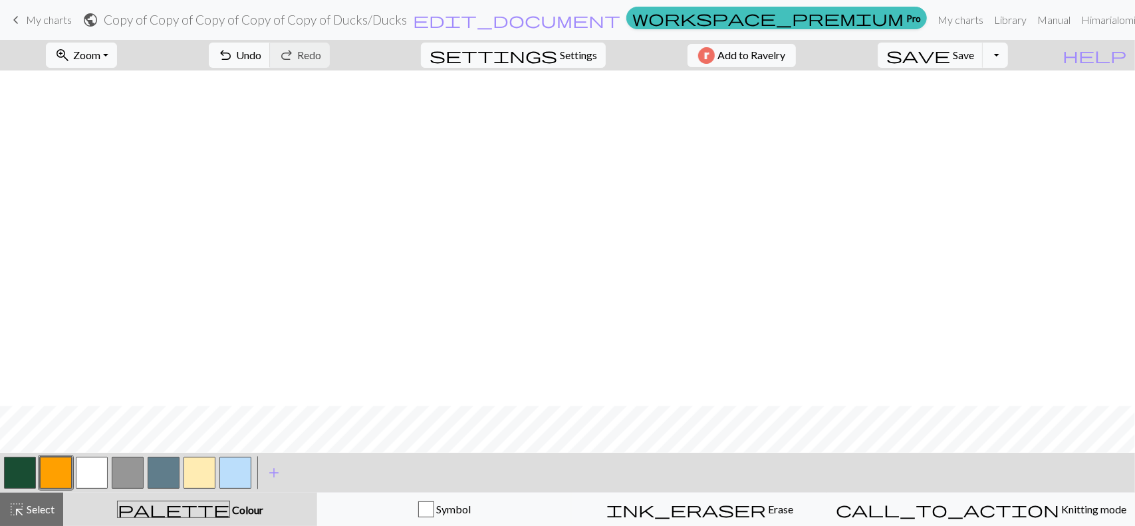
scroll to position [1282, 0]
click at [100, 56] on span "Zoom" at bounding box center [86, 55] width 27 height 13
click at [123, 79] on button "Fit all" at bounding box center [99, 83] width 105 height 21
click at [117, 59] on button "zoom_in Zoom Zoom" at bounding box center [81, 55] width 71 height 25
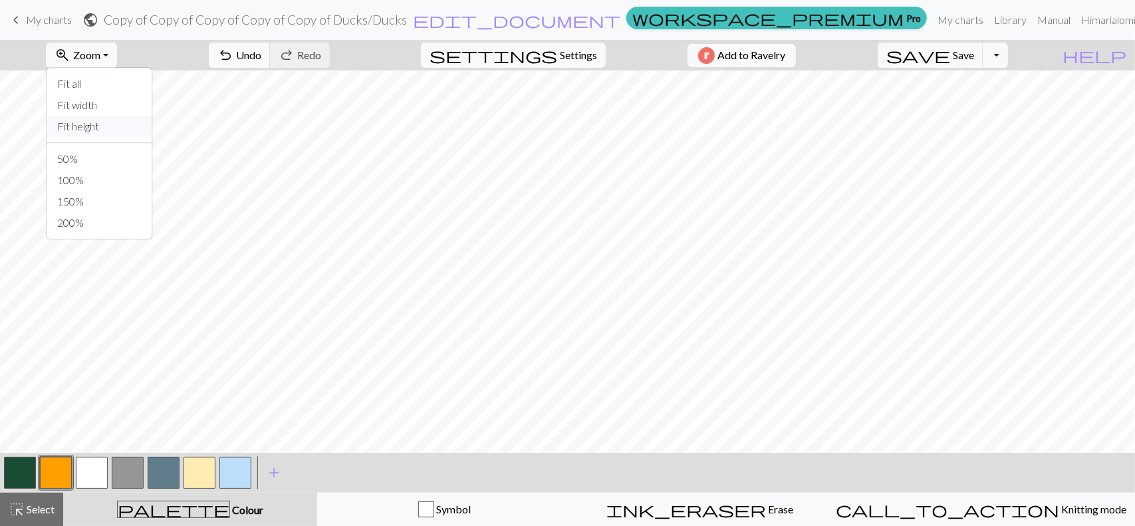
click at [107, 131] on button "Fit height" at bounding box center [99, 126] width 105 height 21
drag, startPoint x: 126, startPoint y: 58, endPoint x: 127, endPoint y: 46, distance: 12.6
click at [117, 46] on button "zoom_in Zoom Zoom" at bounding box center [81, 55] width 71 height 25
click at [108, 162] on button "50%" at bounding box center [99, 158] width 105 height 21
click at [560, 55] on span "Settings" at bounding box center [578, 55] width 37 height 16
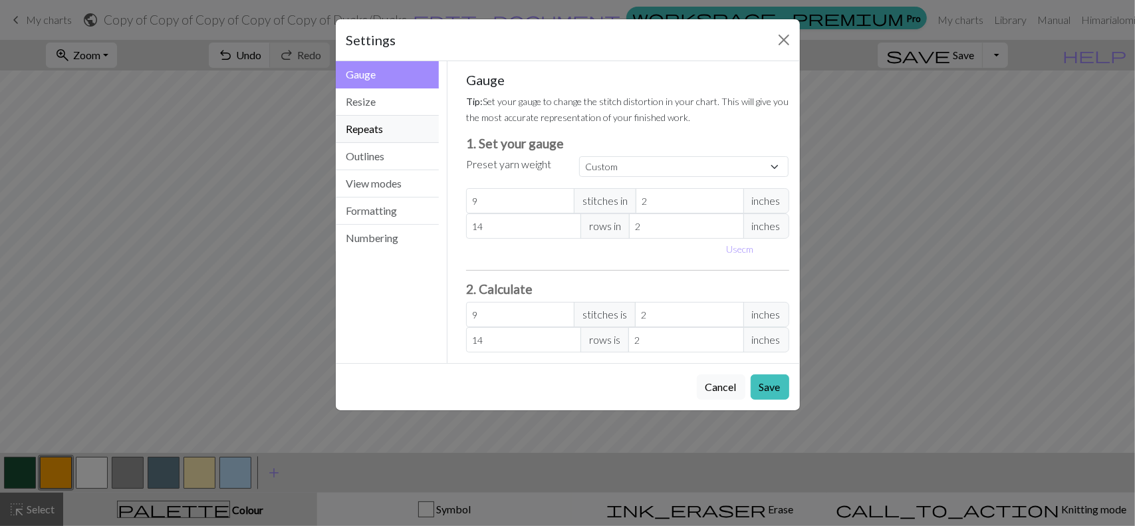
click at [404, 130] on button "Repeats" at bounding box center [388, 129] width 104 height 27
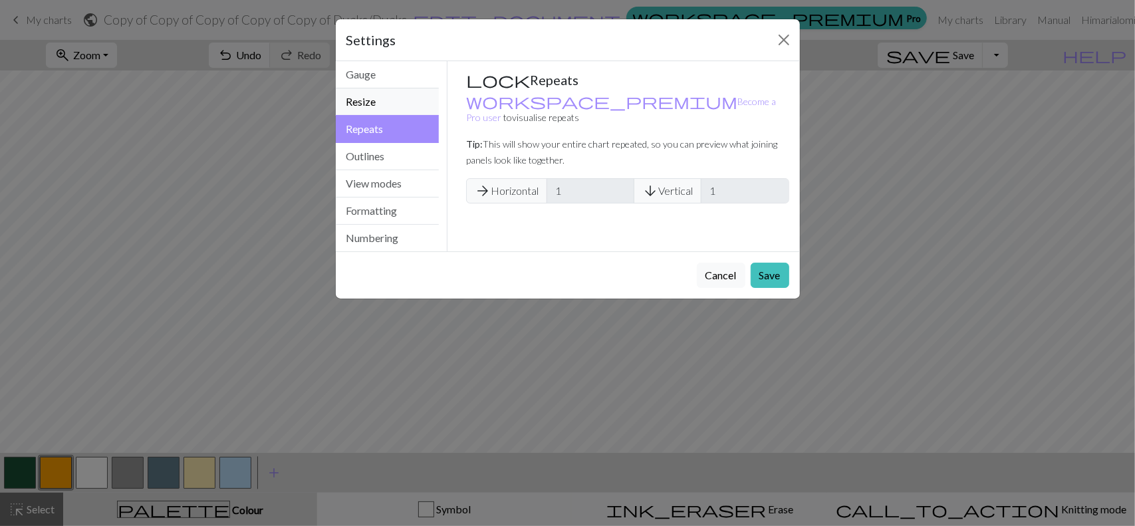
click at [404, 108] on button "Resize" at bounding box center [388, 101] width 104 height 27
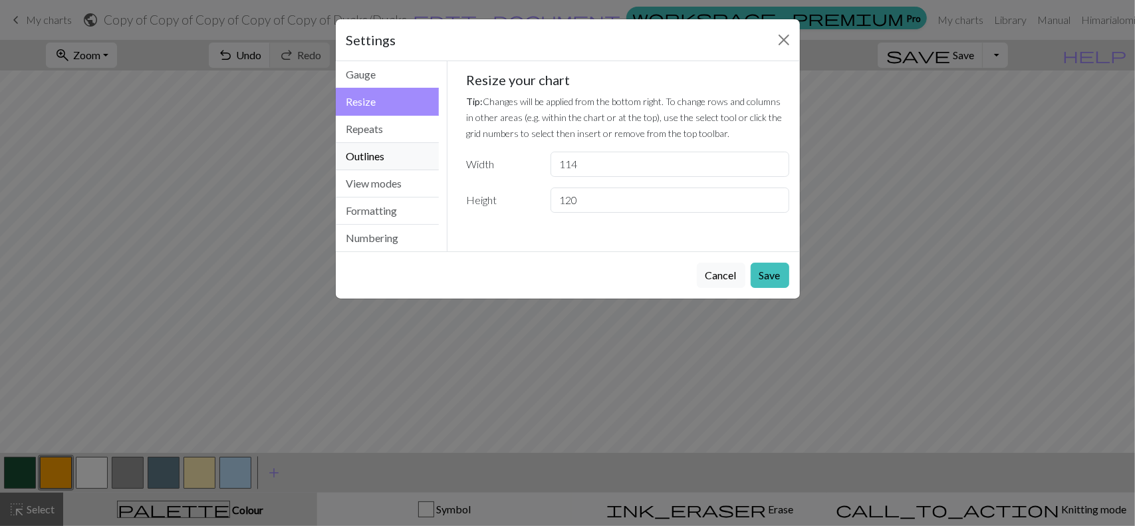
click at [394, 146] on button "Outlines" at bounding box center [388, 156] width 104 height 27
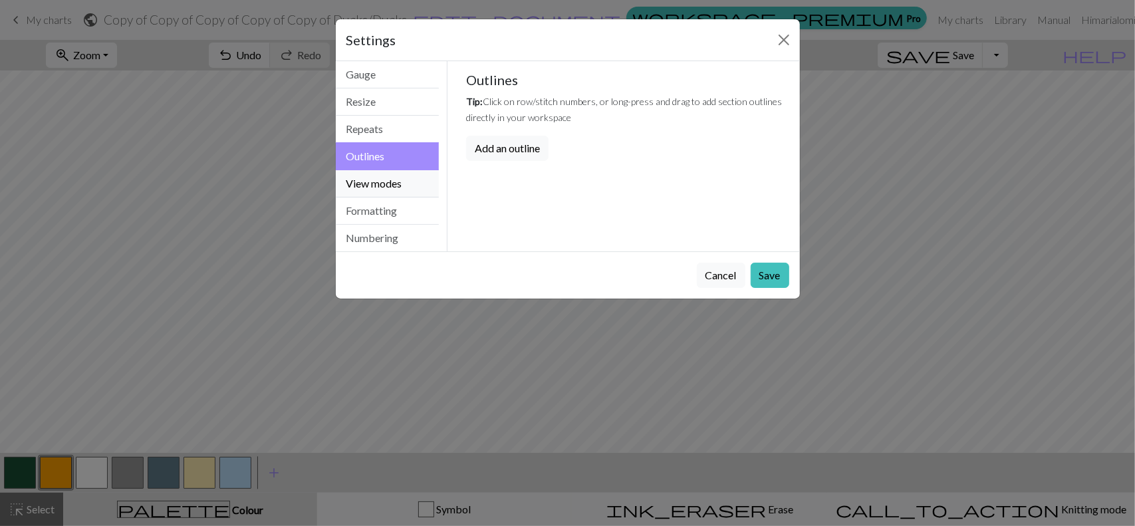
click at [394, 175] on button "View modes" at bounding box center [388, 183] width 104 height 27
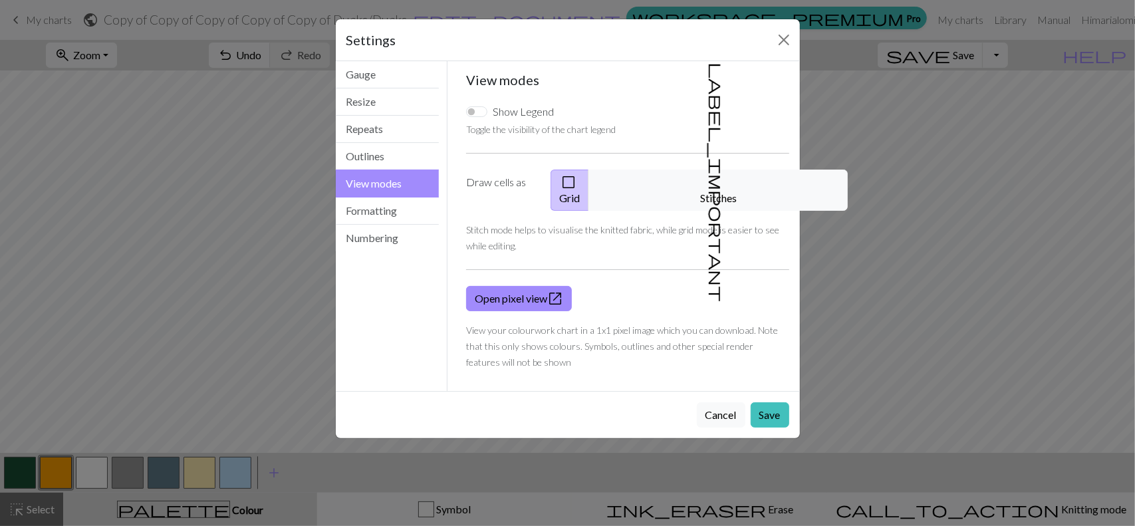
click at [733, 183] on button "label_important Stitches" at bounding box center [717, 190] width 259 height 41
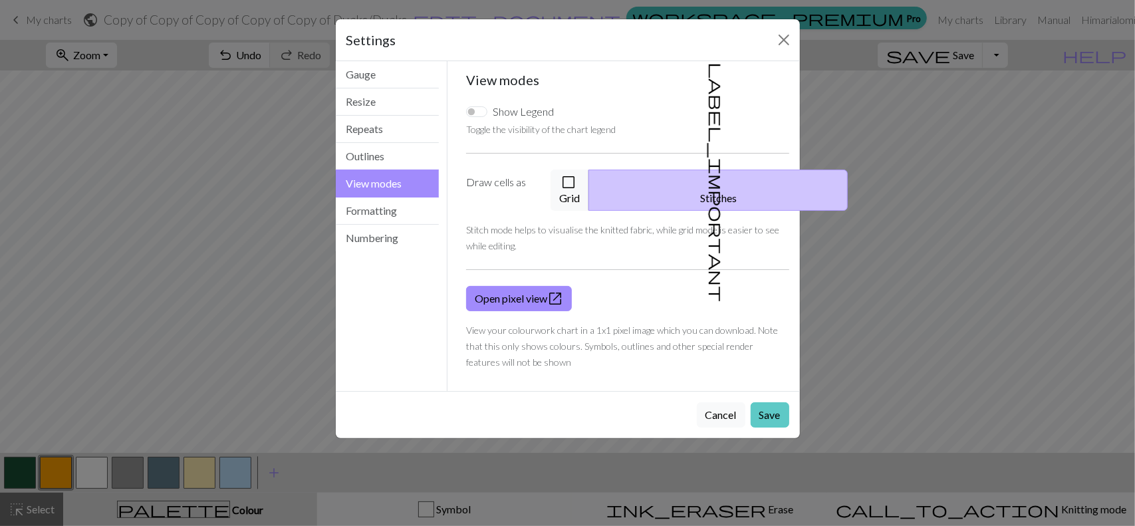
click at [768, 402] on button "Save" at bounding box center [770, 414] width 39 height 25
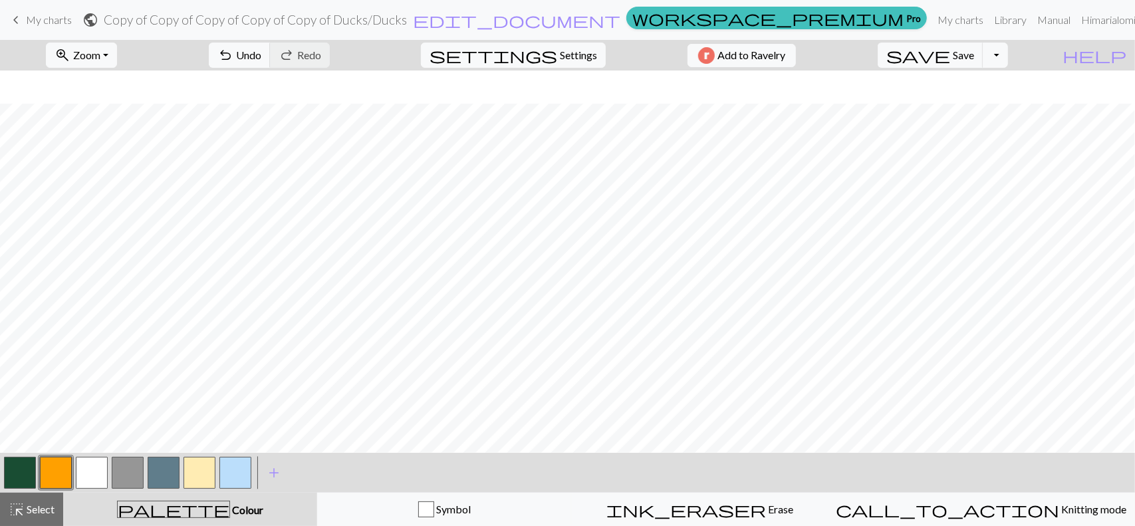
scroll to position [465, 0]
click at [207, 464] on button "button" at bounding box center [199, 473] width 32 height 32
click at [1008, 54] on button "Toggle Dropdown" at bounding box center [995, 55] width 25 height 25
click at [993, 111] on button "save_alt Download" at bounding box center [897, 104] width 219 height 21
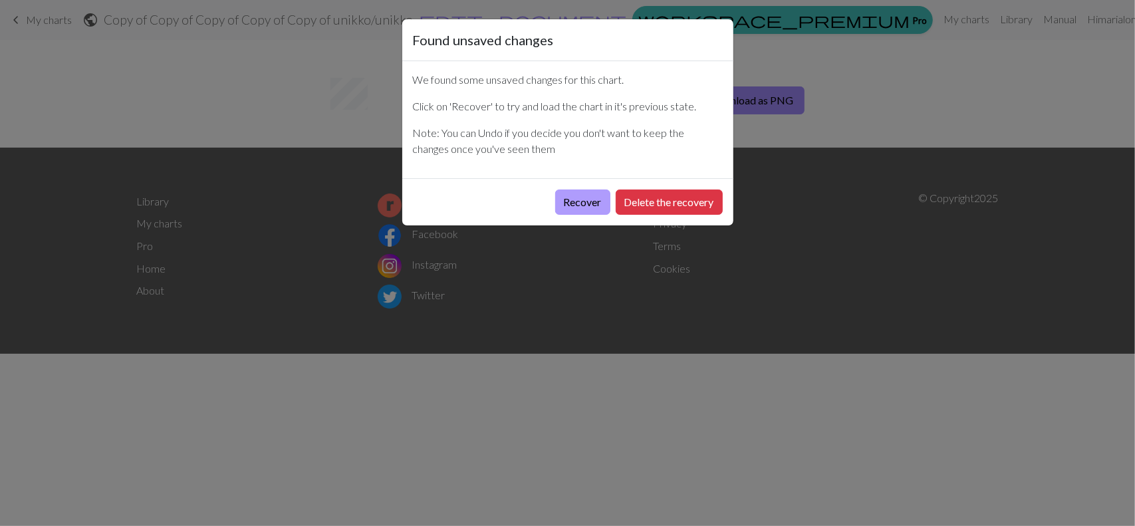
click at [579, 207] on button "Recover" at bounding box center [582, 201] width 55 height 25
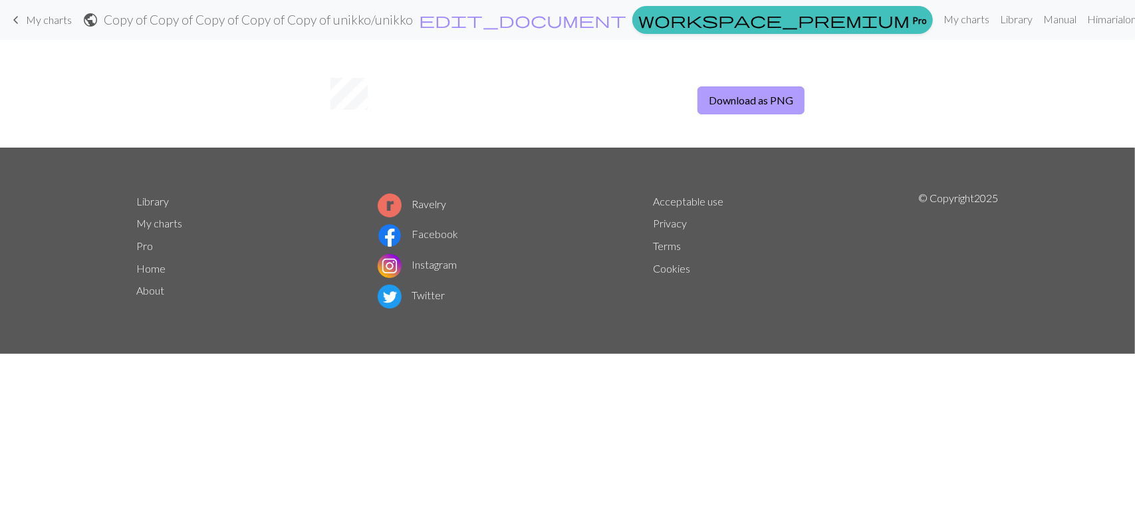
click at [780, 95] on button "Download as PNG" at bounding box center [750, 100] width 107 height 28
